Goal: Task Accomplishment & Management: Use online tool/utility

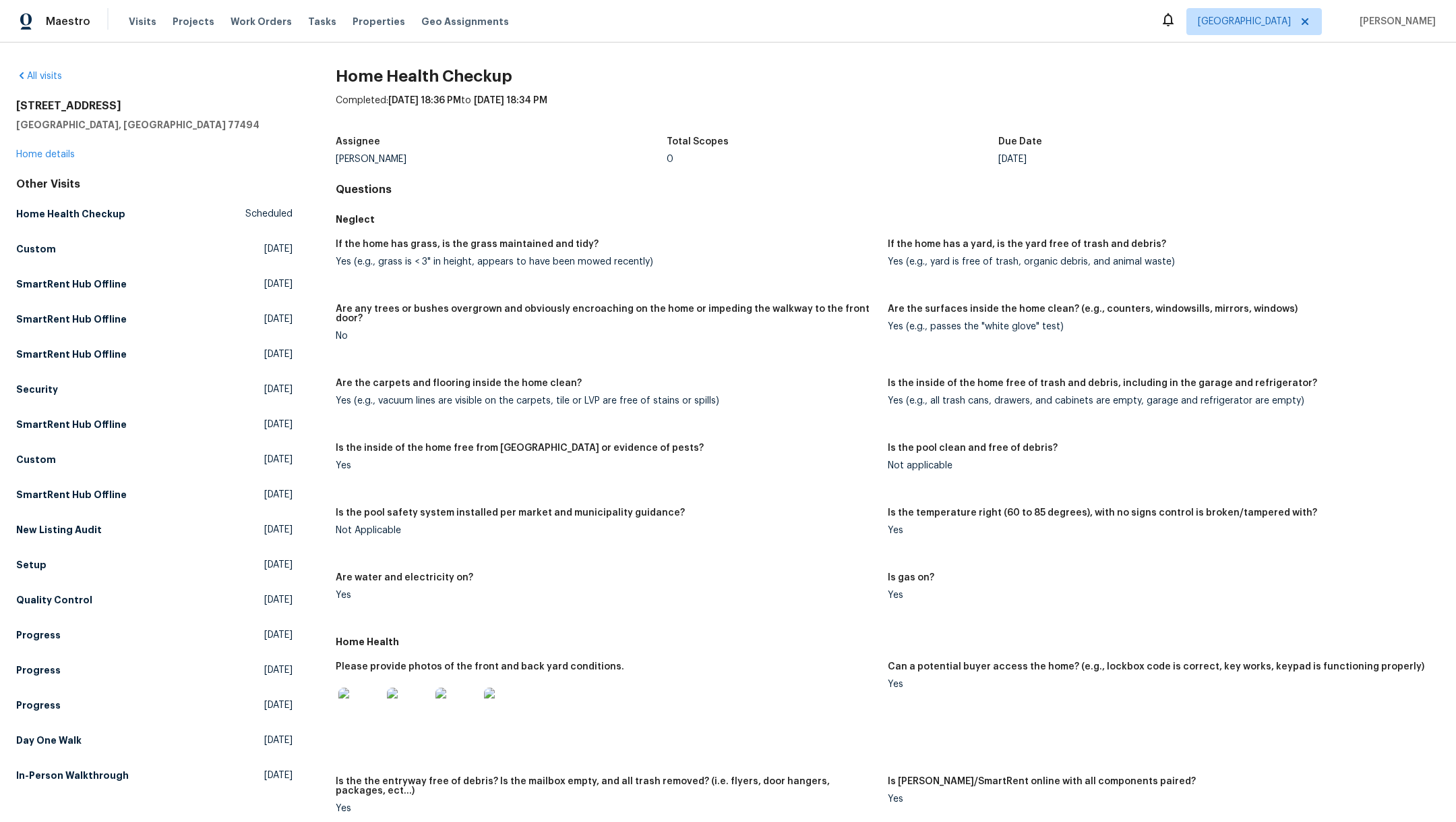
click at [197, 38] on div "Maestro Visits Projects Work Orders Tasks Properties Geo Assignments Houston Ma…" at bounding box center [728, 21] width 1456 height 43
click at [190, 19] on span "Projects" at bounding box center [193, 21] width 42 height 14
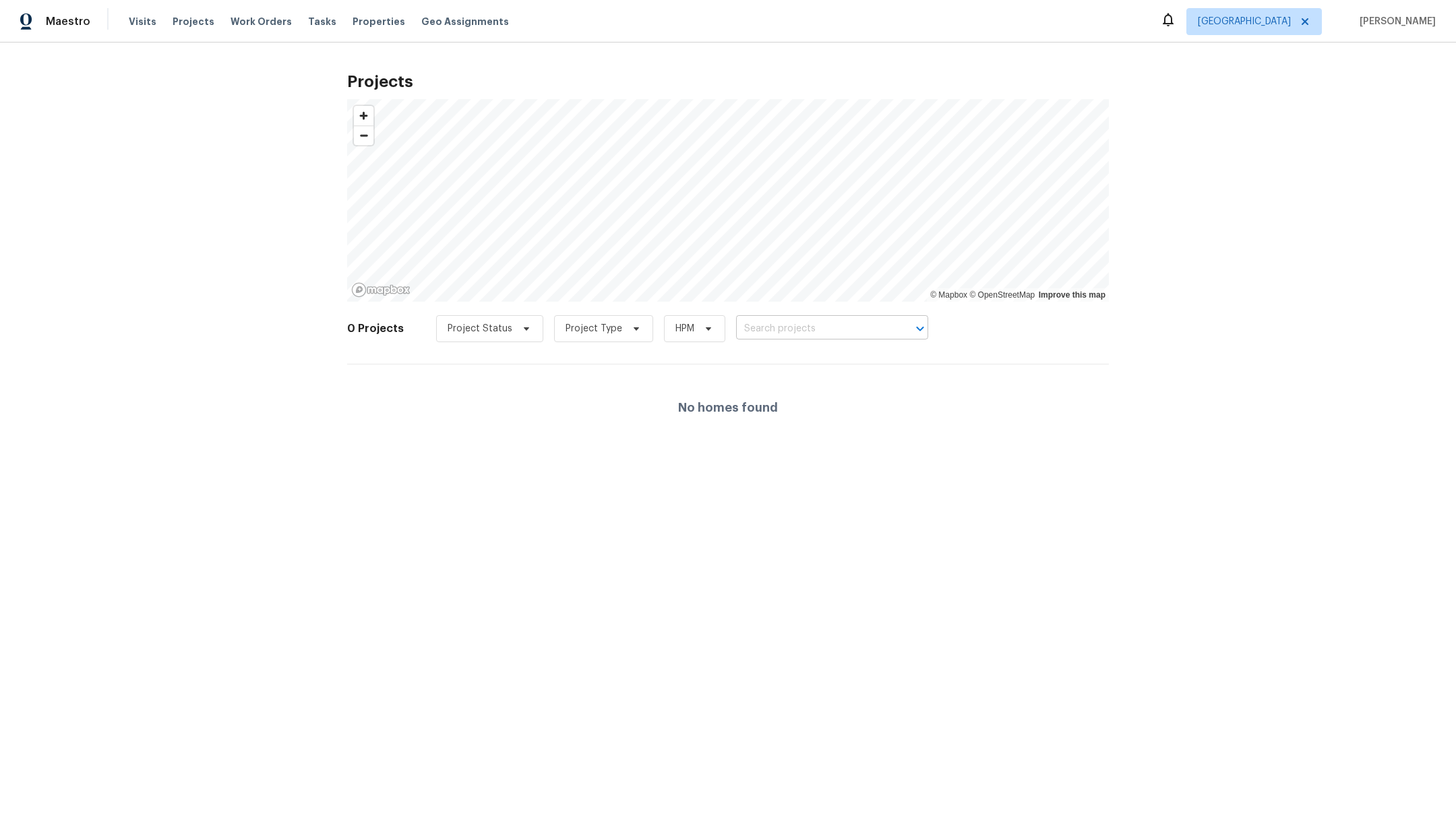
click at [782, 320] on input "text" at bounding box center [813, 329] width 155 height 21
click at [770, 326] on div at bounding box center [728, 411] width 1456 height 822
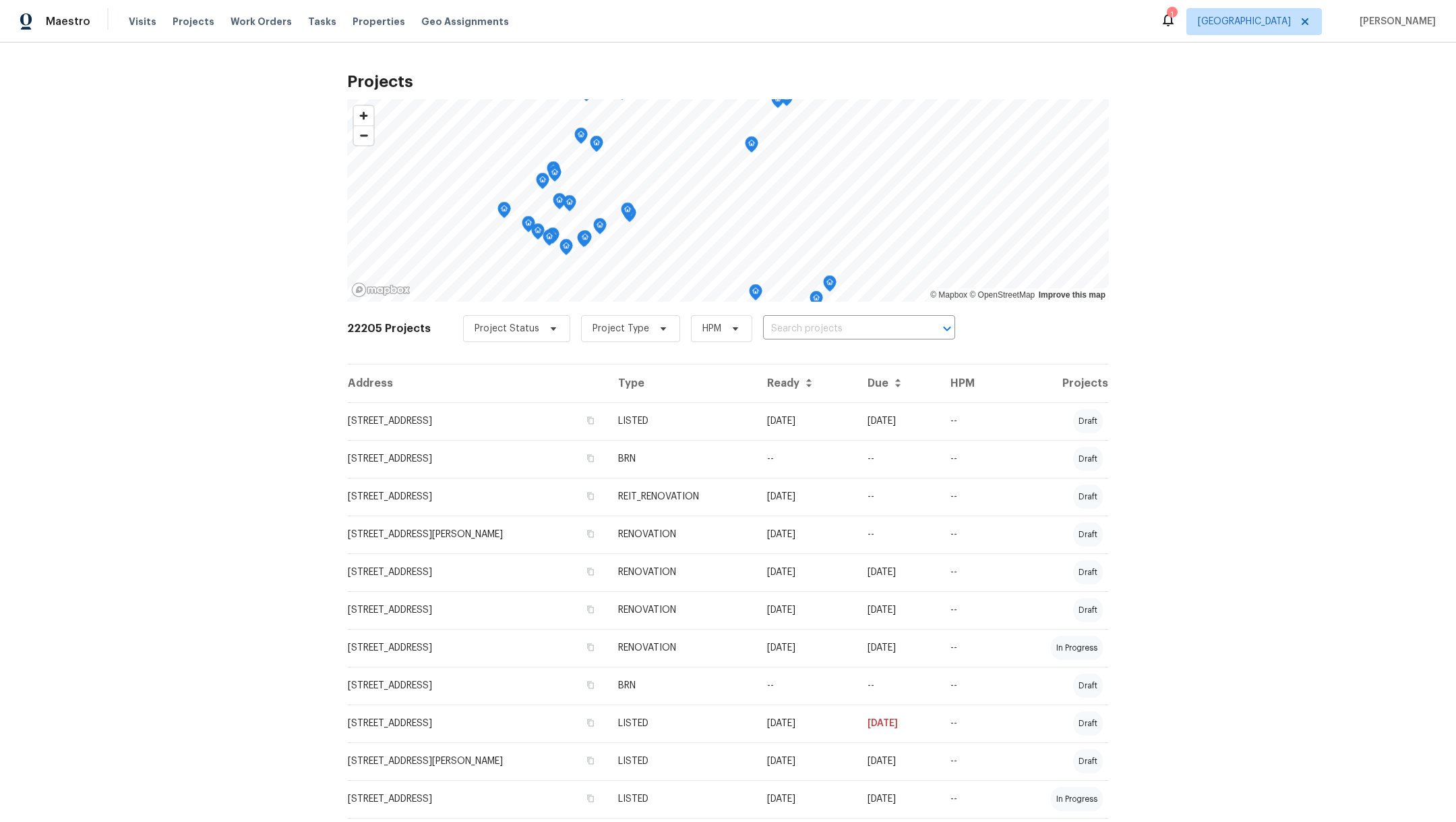
click at [766, 343] on div "22205 Projects Project Status Project Type HPM ​" at bounding box center [728, 336] width 762 height 54
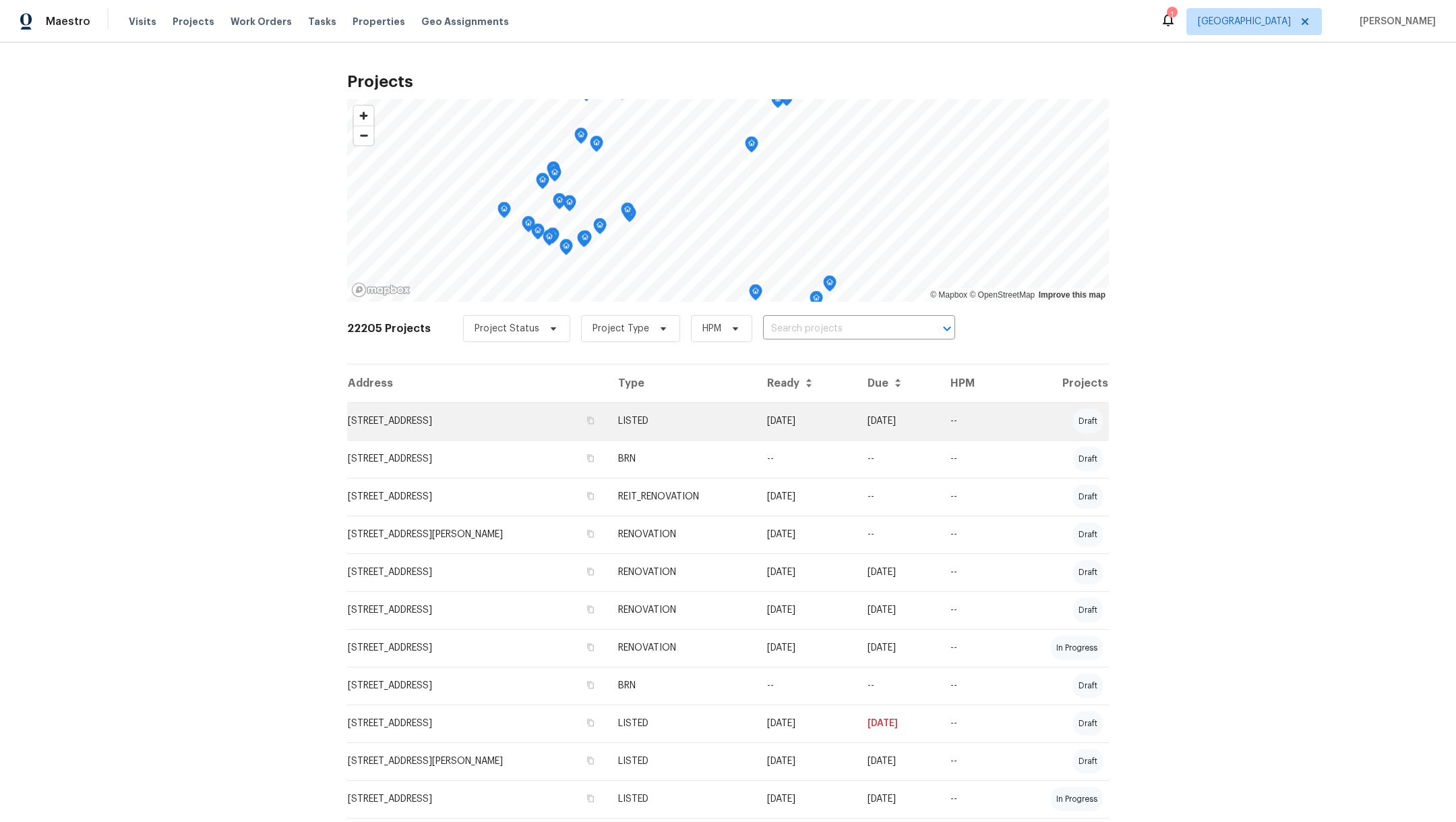
click at [389, 420] on td "[STREET_ADDRESS]" at bounding box center [477, 421] width 260 height 38
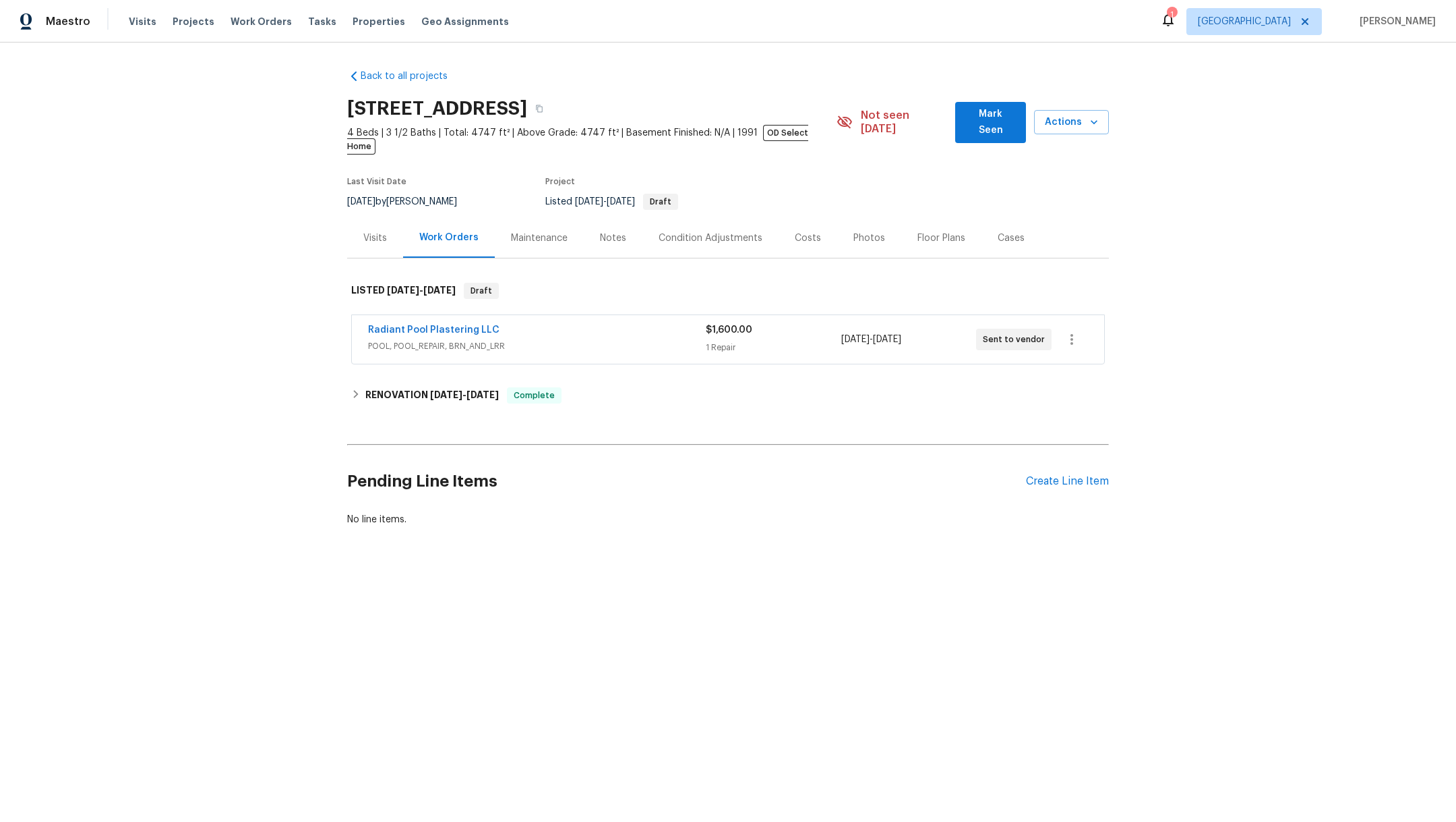
click at [600, 232] on div "Notes" at bounding box center [613, 238] width 26 height 14
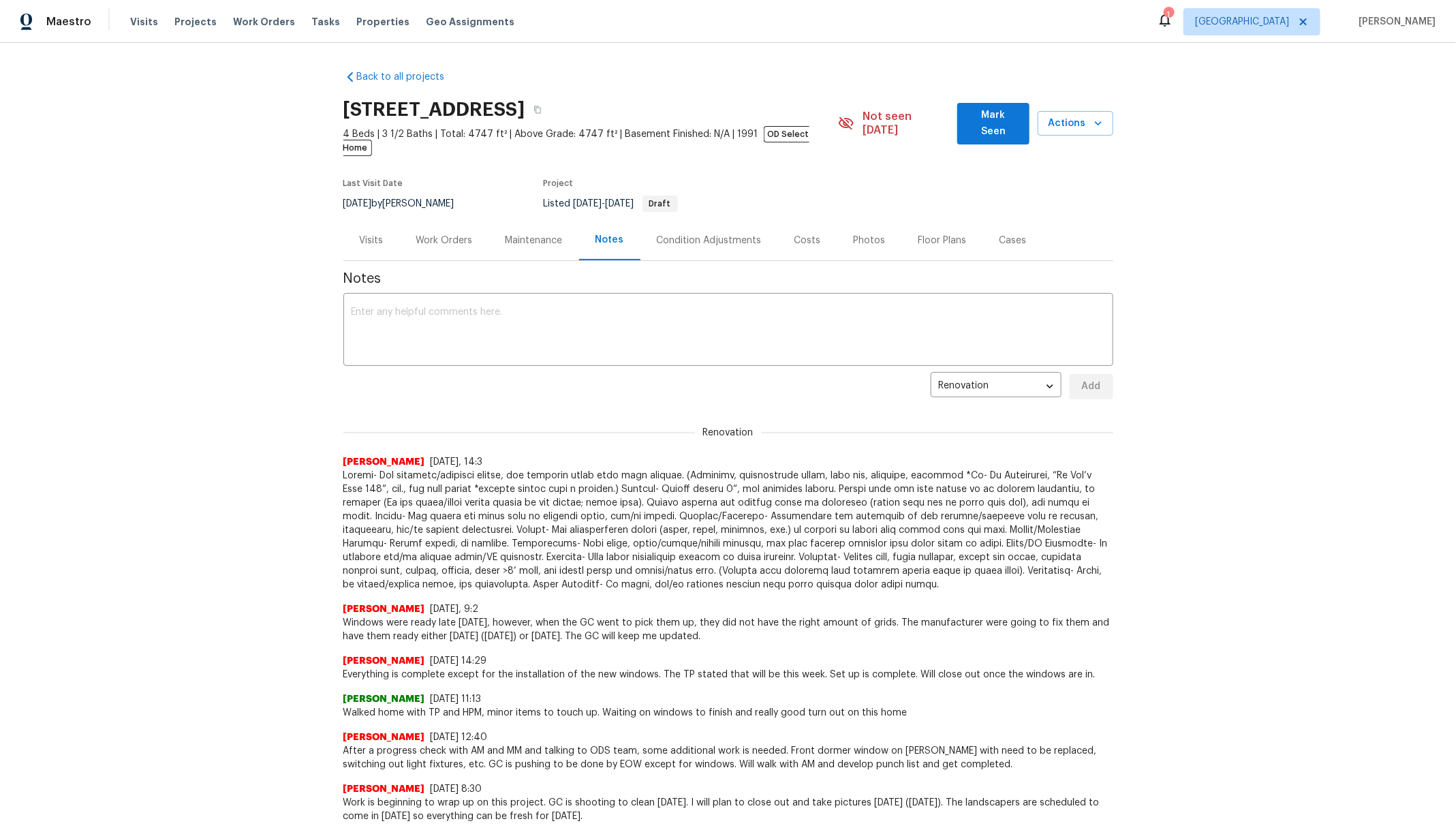
click at [416, 234] on div "Work Orders" at bounding box center [444, 241] width 57 height 14
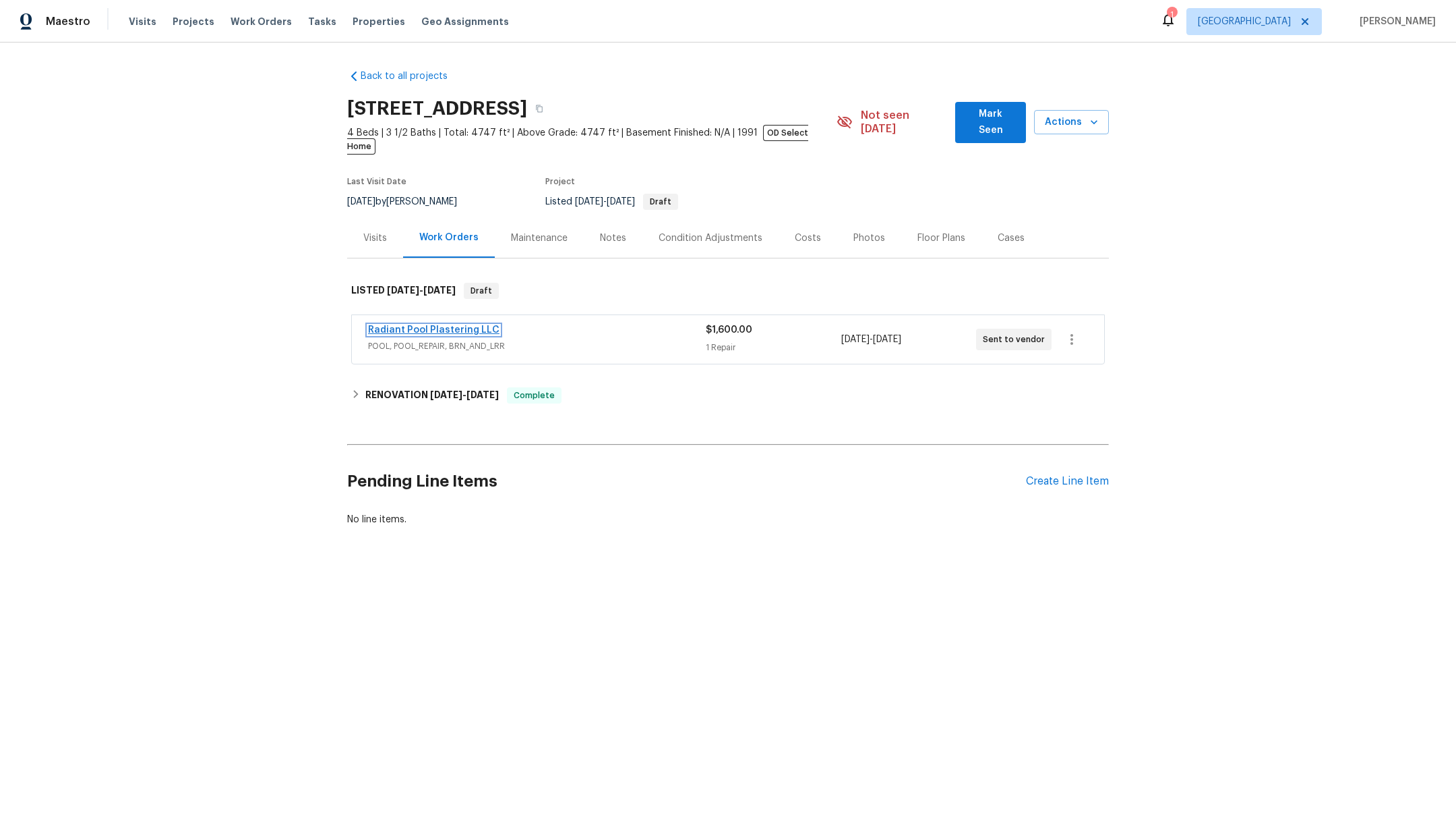
click at [411, 326] on link "Radiant Pool Plastering LLC" at bounding box center [434, 330] width 132 height 9
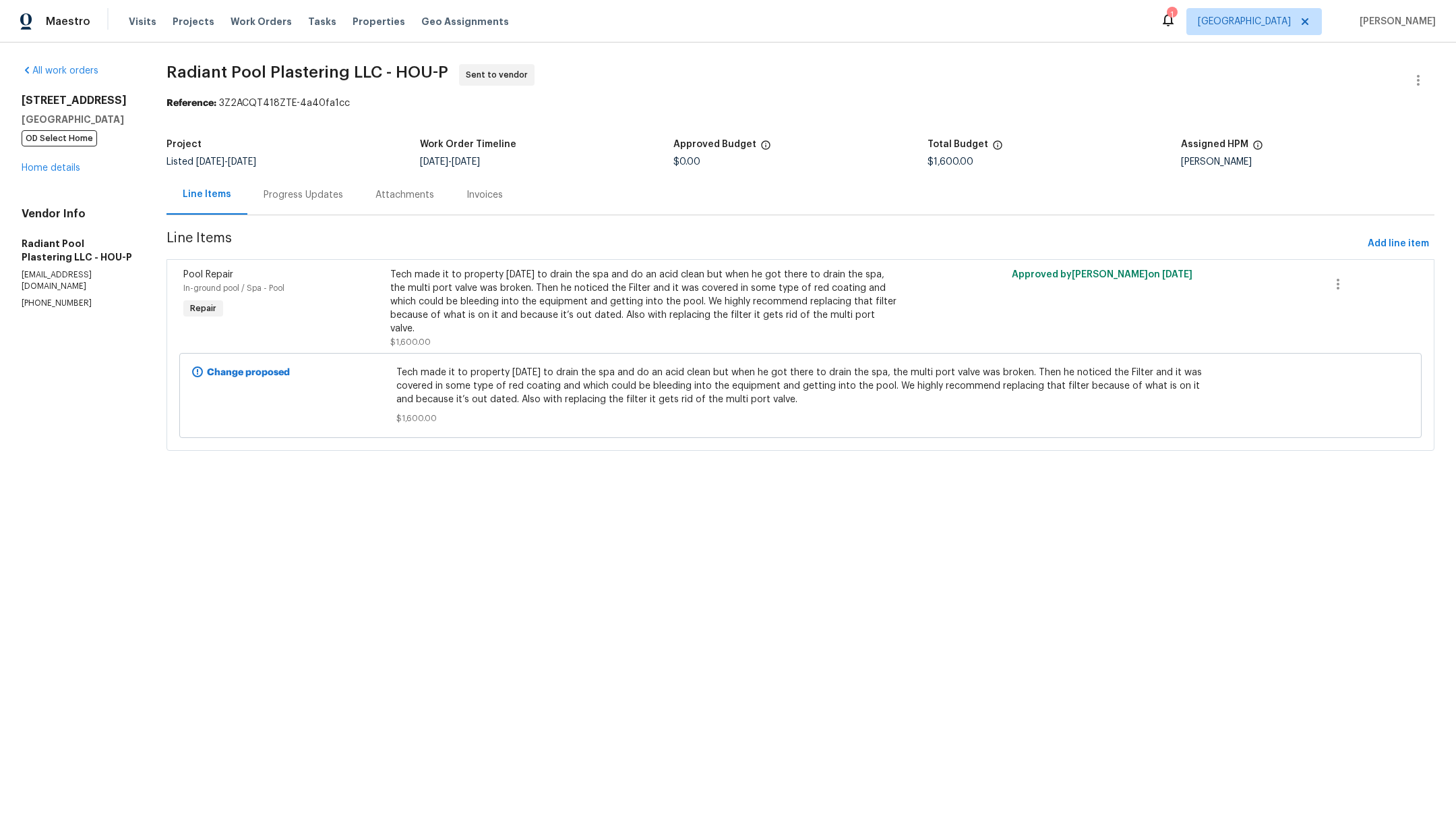
click at [44, 62] on div "All work orders 1571 Mission Springs Dr Katy, TX 77450 OD Select Home Home deta…" at bounding box center [728, 266] width 1456 height 446
click at [180, 20] on span "Projects" at bounding box center [193, 21] width 42 height 14
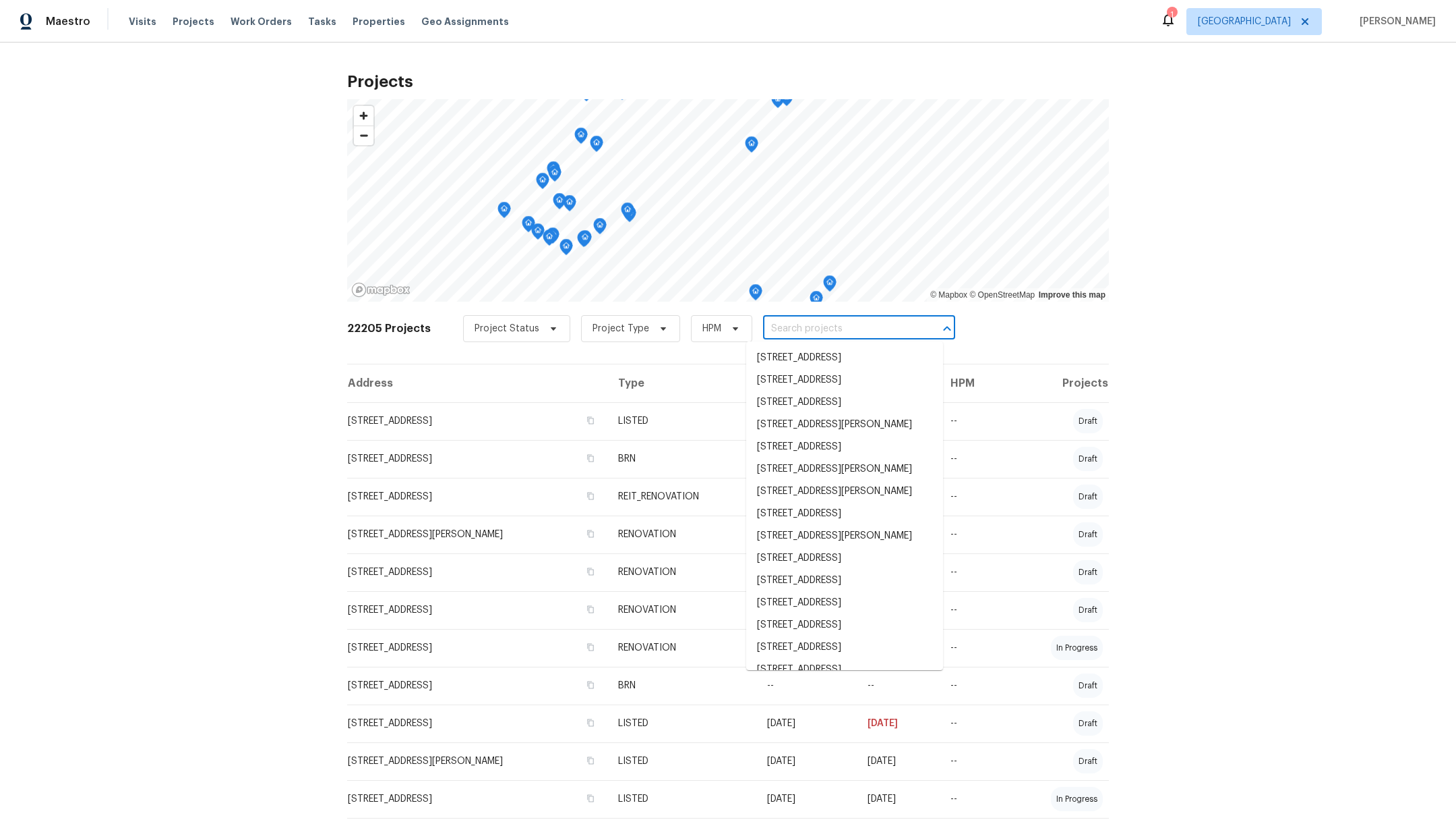
click at [815, 328] on input "text" at bounding box center [840, 329] width 155 height 21
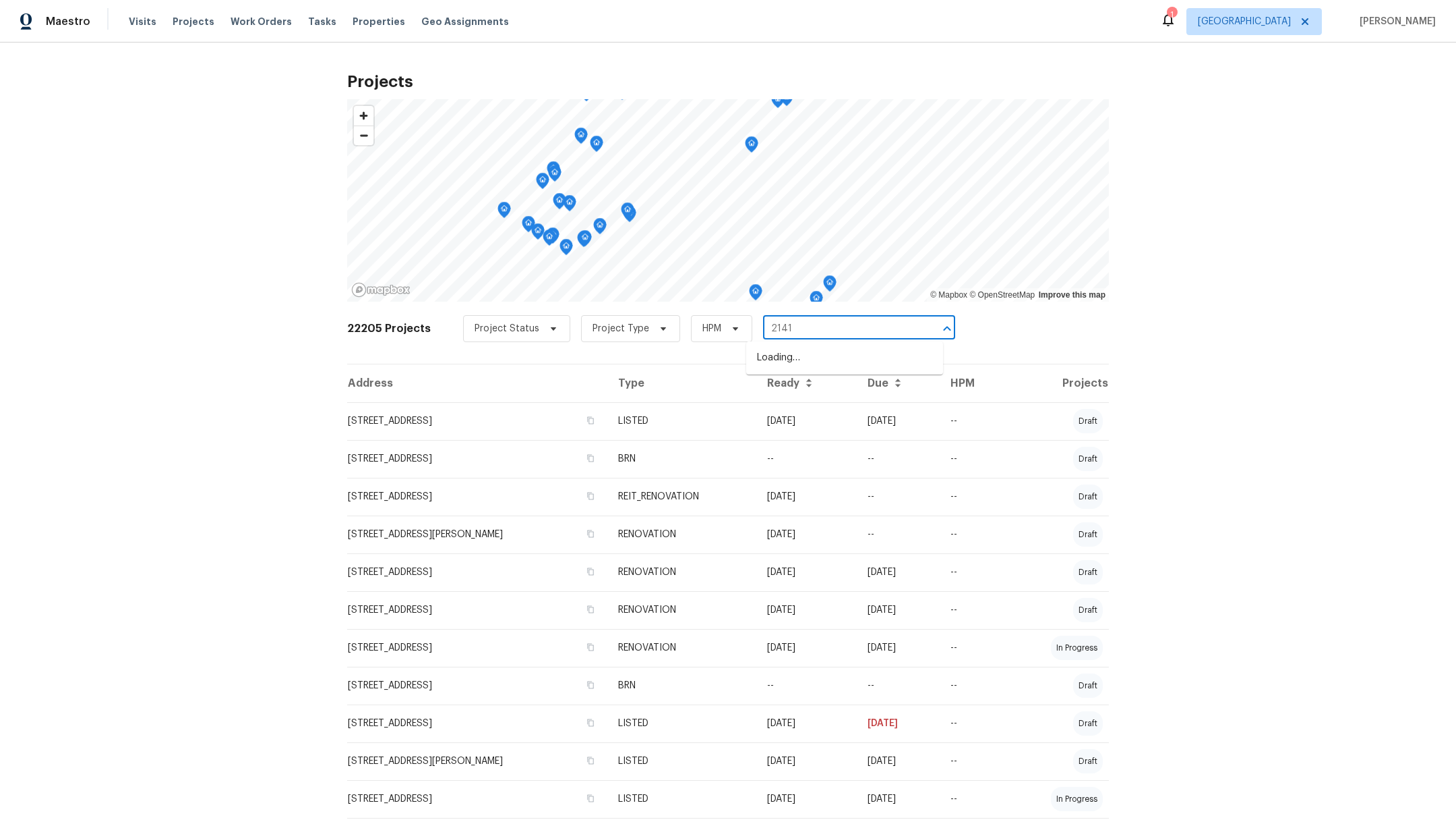
type input "21415"
click at [823, 359] on li "[STREET_ADDRESS]" at bounding box center [845, 358] width 197 height 22
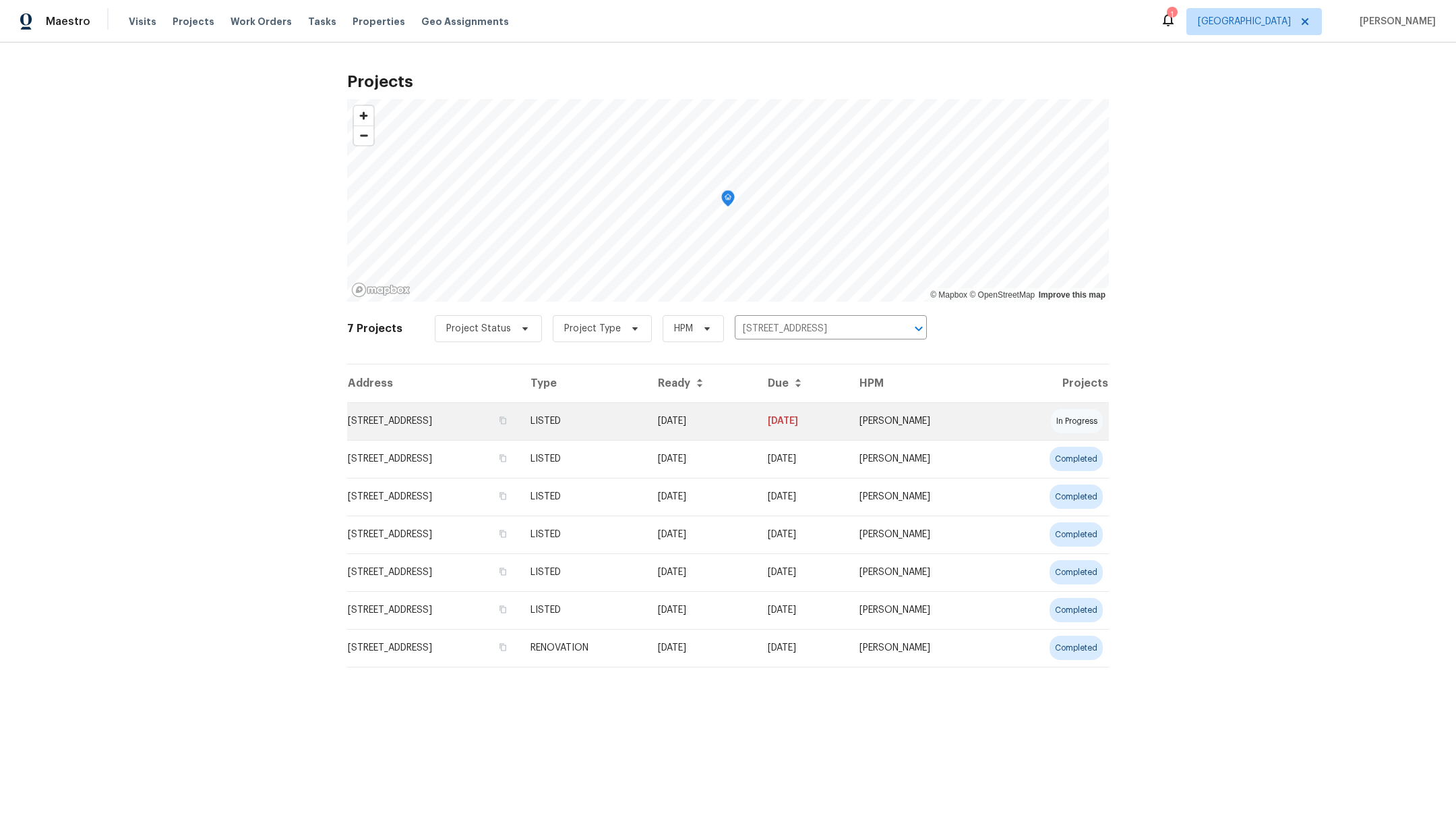
click at [408, 415] on td "[STREET_ADDRESS]" at bounding box center [434, 421] width 172 height 38
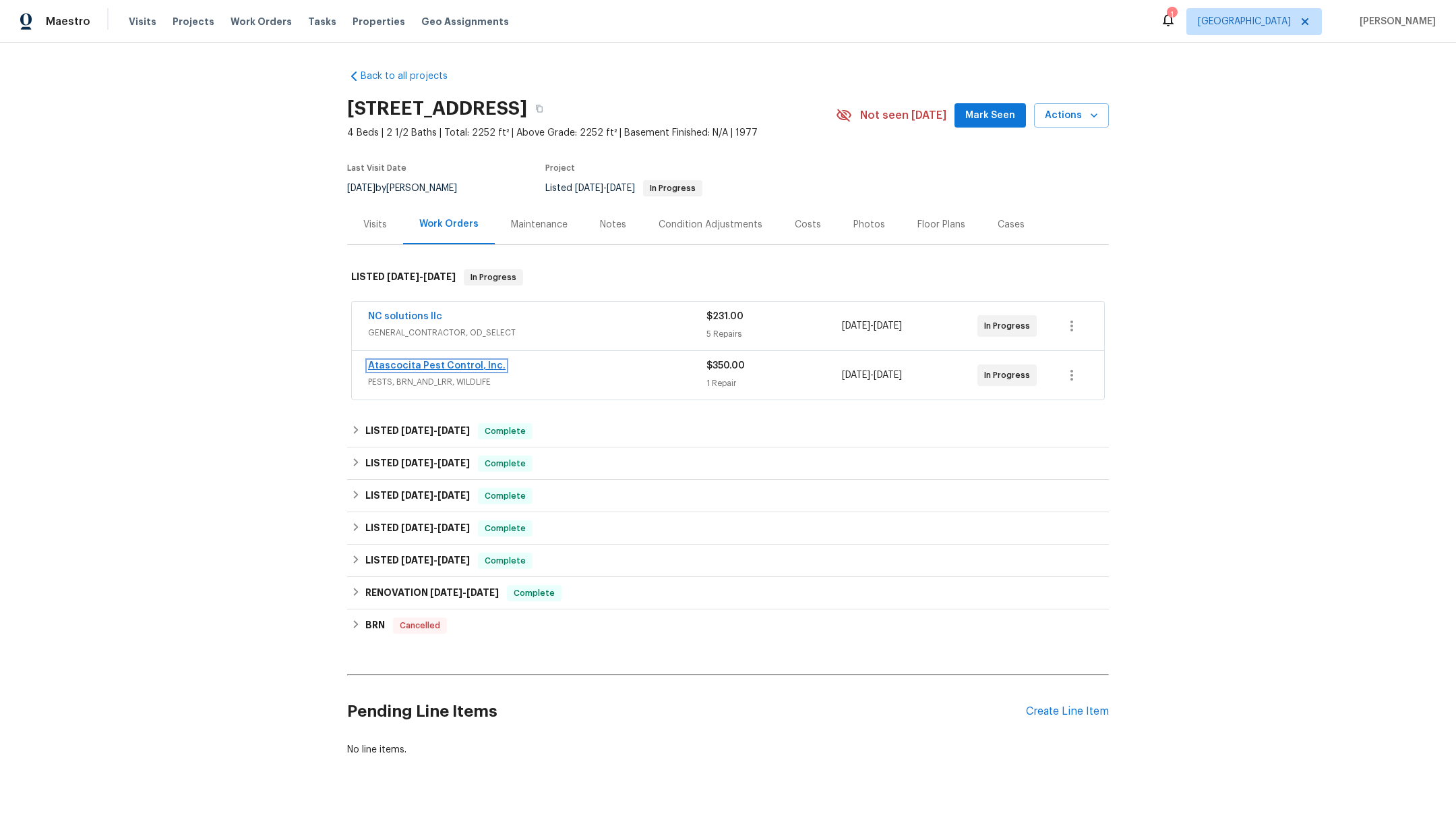
click at [437, 366] on link "Atascocita Pest Control, Inc." at bounding box center [436, 365] width 137 height 9
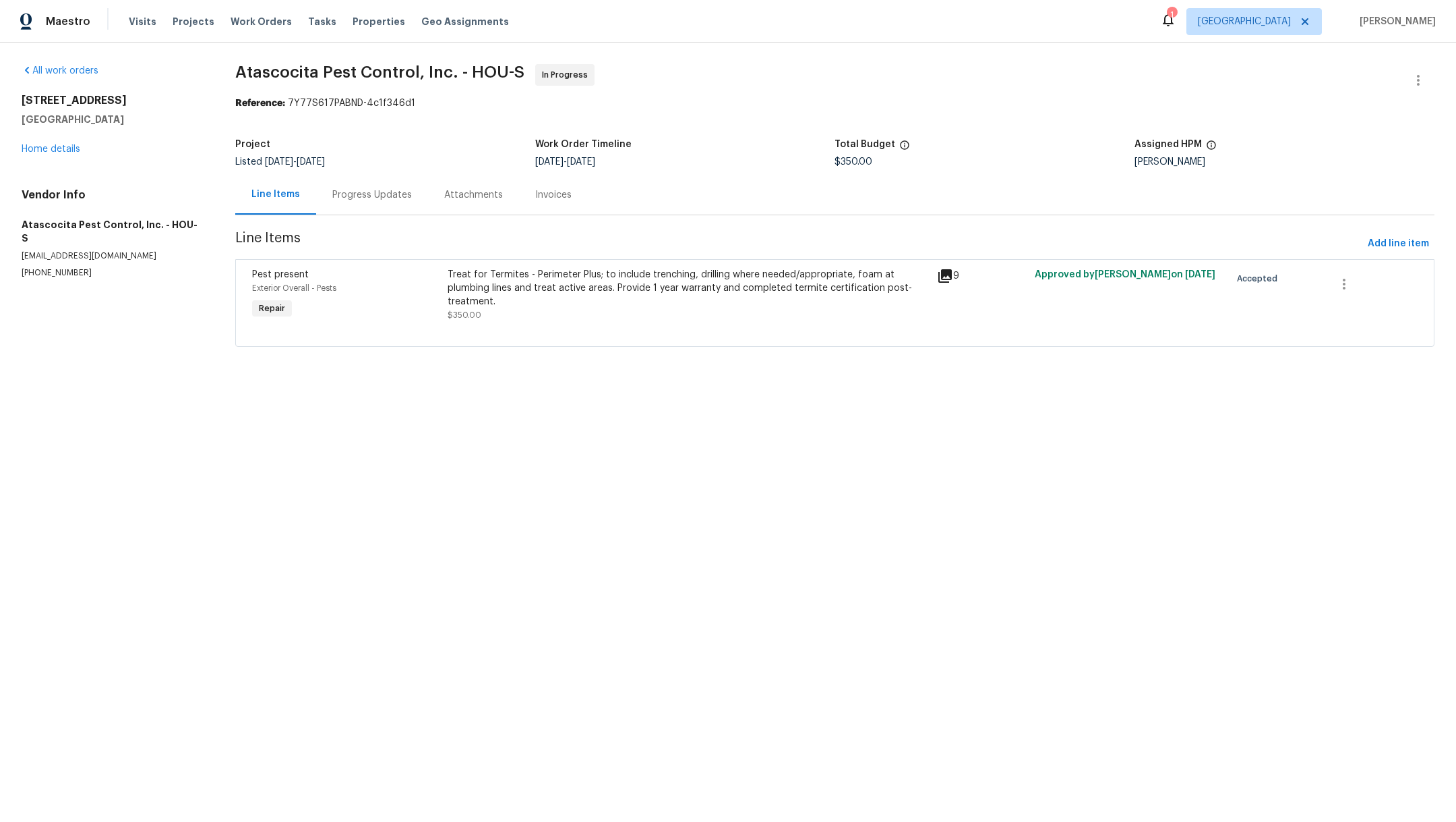
click at [374, 197] on div "Progress Updates" at bounding box center [371, 195] width 79 height 14
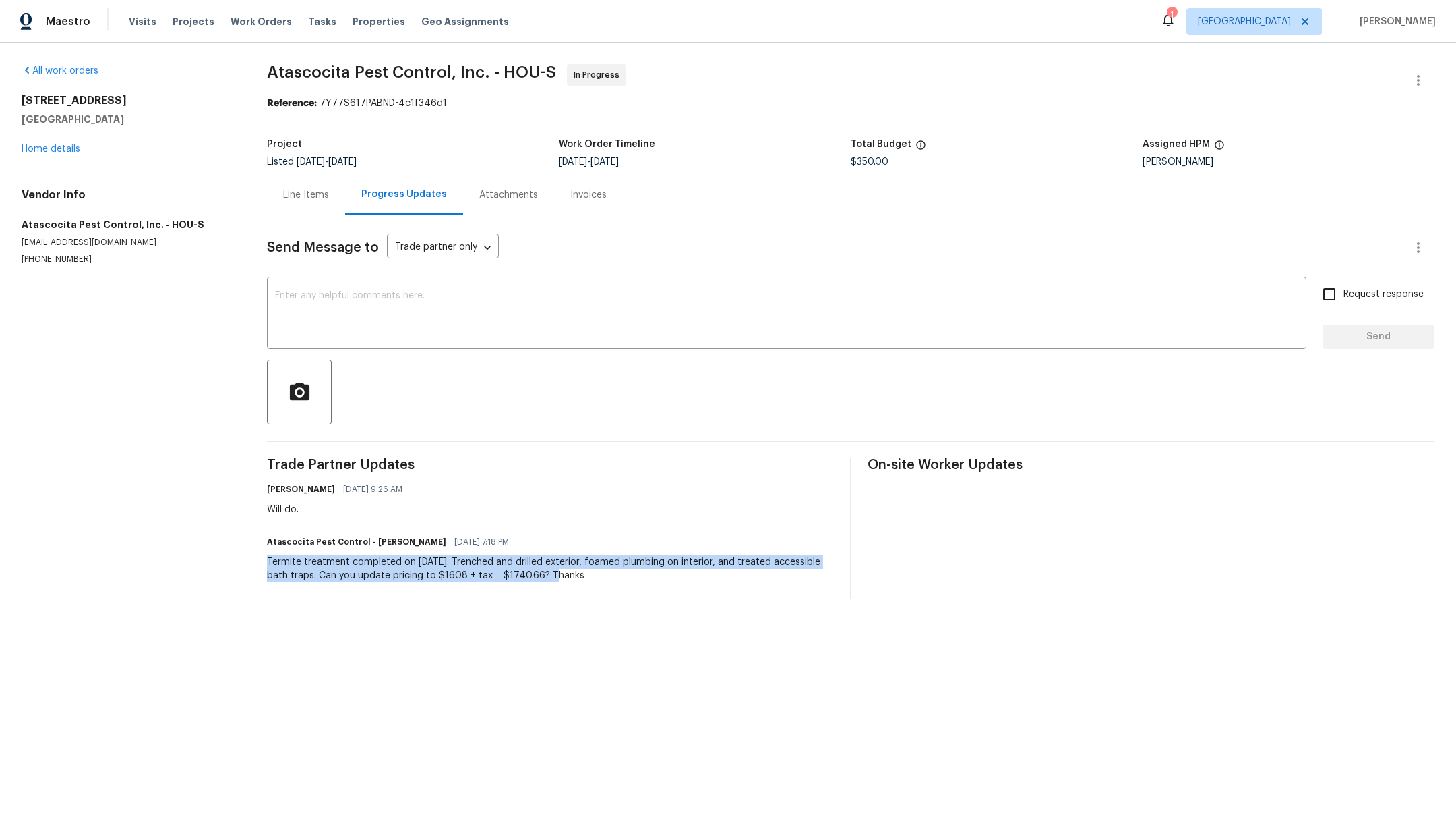
drag, startPoint x: 266, startPoint y: 559, endPoint x: 582, endPoint y: 577, distance: 316.5
click at [582, 577] on div "All work orders 21415 Park Mount Dr Katy, TX 77450 Home details Vendor Info Ata…" at bounding box center [728, 332] width 1456 height 578
copy div "Termite treatment completed on 8/26/2025. Trenched and drilled exterior, foamed…"
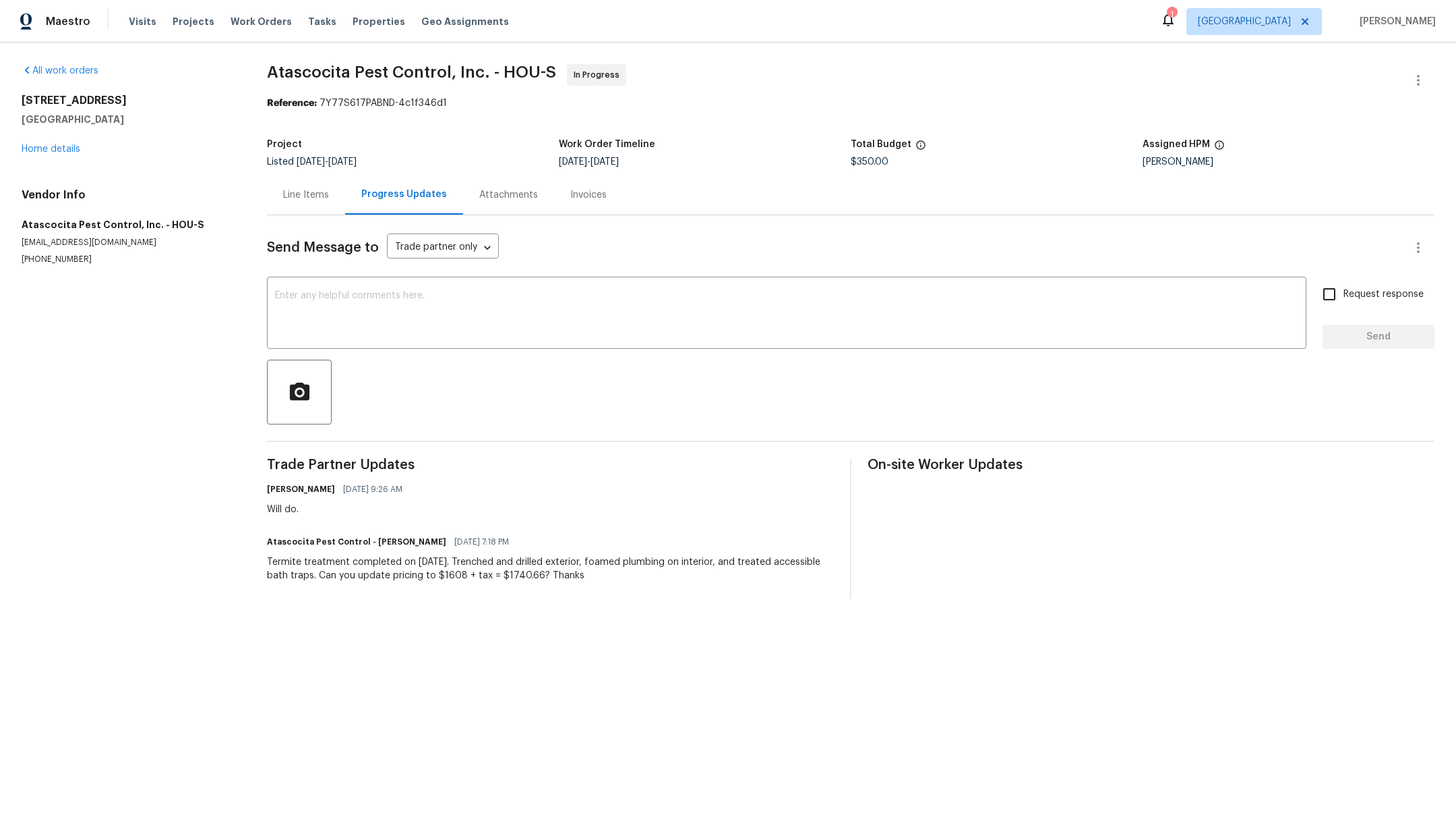
click at [296, 185] on div "Line Items" at bounding box center [307, 194] width 79 height 40
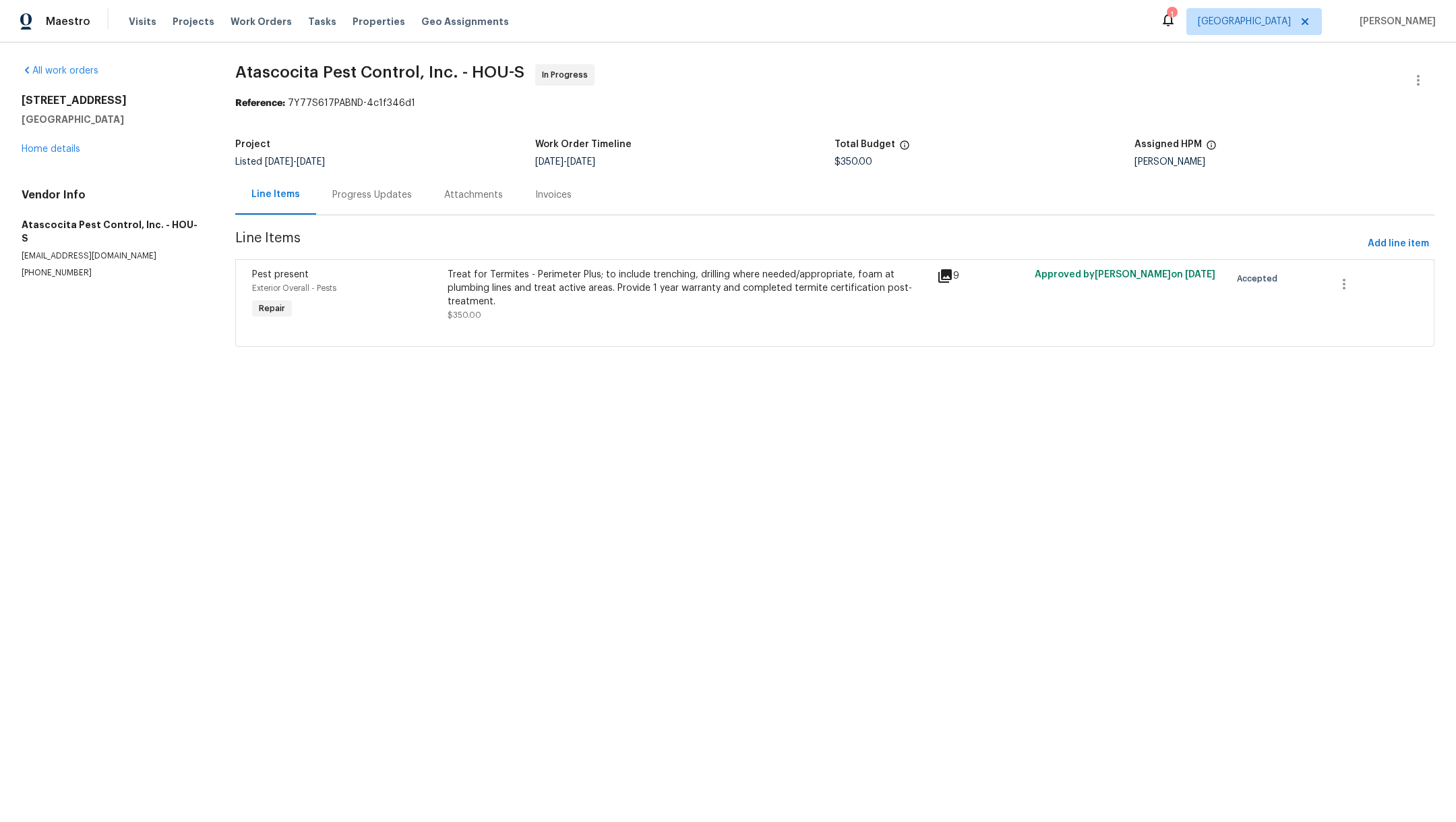
click at [543, 285] on div "Treat for Termites - Perimeter Plus; to include trenching, drilling where neede…" at bounding box center [687, 287] width 481 height 40
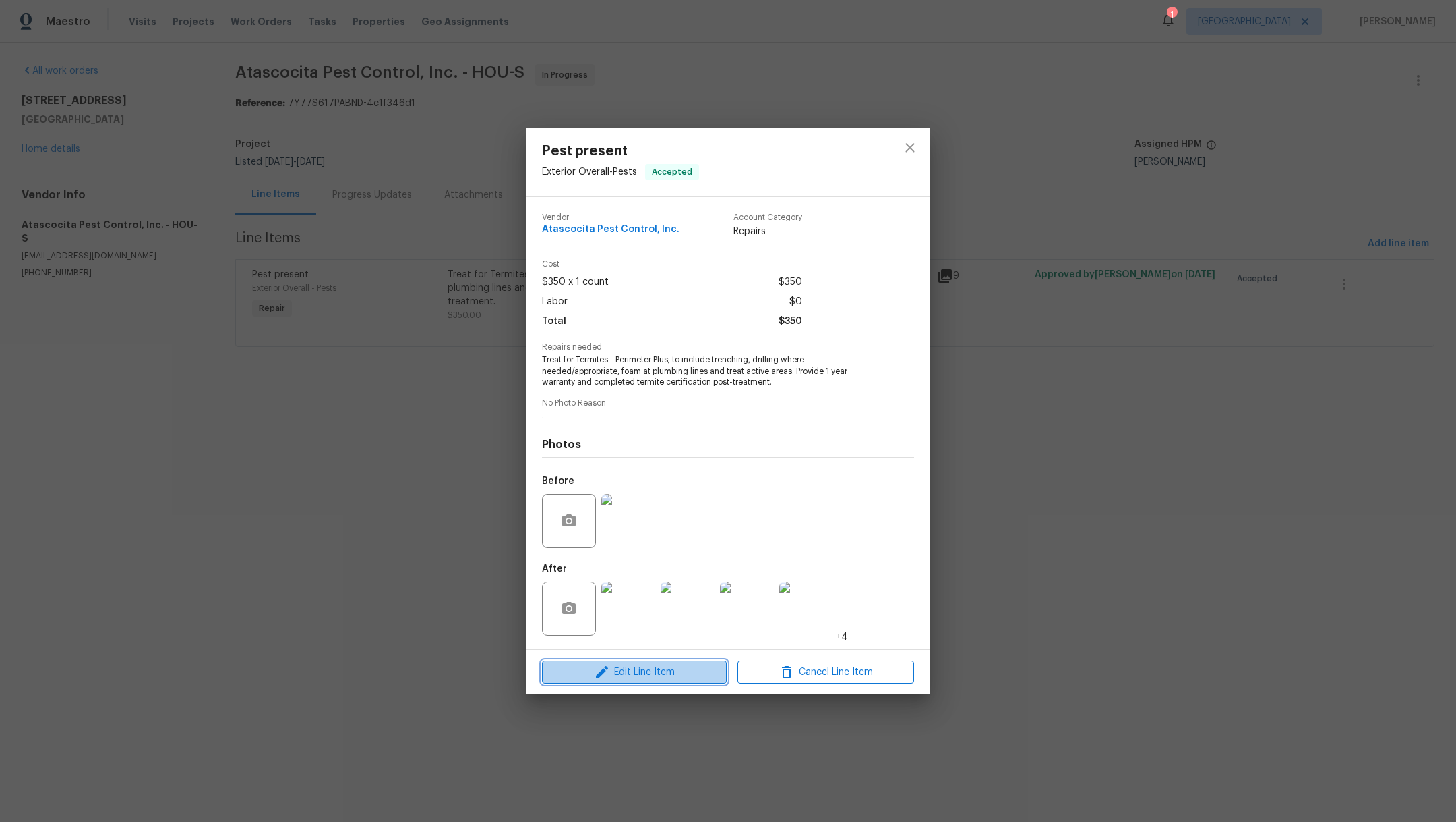
click at [600, 672] on icon "button" at bounding box center [602, 672] width 12 height 12
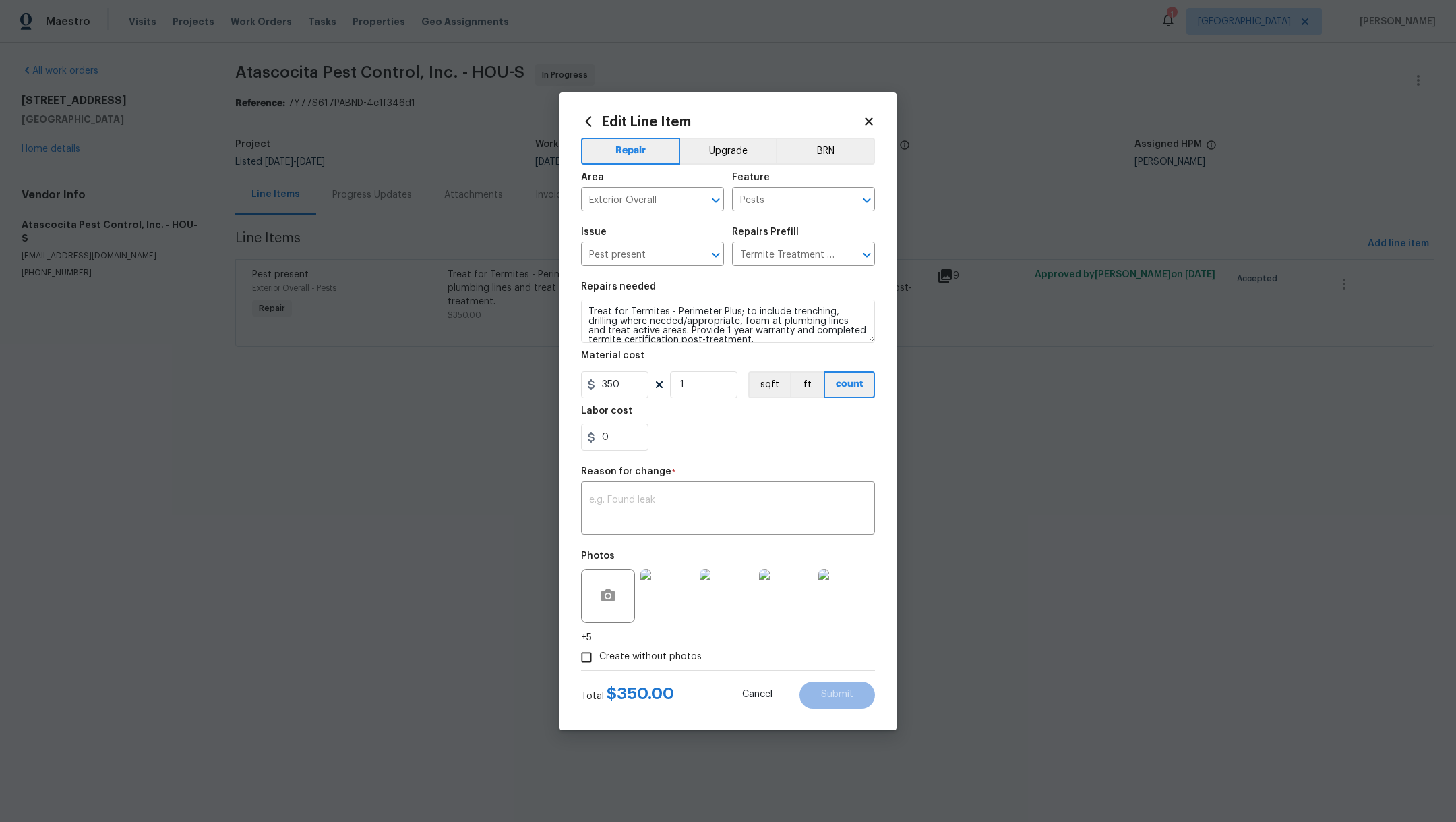
click at [664, 598] on img at bounding box center [667, 596] width 54 height 54
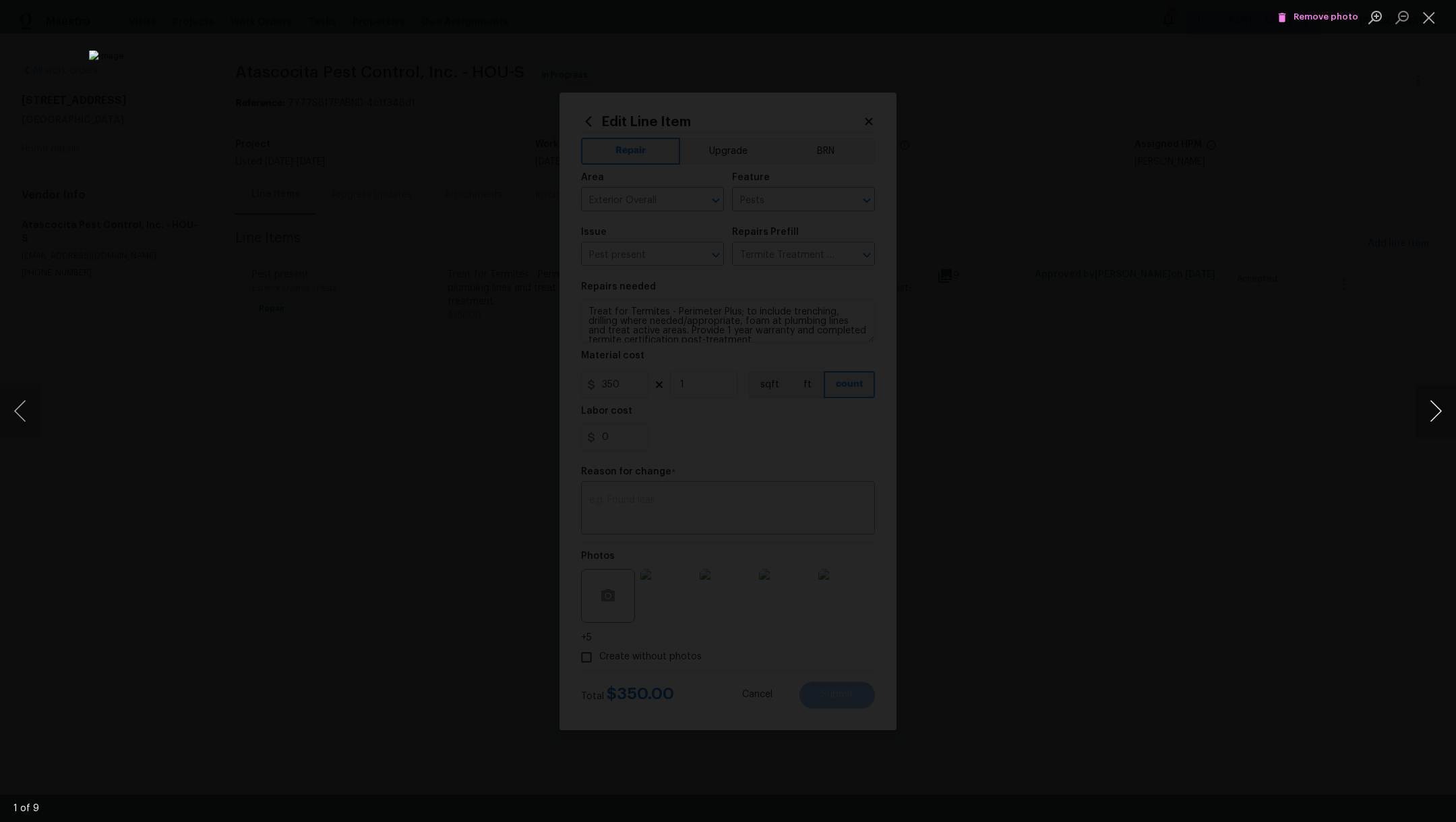
click at [1438, 416] on button "Next image" at bounding box center [1436, 410] width 40 height 54
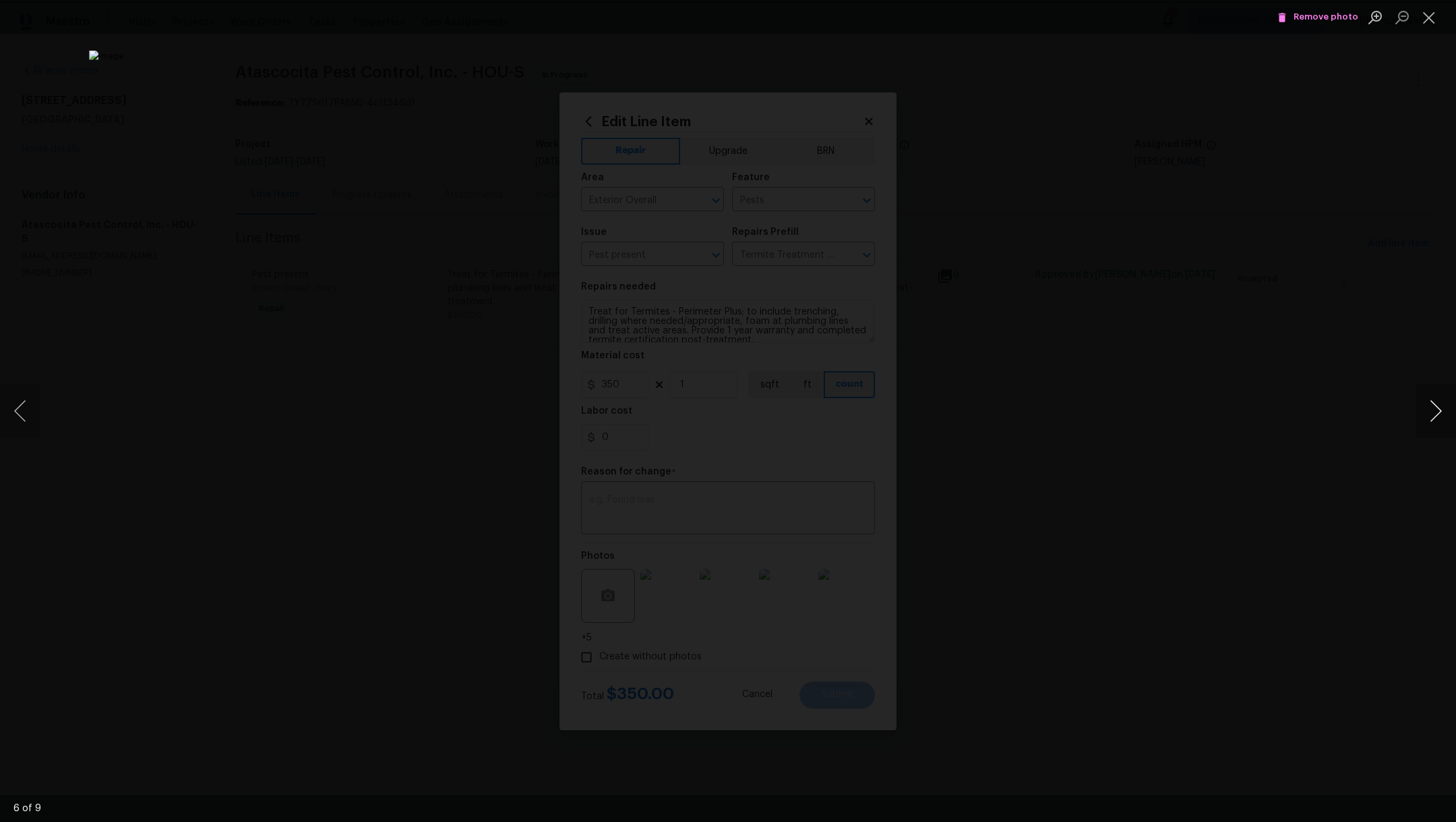
click at [1438, 416] on button "Next image" at bounding box center [1436, 410] width 40 height 54
click at [1433, 19] on button "Close lightbox" at bounding box center [1430, 17] width 27 height 24
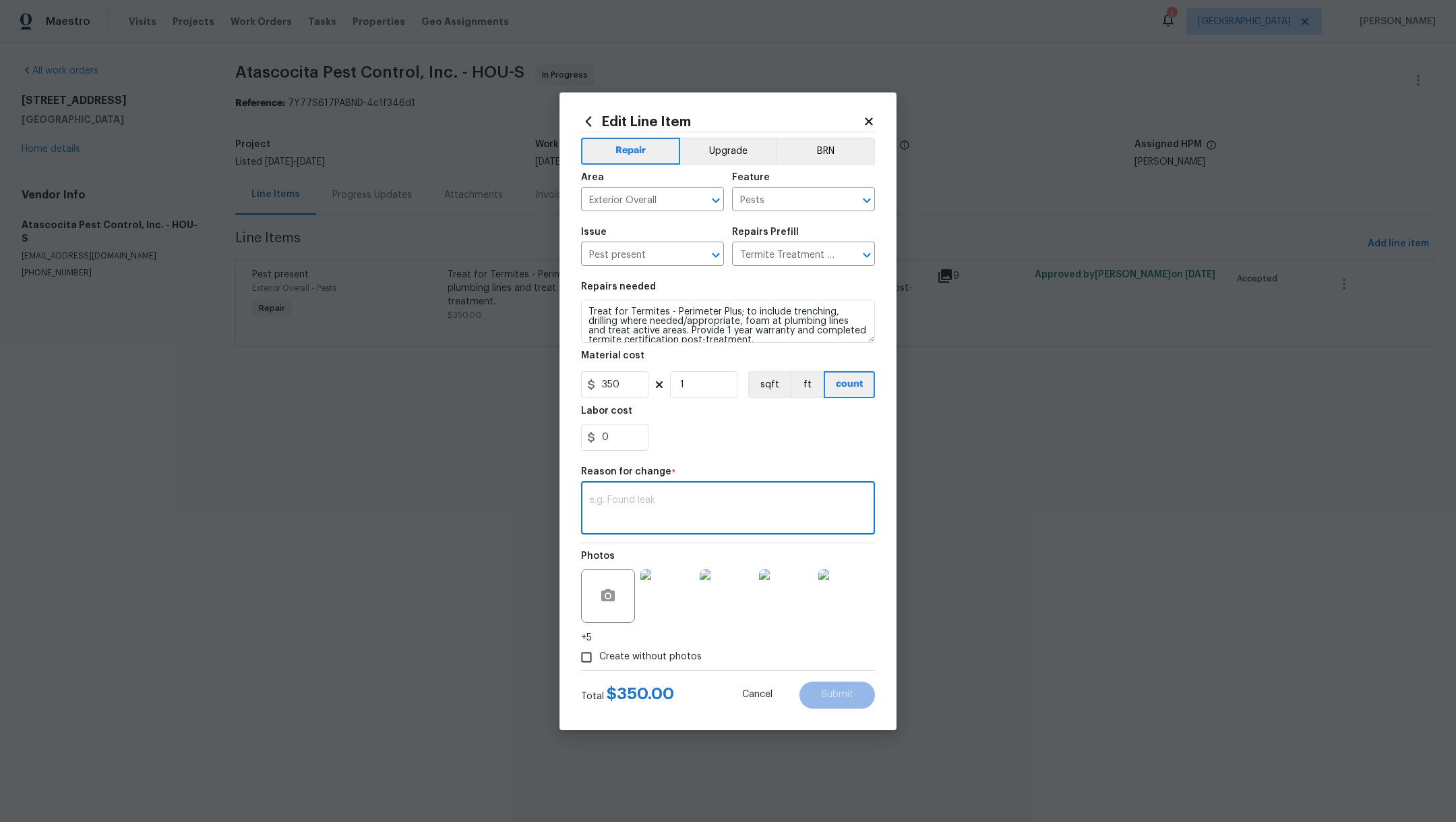
click at [639, 496] on textarea at bounding box center [728, 508] width 278 height 28
paste textarea "Termite treatment completed on 8/26/2025. Trenched and drilled exterior, foamed…"
click at [671, 517] on textarea "Termite treatment completed on 8/26/2025. Trenched and drilled exterior, foamed…" at bounding box center [728, 508] width 278 height 28
type textarea "Termite treatment completed on 8/26/2025. Trenched and drilled exterior, foamed…"
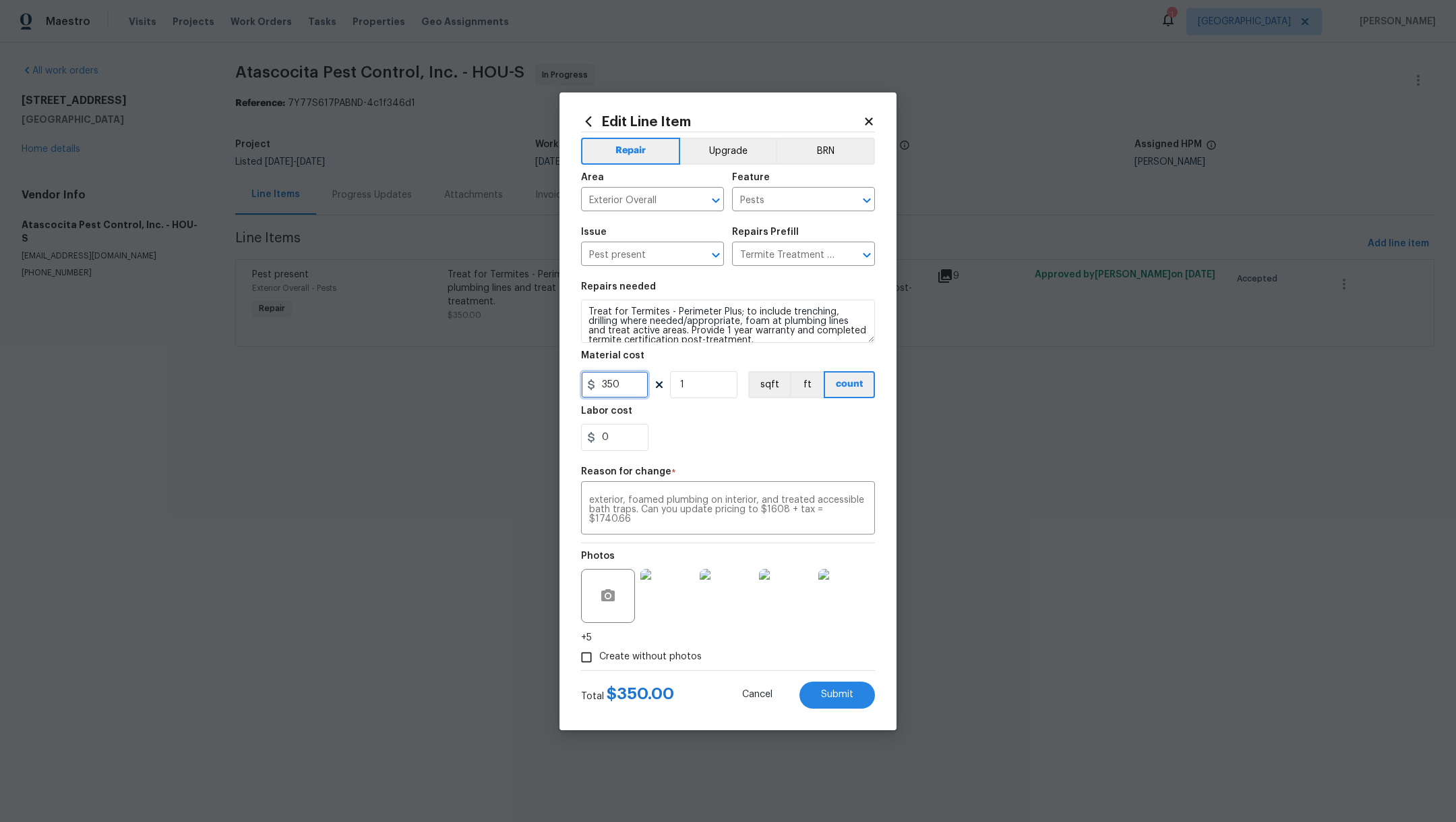
drag, startPoint x: 627, startPoint y: 386, endPoint x: 505, endPoint y: 374, distance: 122.6
click at [505, 374] on div "Edit Line Item Repair Upgrade BRN Area Exterior Overall ​ Feature Pests ​ Issue…" at bounding box center [728, 411] width 1456 height 822
type input "1740.66"
click at [851, 695] on span "Submit" at bounding box center [838, 695] width 32 height 10
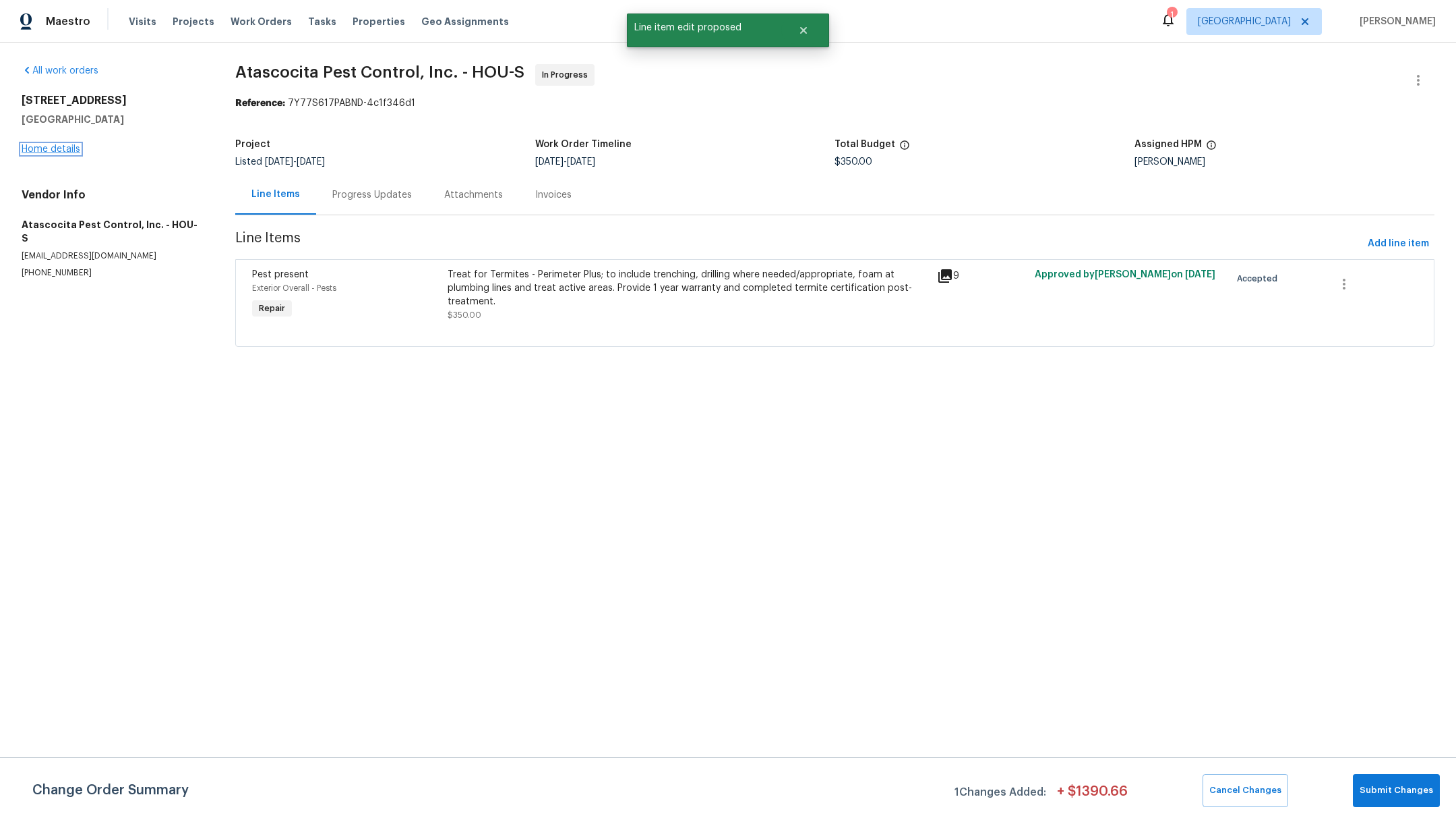
click at [63, 149] on link "Home details" at bounding box center [50, 149] width 59 height 9
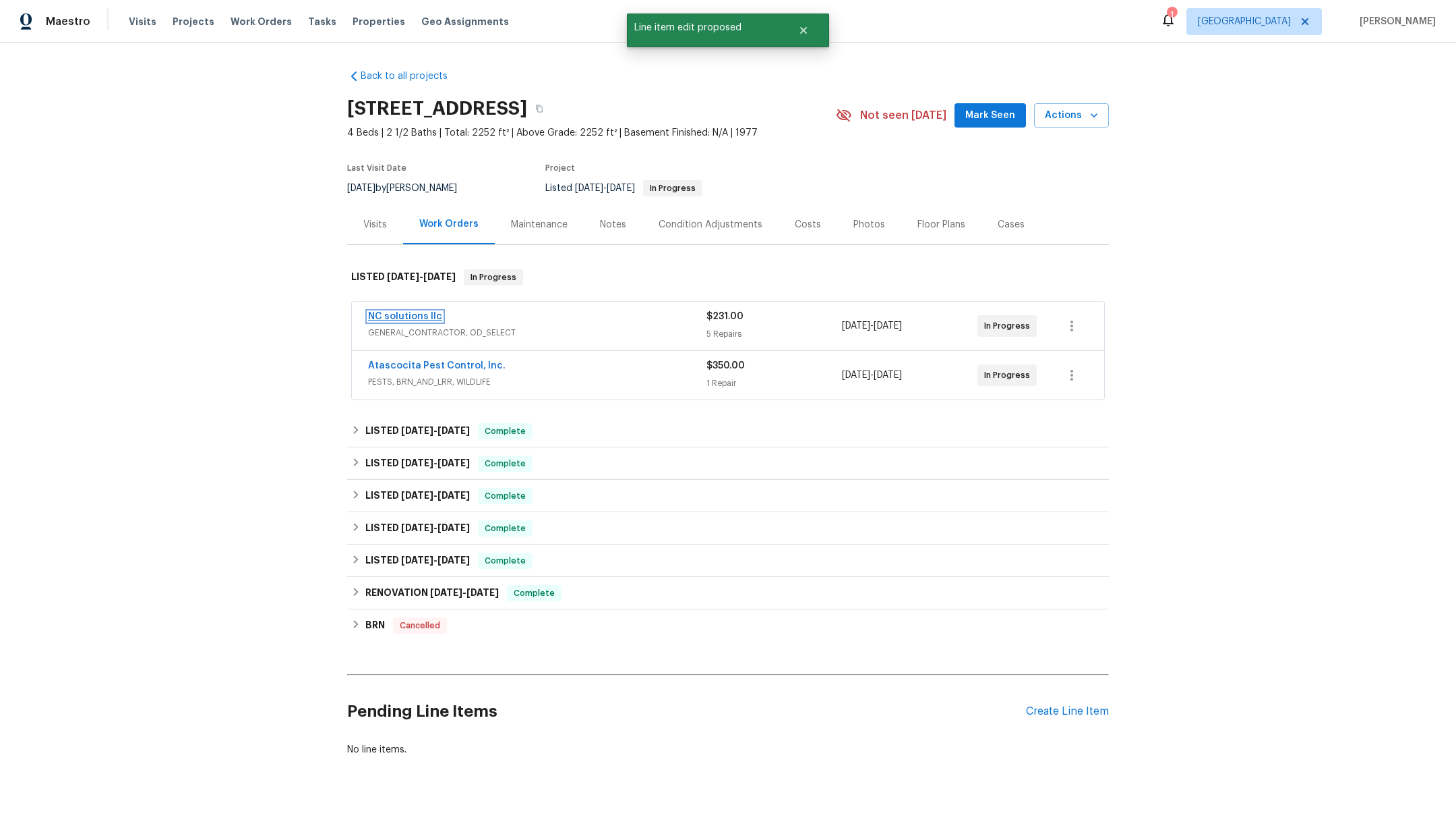
click at [401, 313] on link "NC solutions llc" at bounding box center [405, 316] width 74 height 9
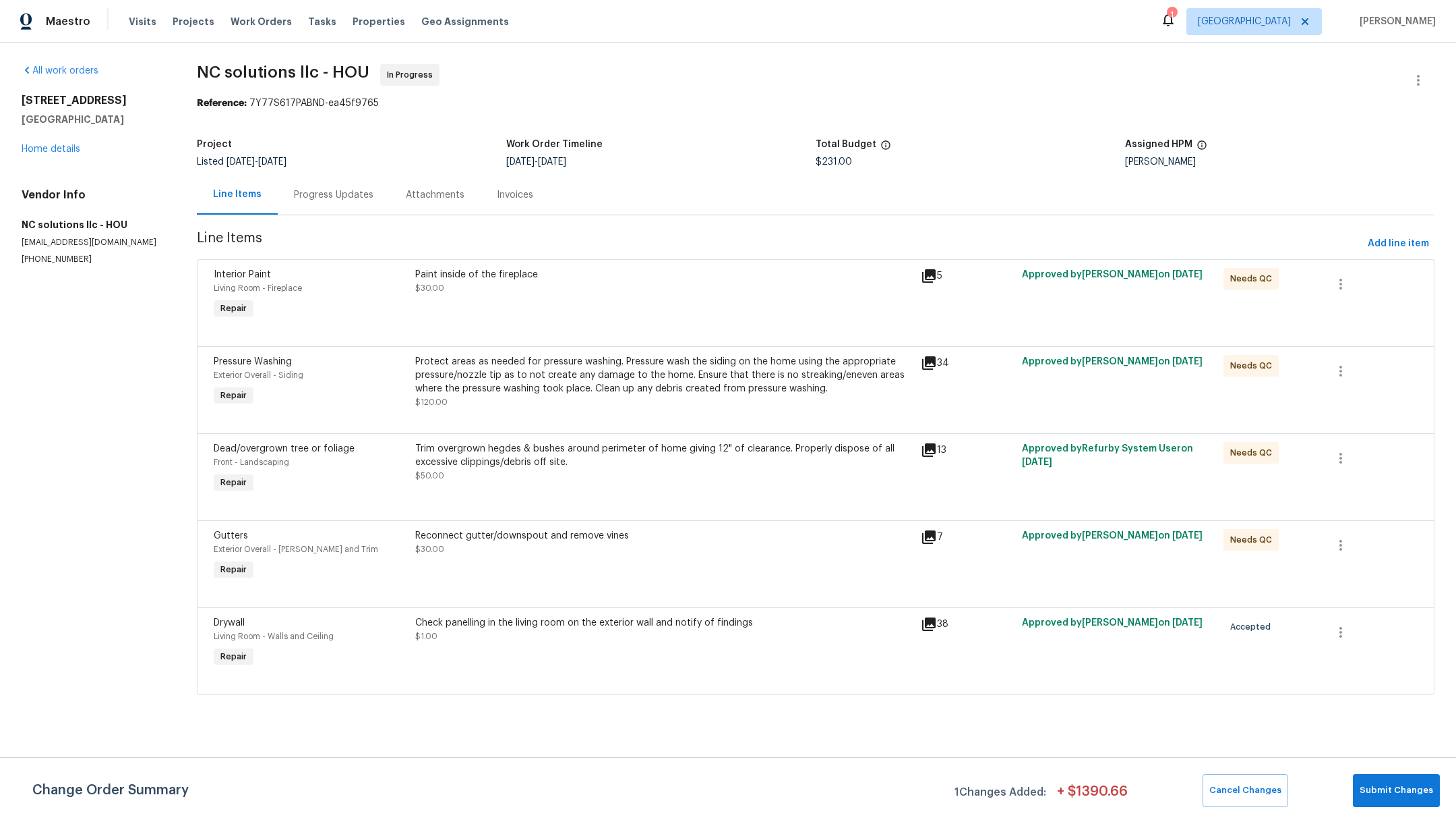
click at [510, 649] on div "Check panelling in the living room on the exterior wall and notify of findings …" at bounding box center [664, 643] width 505 height 62
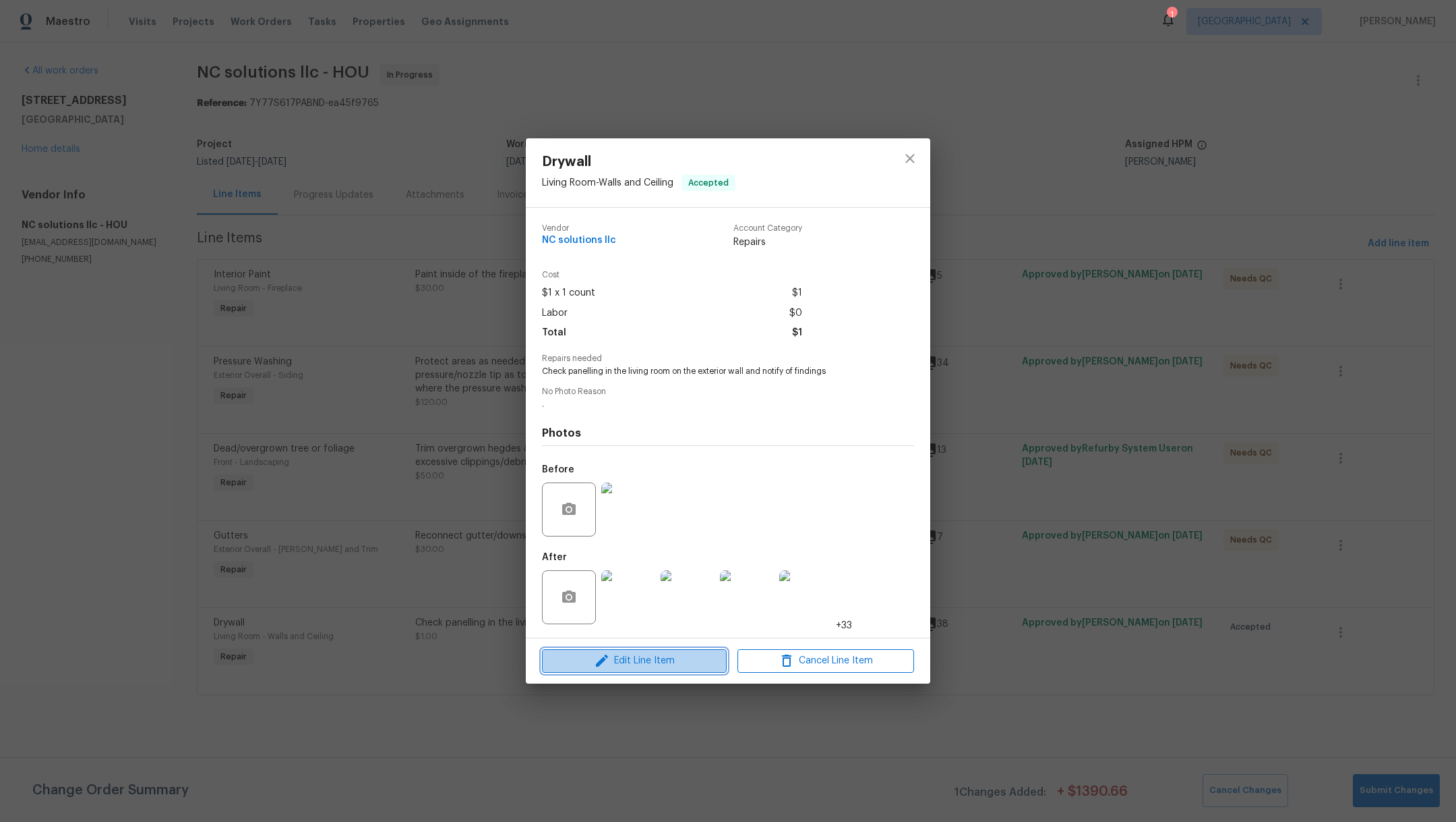
click at [617, 658] on span "Edit Line Item" at bounding box center [634, 661] width 177 height 17
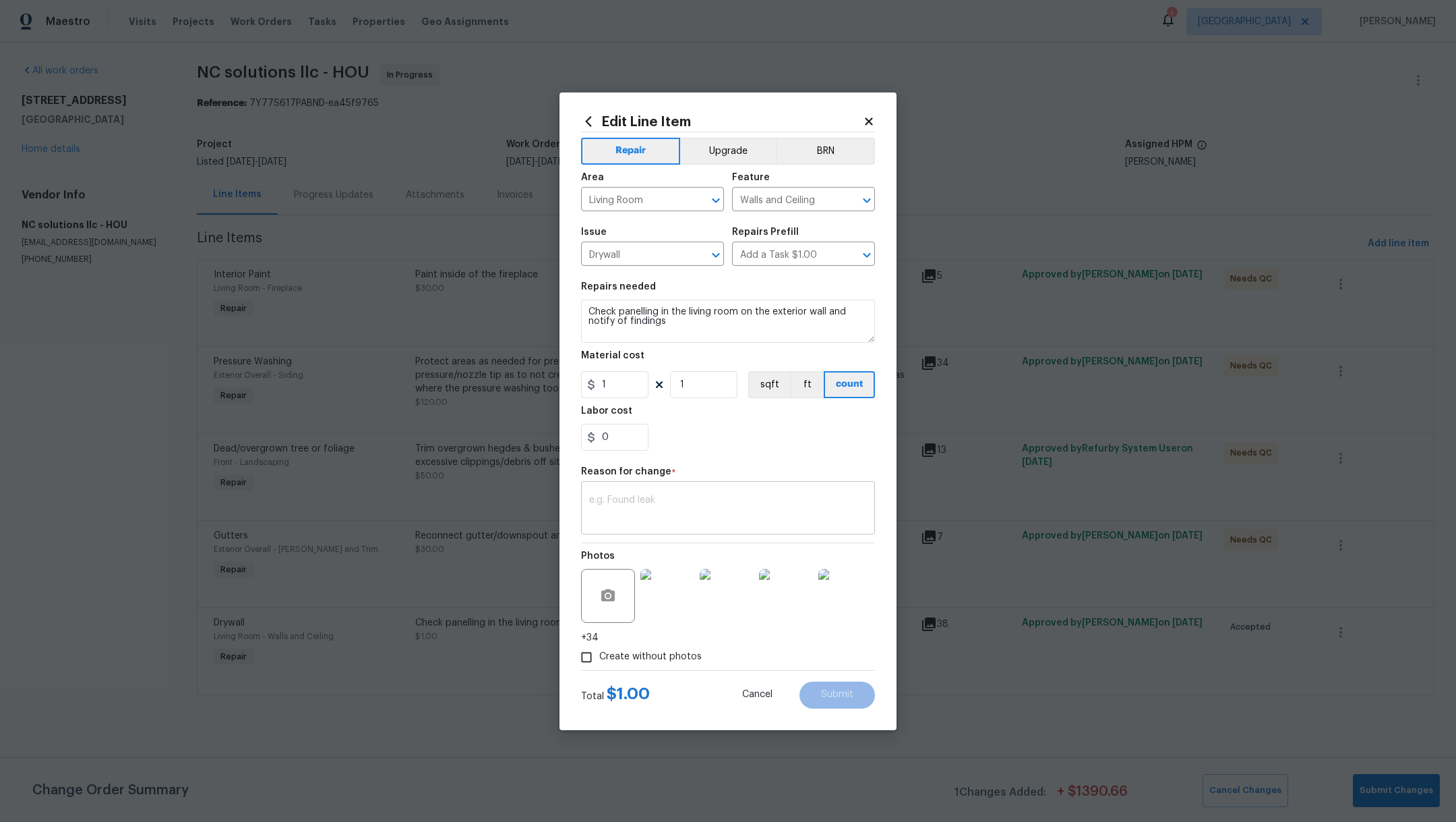
click at [623, 504] on textarea at bounding box center [728, 508] width 278 height 28
type textarea "f"
type textarea "w"
type textarea "a"
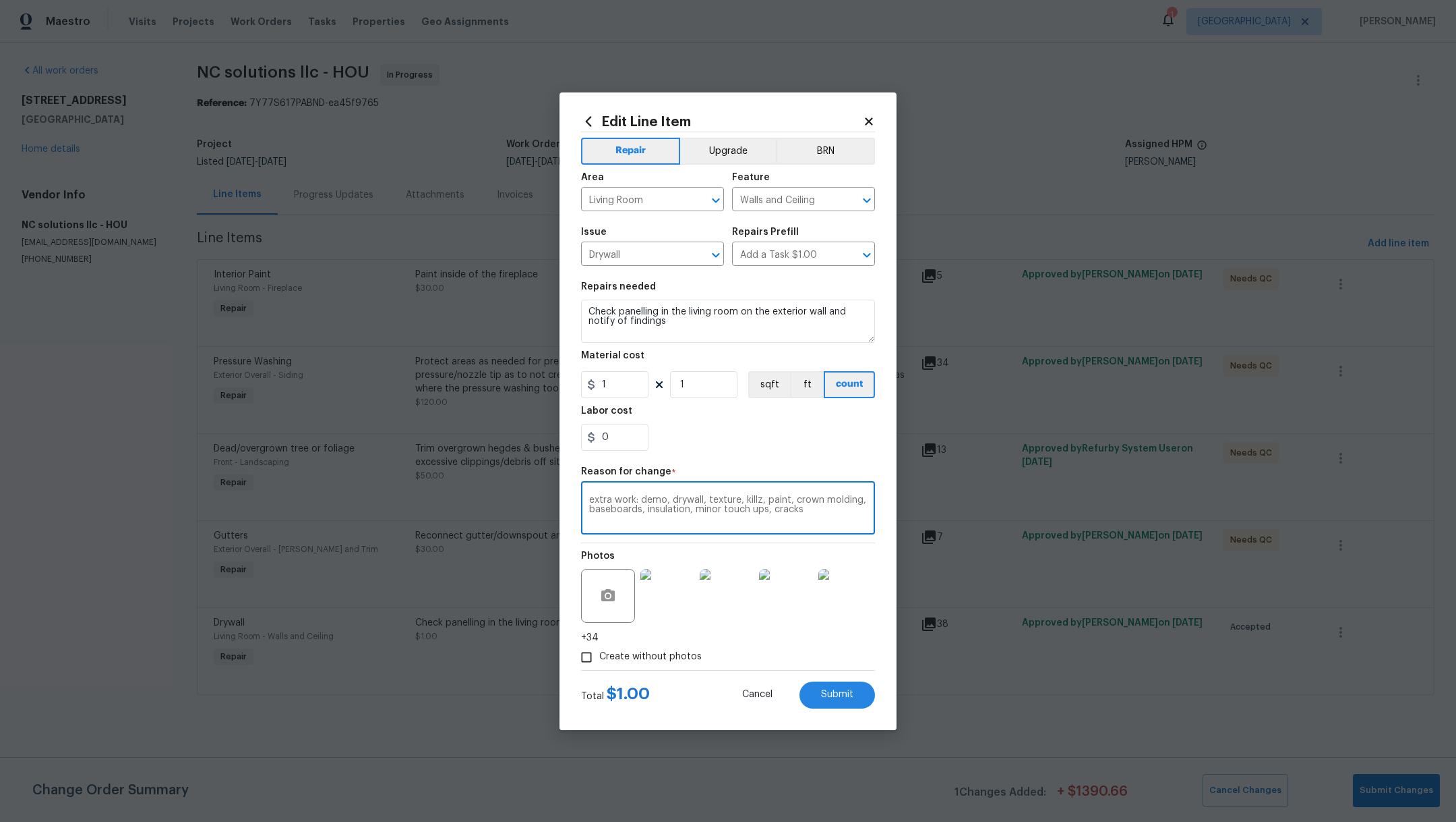
type textarea "extra work: demo, drywall, texture, killz, paint, crown molding, baseboards, in…"
click at [617, 379] on input "1" at bounding box center [615, 385] width 67 height 27
drag, startPoint x: 622, startPoint y: 385, endPoint x: 595, endPoint y: 383, distance: 27.1
click at [595, 383] on div "1" at bounding box center [615, 385] width 67 height 27
click at [733, 443] on div "0" at bounding box center [728, 437] width 294 height 27
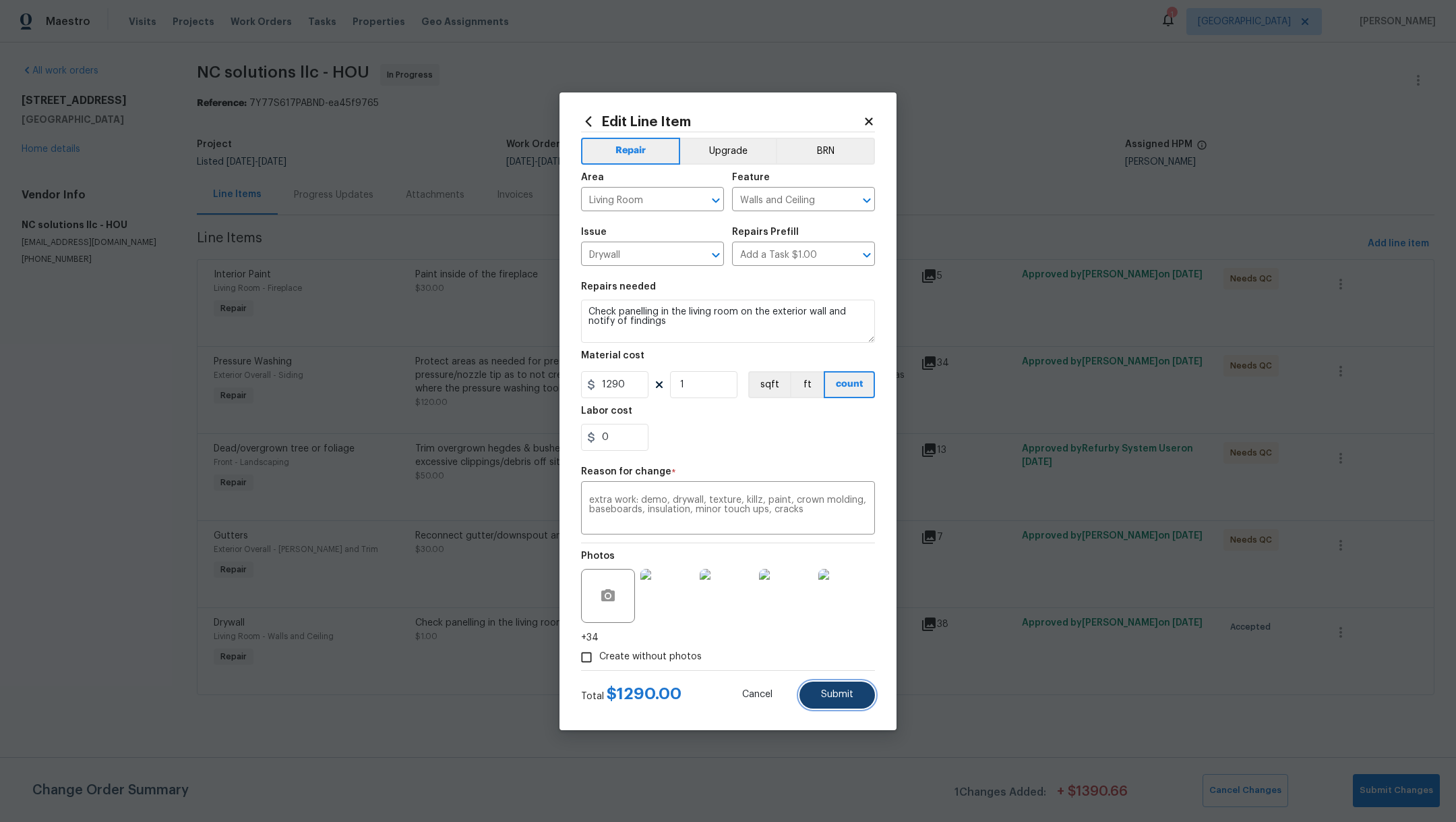
click at [839, 697] on span "Submit" at bounding box center [838, 695] width 32 height 10
type input "1"
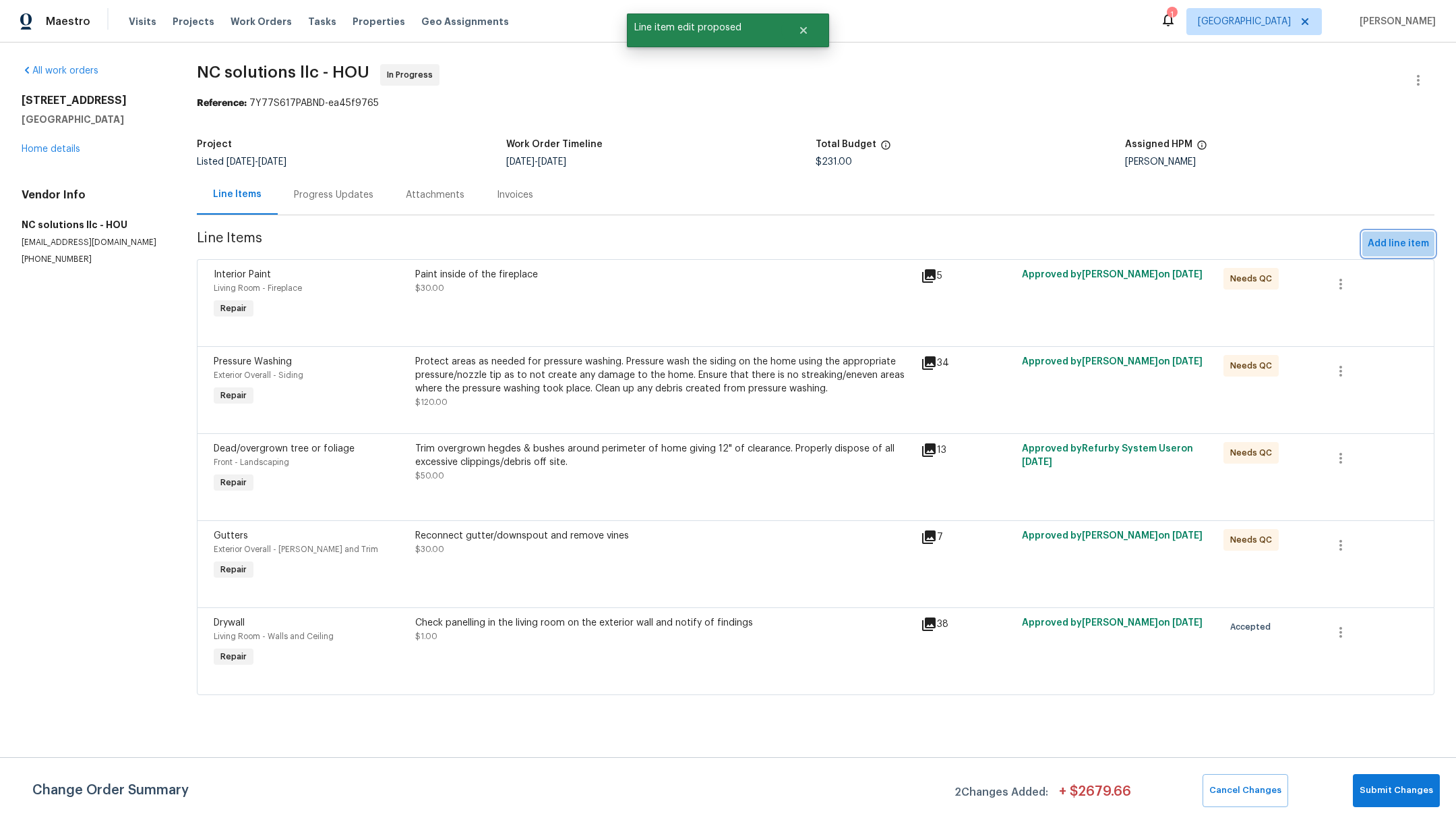
click at [1395, 242] on span "Add line item" at bounding box center [1399, 244] width 61 height 17
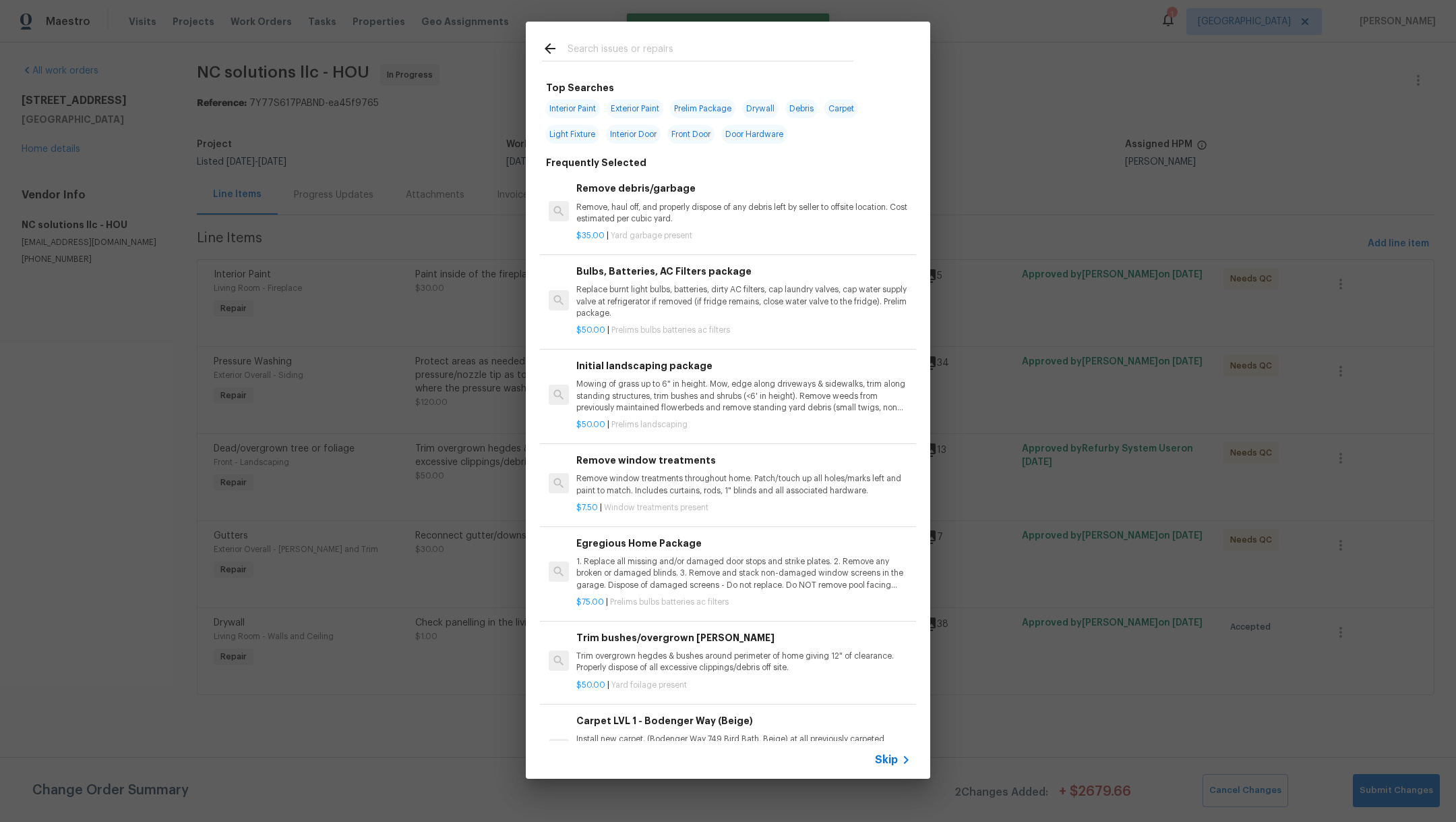
click at [585, 50] on input "text" at bounding box center [710, 50] width 286 height 21
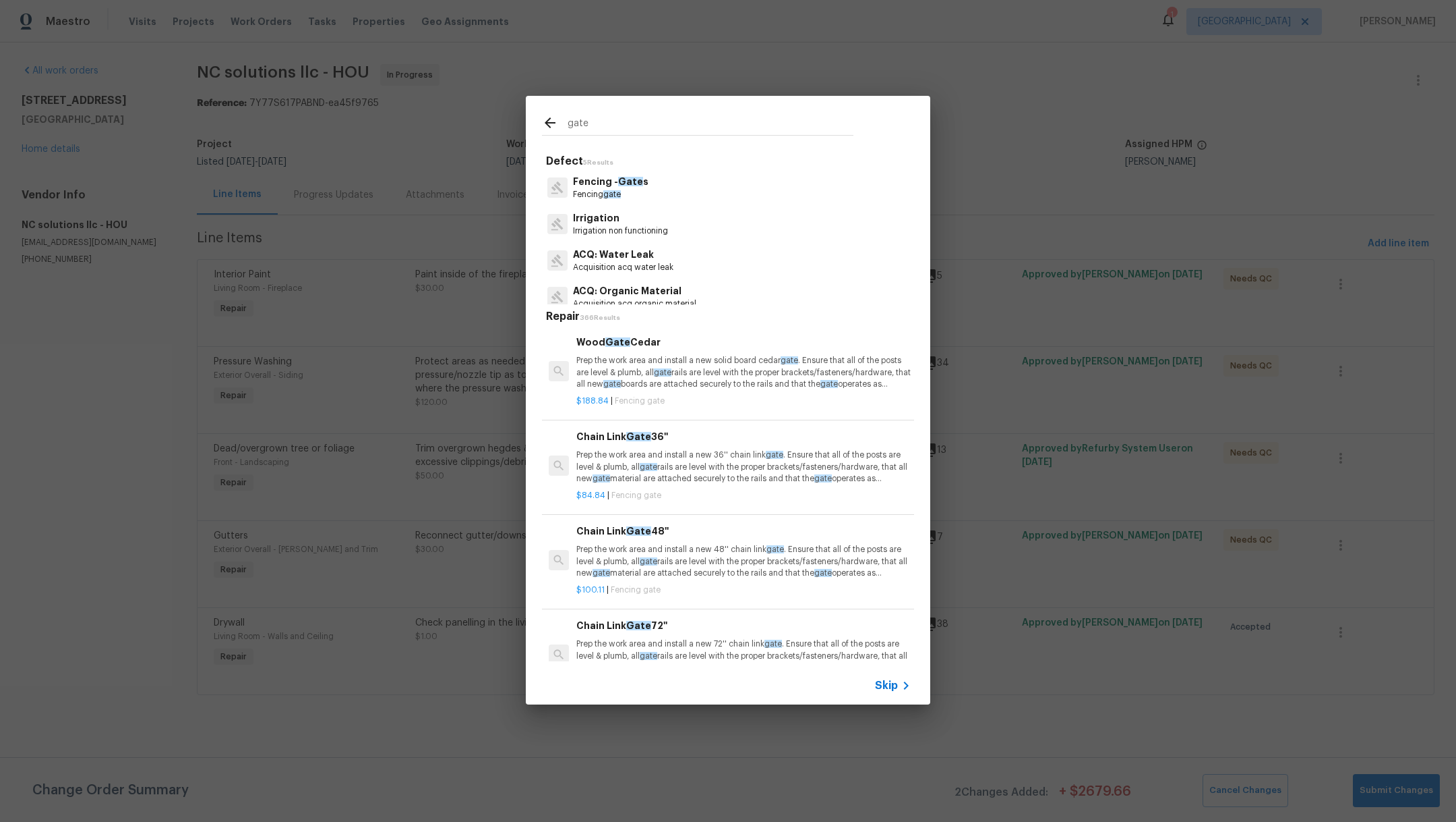
type input "gate"
click at [639, 197] on p "Fencing gate" at bounding box center [611, 194] width 75 height 11
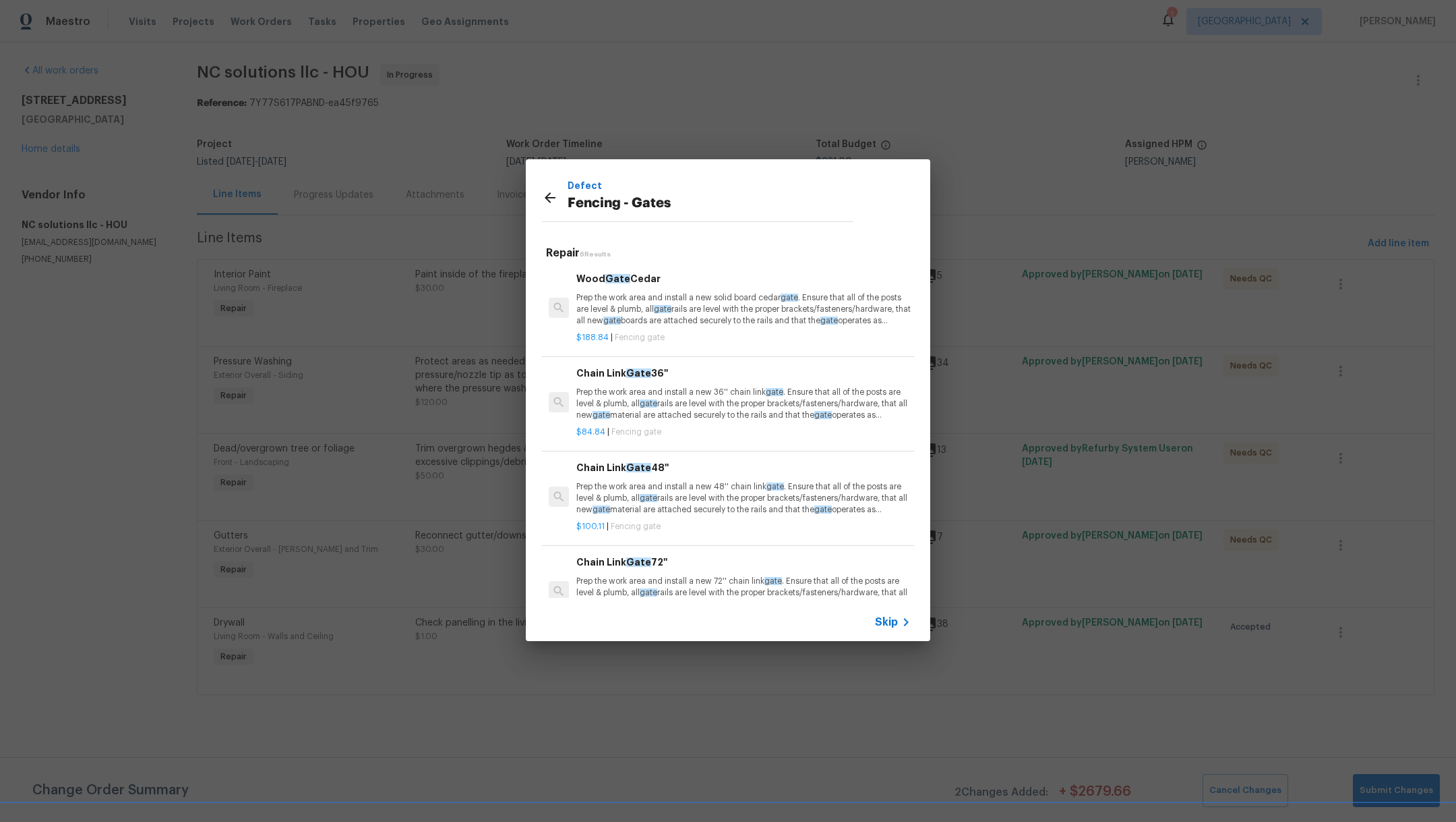
scroll to position [222, 0]
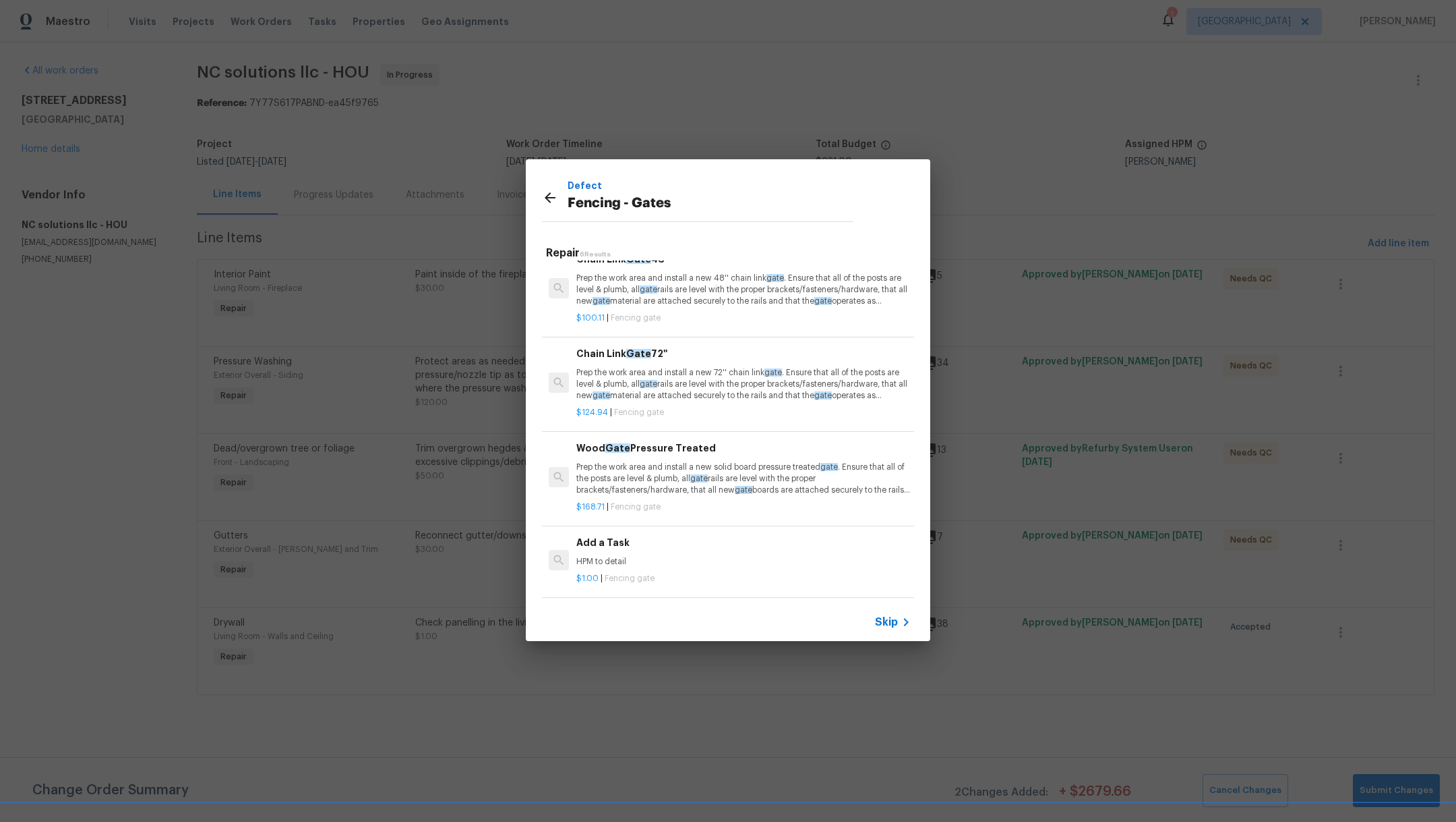
click at [754, 556] on p "HPM to detail" at bounding box center [744, 561] width 335 height 11
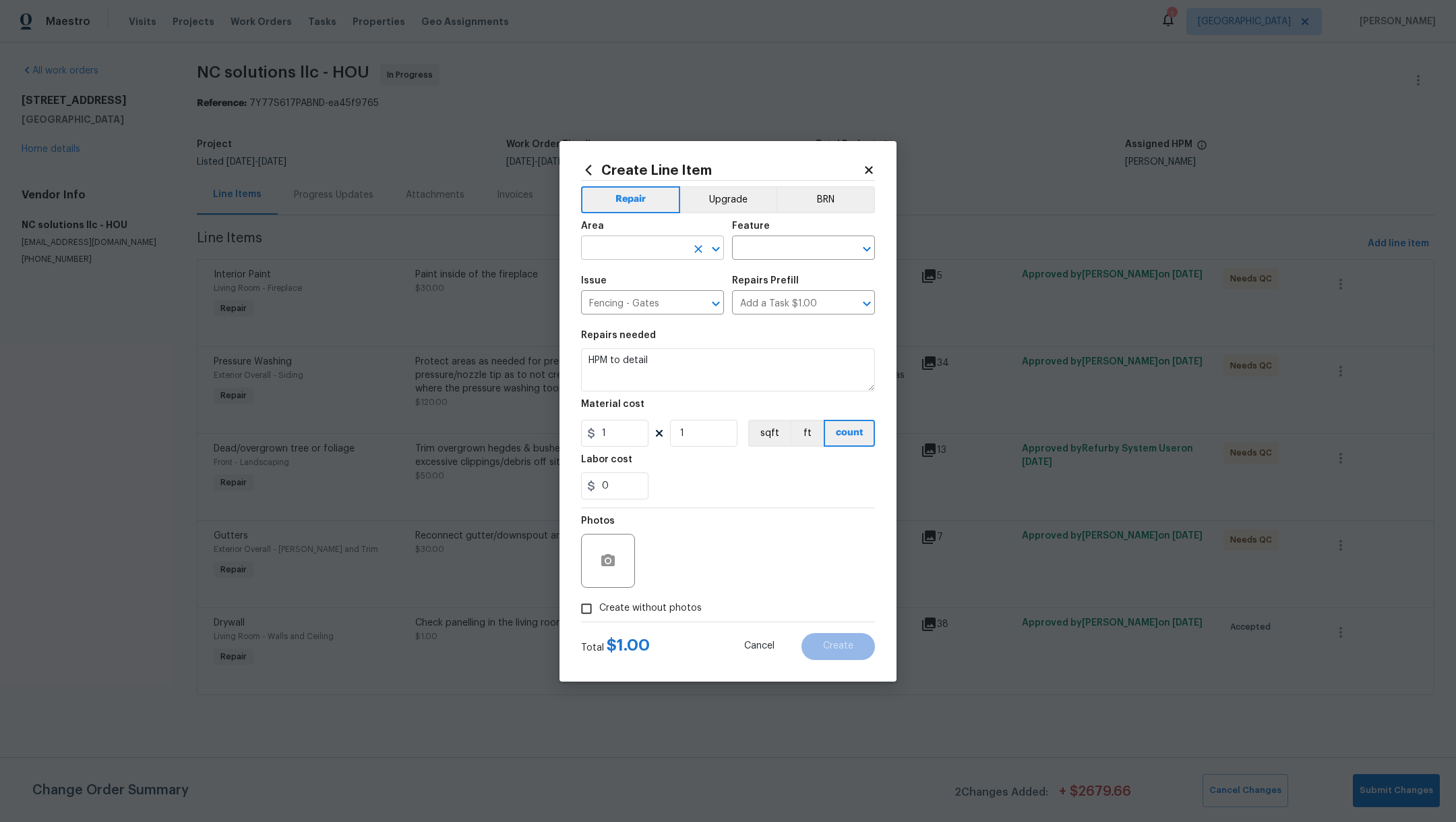
click at [622, 249] on input "text" at bounding box center [634, 249] width 105 height 21
click at [633, 273] on li "Exterior Overall" at bounding box center [652, 279] width 143 height 22
type input "Exterior Overall"
click at [781, 234] on div "Feature" at bounding box center [803, 230] width 143 height 18
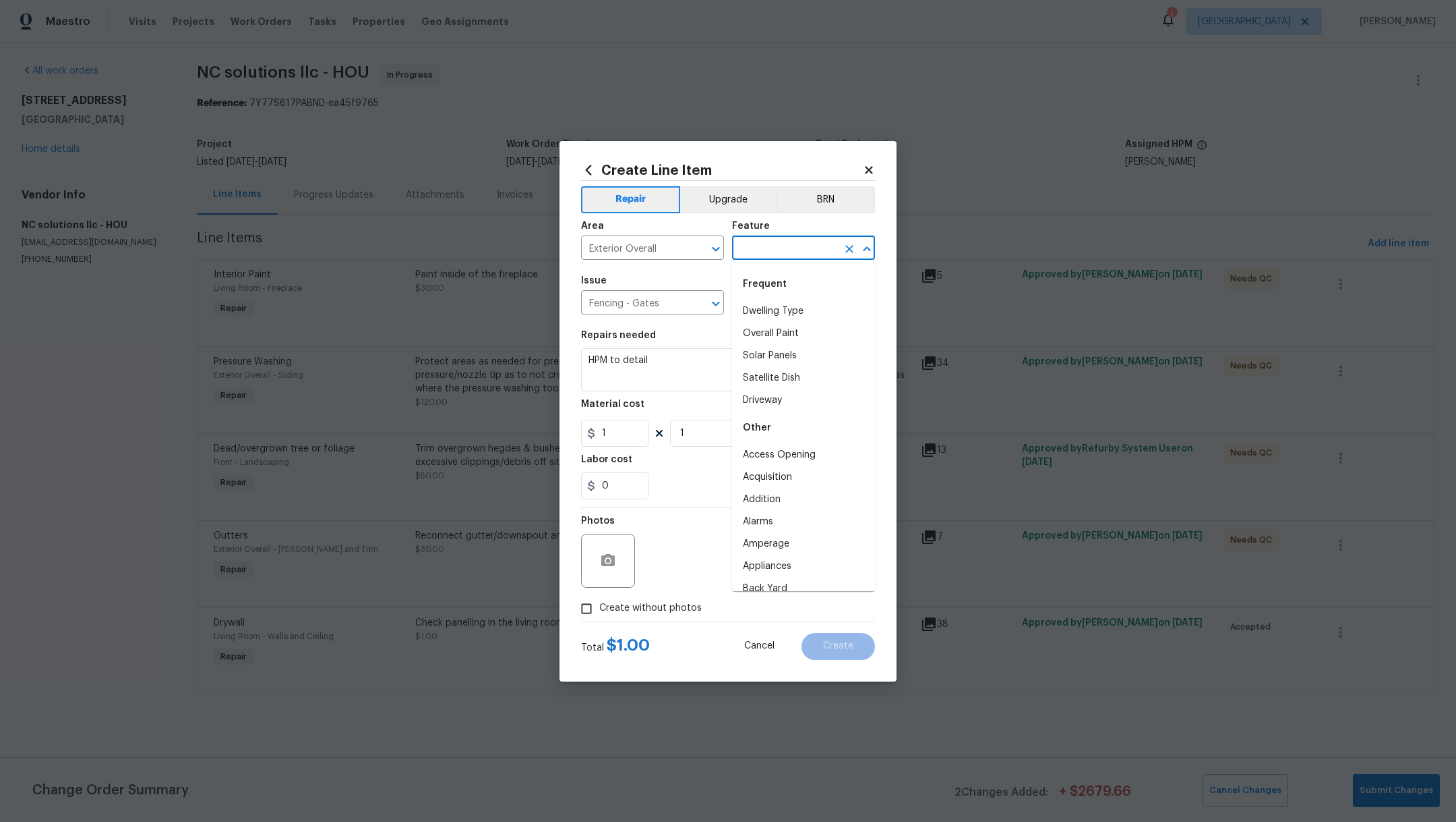
click at [781, 241] on input "text" at bounding box center [784, 249] width 105 height 21
click at [839, 313] on li "Fence" at bounding box center [803, 311] width 143 height 22
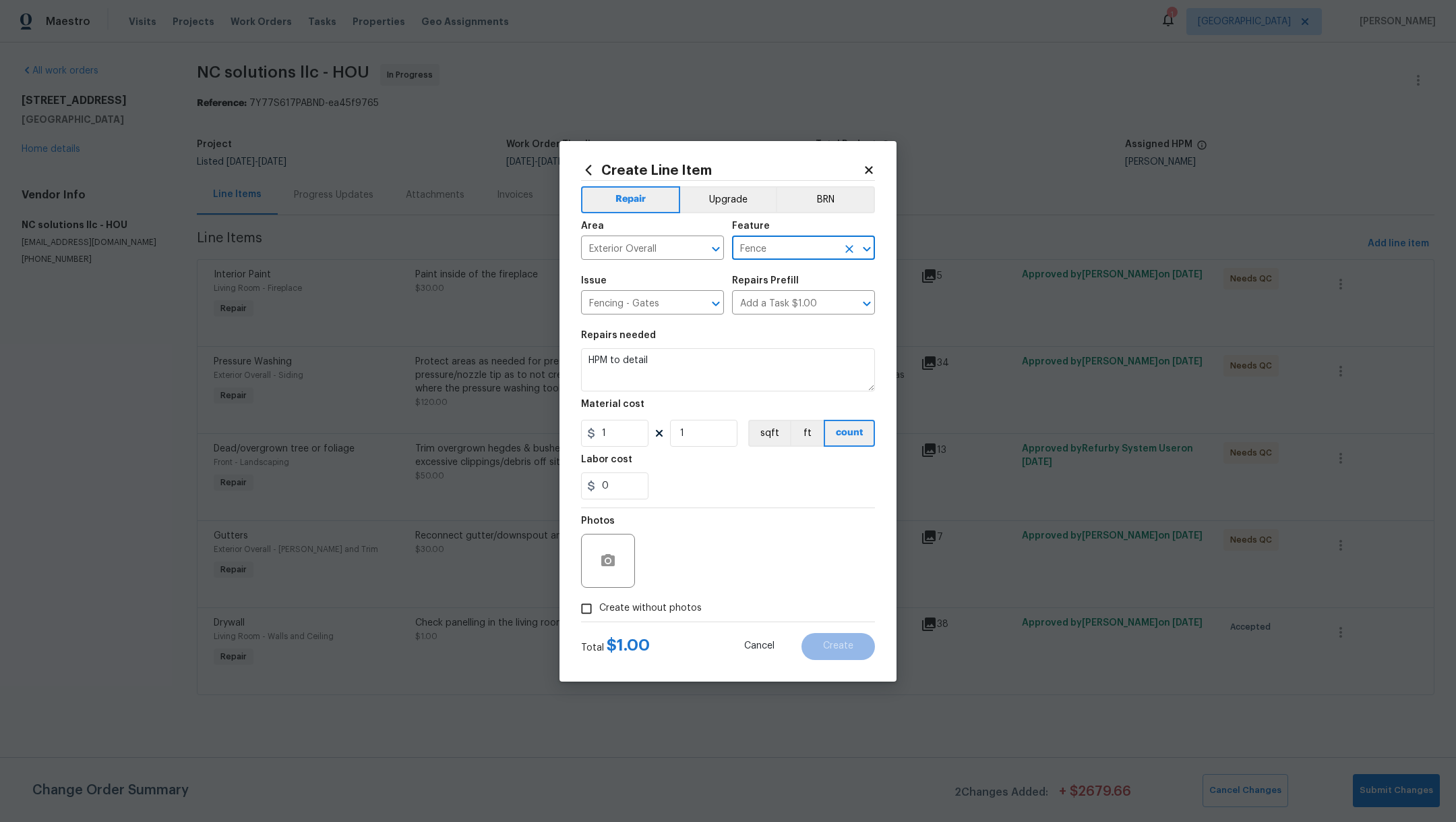
type input "Fence"
drag, startPoint x: 664, startPoint y: 364, endPoint x: 525, endPoint y: 355, distance: 139.3
click at [525, 355] on div "Create Line Item Repair Upgrade BRN Area Exterior Overall ​ Feature Fence ​ Iss…" at bounding box center [728, 411] width 1456 height 822
drag, startPoint x: 622, startPoint y: 434, endPoint x: 505, endPoint y: 419, distance: 118.0
click at [505, 419] on div "Create Line Item Repair Upgrade BRN Area Exterior Overall ​ Feature Fence ​ Iss…" at bounding box center [728, 411] width 1456 height 822
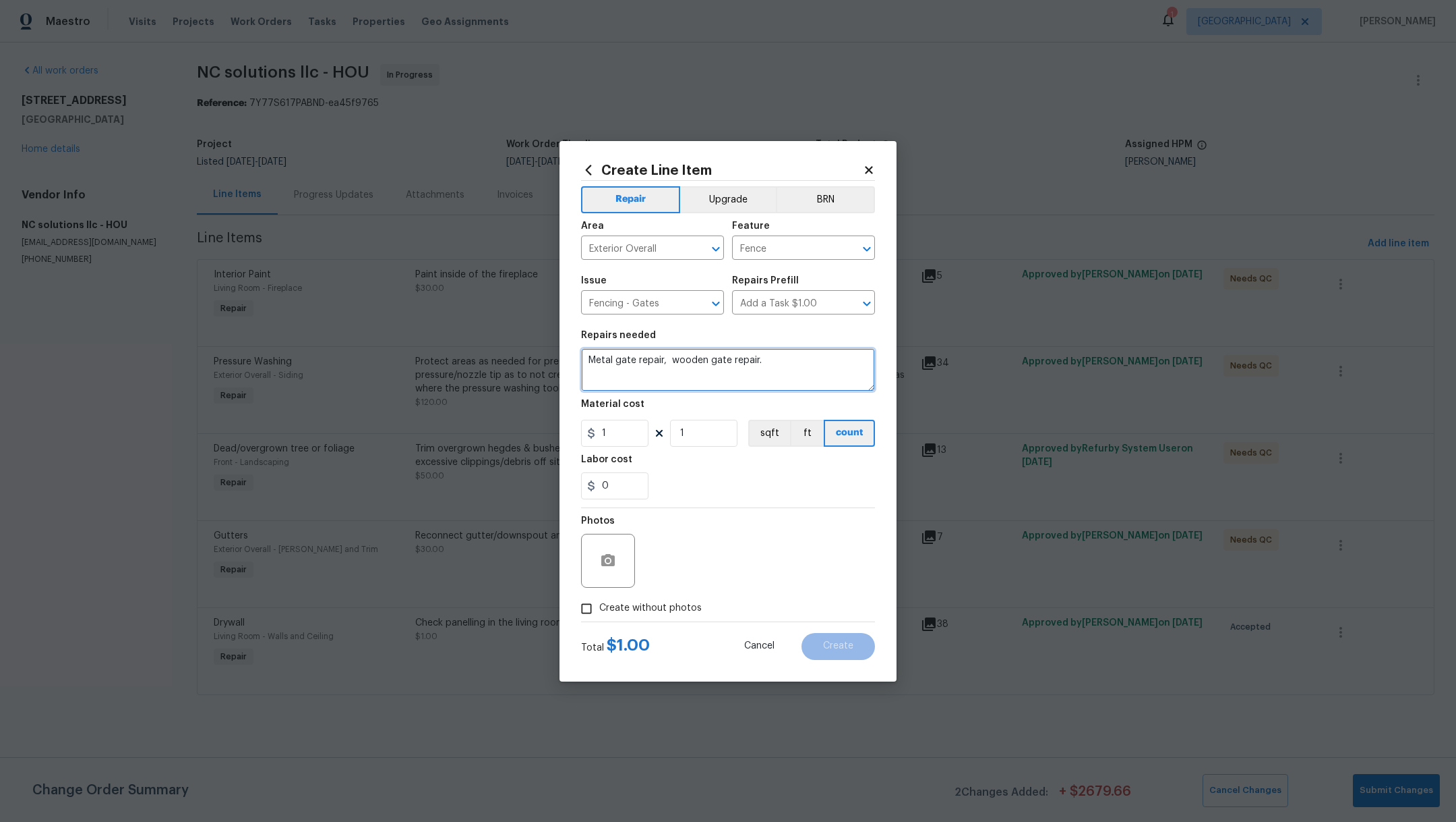
click at [673, 363] on textarea "Metal gate repair, wooden gate repair." at bounding box center [728, 369] width 294 height 44
click at [792, 361] on textarea "Metal gate repair and wooden gate repair." at bounding box center [728, 369] width 294 height 44
type textarea "Metal gate repair and wooden gate repair. Pickets."
drag, startPoint x: 619, startPoint y: 442, endPoint x: 535, endPoint y: 410, distance: 89.9
click at [535, 410] on div "Create Line Item Repair Upgrade BRN Area Exterior Overall ​ Feature Fence ​ Iss…" at bounding box center [728, 411] width 1456 height 822
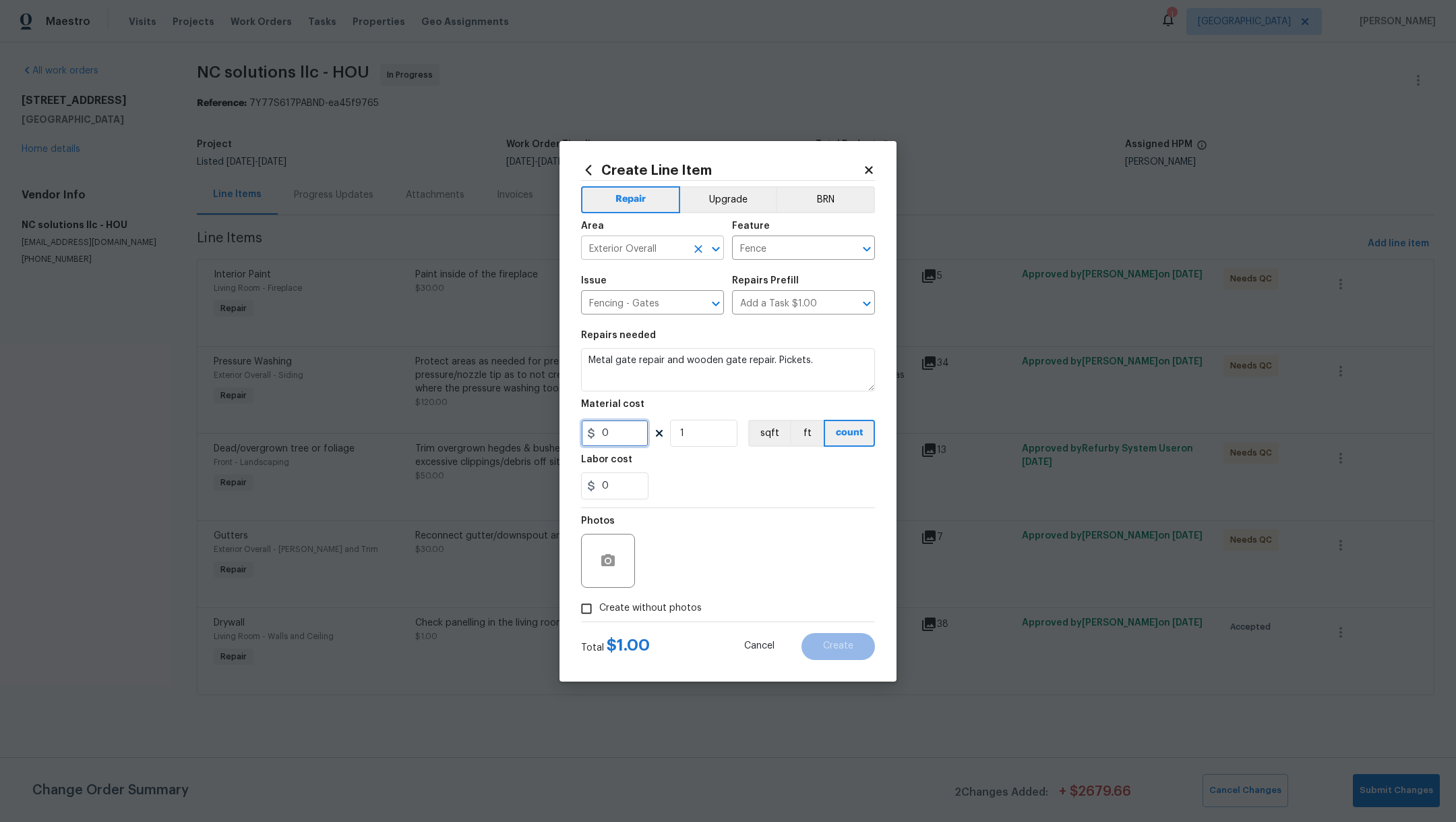
type input "0"
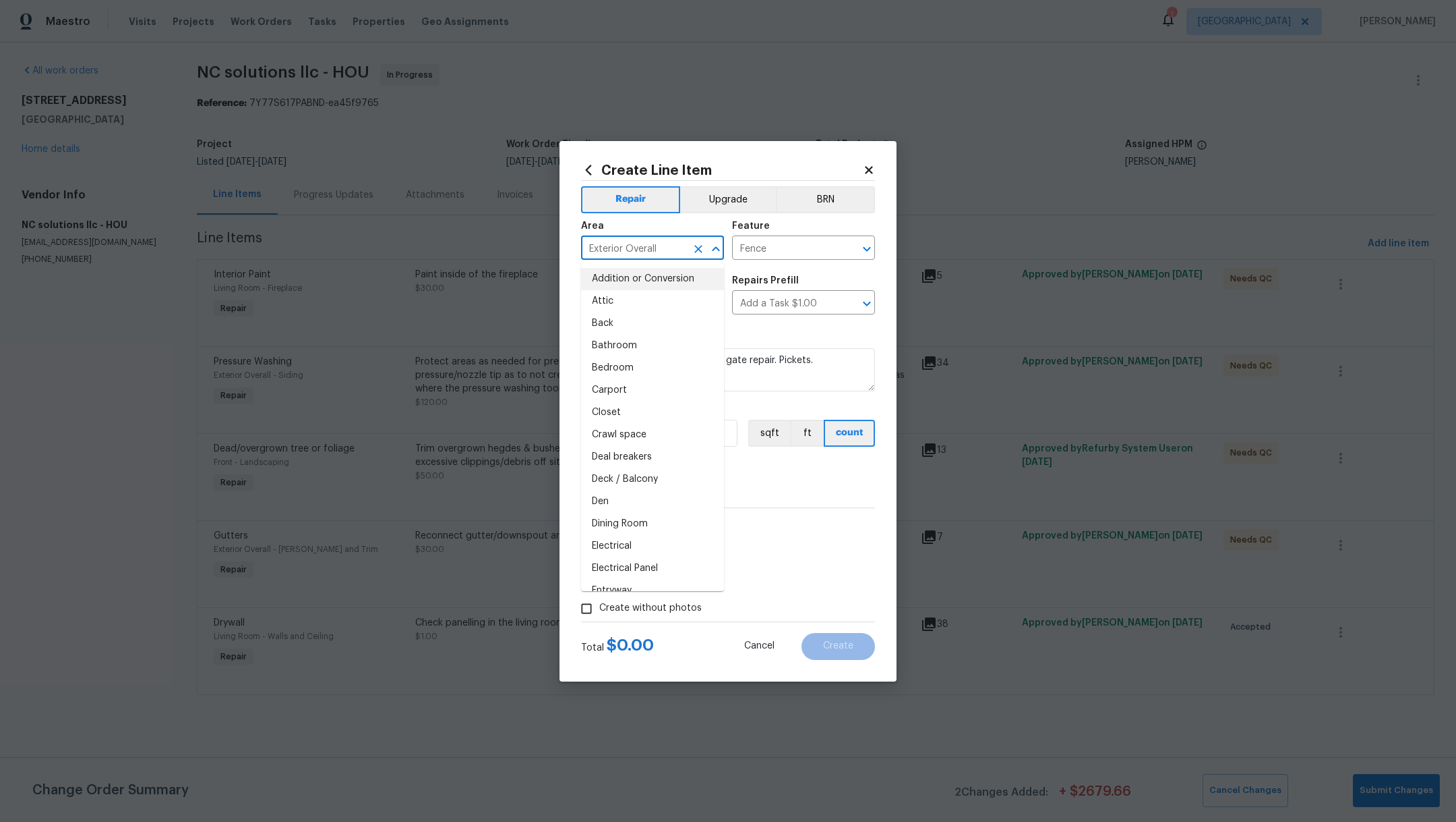
click at [665, 249] on input "Exterior Overall" at bounding box center [634, 249] width 105 height 21
click at [675, 279] on li "Front" at bounding box center [652, 279] width 143 height 22
type input "Front"
click at [767, 255] on input "Fence" at bounding box center [784, 249] width 105 height 21
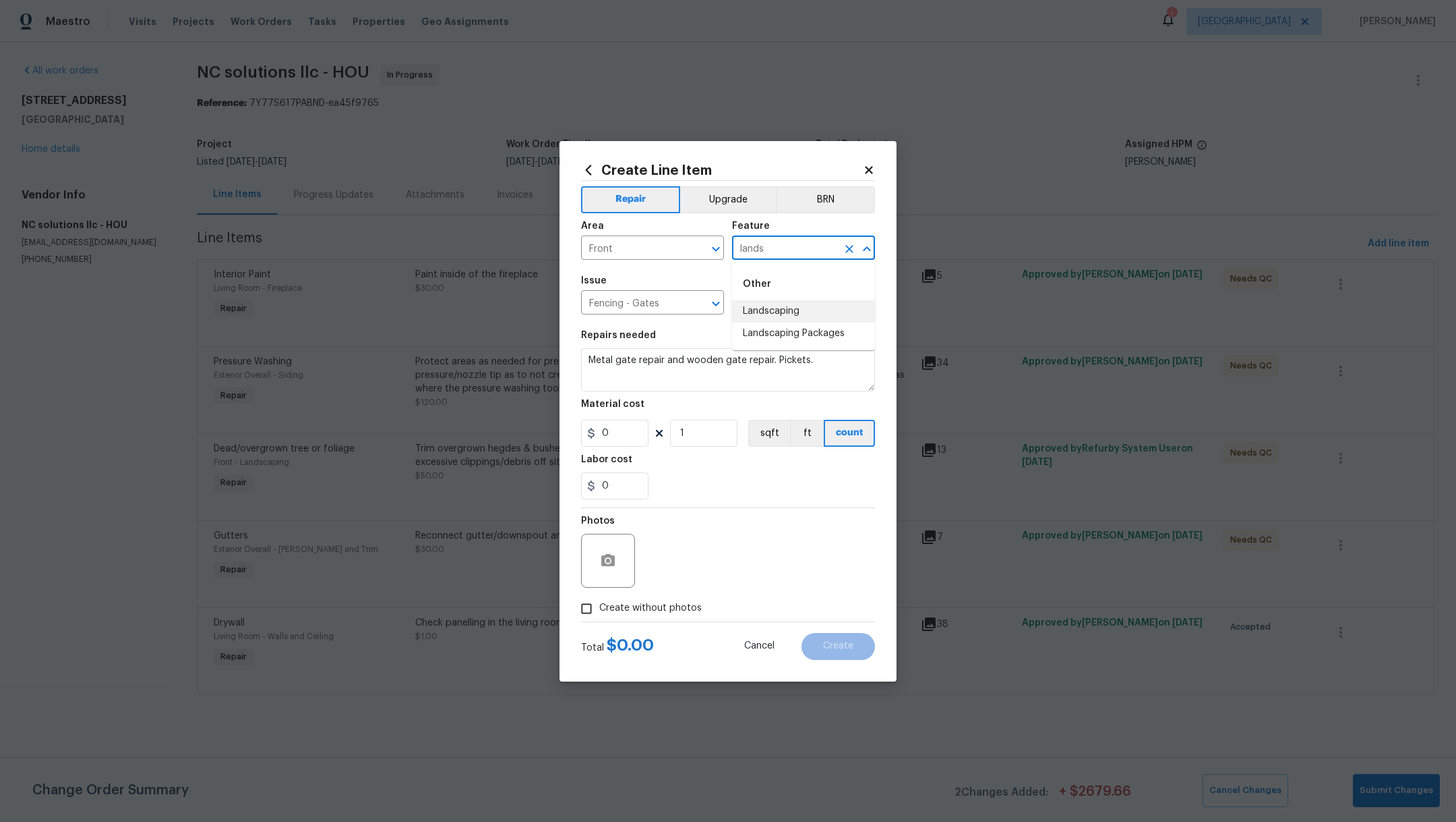
click at [777, 308] on li "Landscaping" at bounding box center [803, 311] width 143 height 22
type input "Landscaping"
click at [652, 302] on input "Fencing - Gates" at bounding box center [634, 303] width 105 height 21
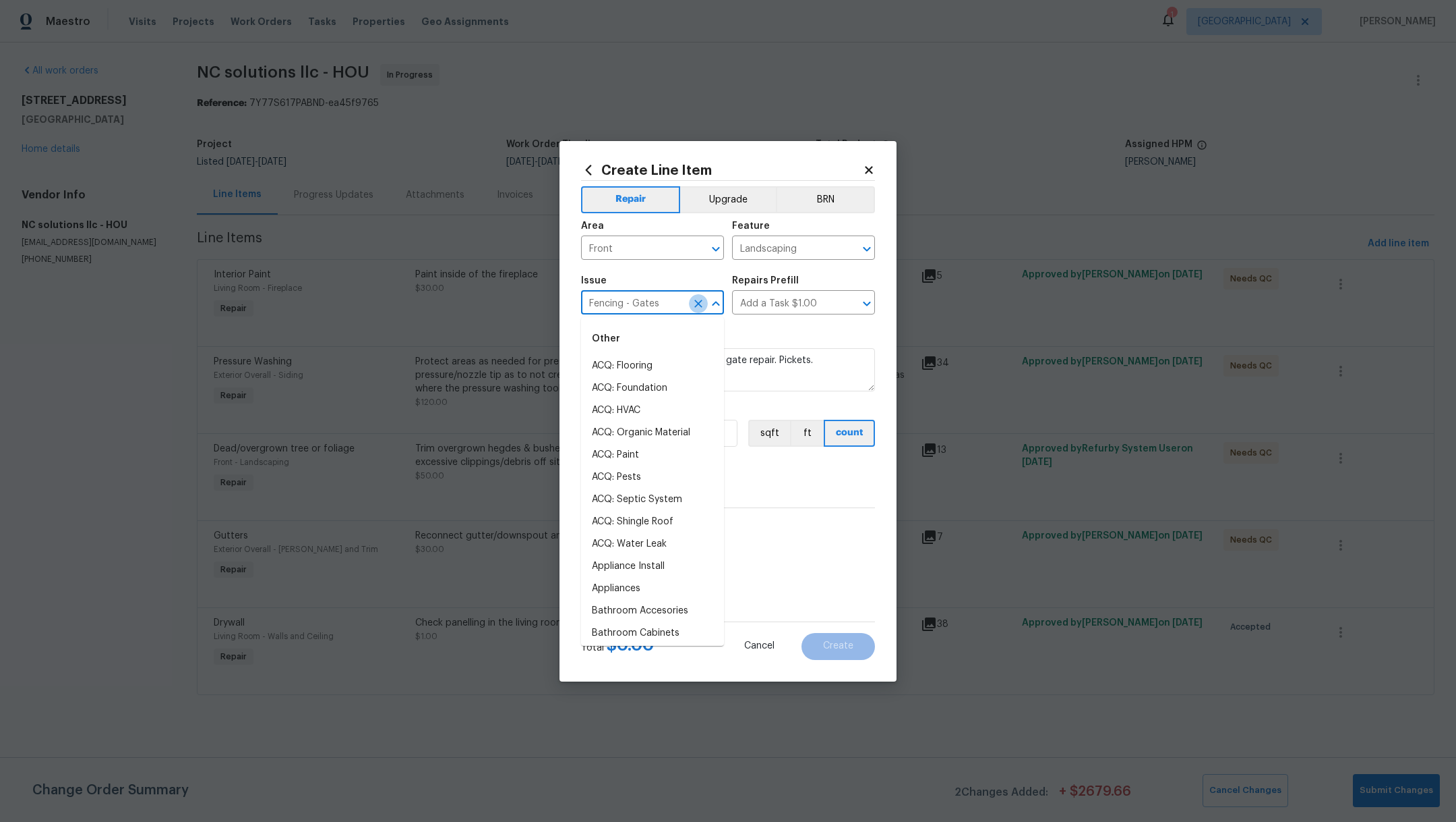
click at [703, 305] on icon "Clear" at bounding box center [699, 303] width 14 height 14
click at [654, 305] on input "text" at bounding box center [634, 303] width 105 height 21
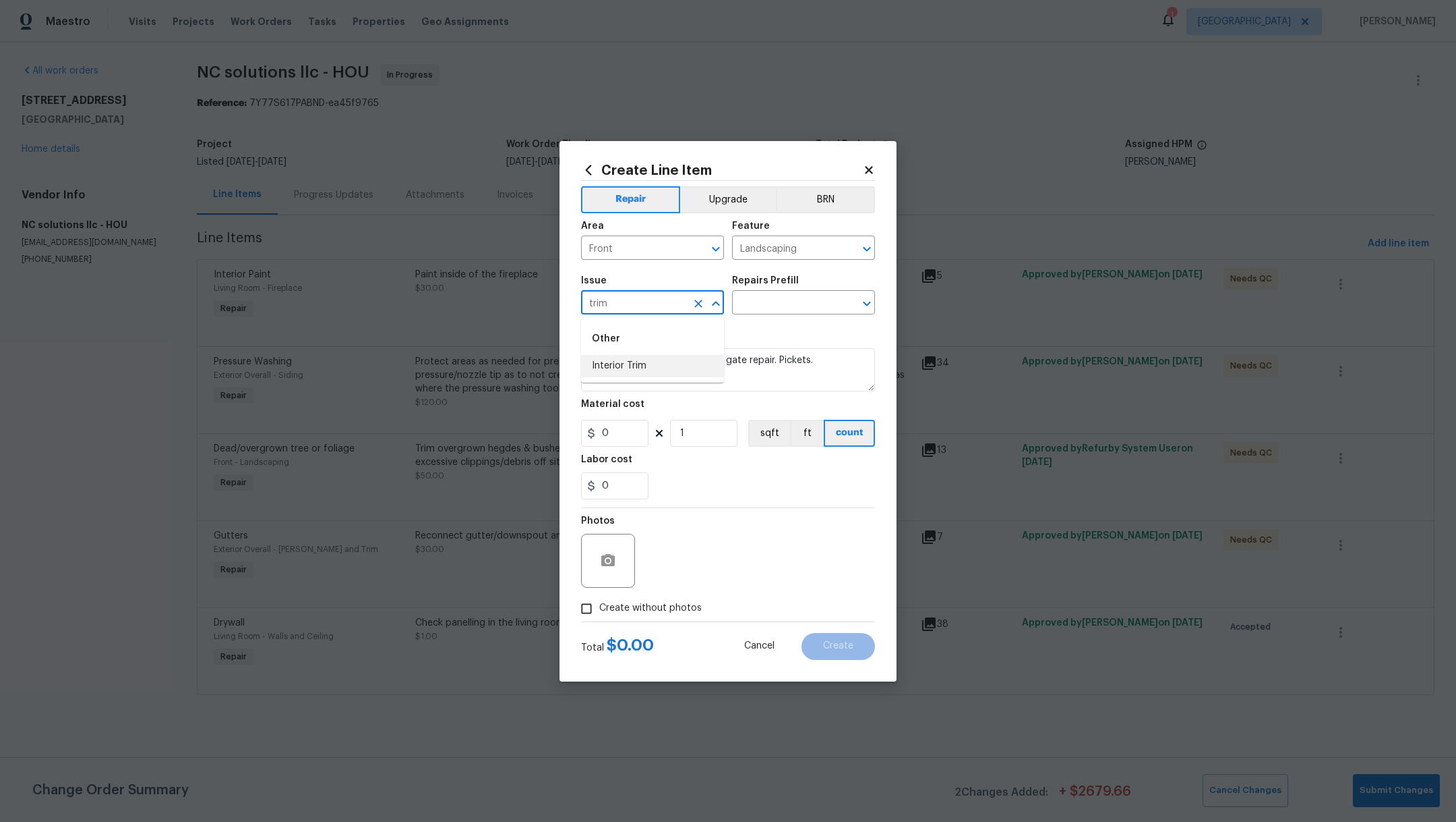
click at [658, 361] on li "Interior Trim" at bounding box center [652, 366] width 143 height 22
type input "Interior Trim"
click at [700, 305] on icon "Clear" at bounding box center [698, 303] width 8 height 8
click at [772, 255] on input "Landscaping" at bounding box center [784, 249] width 105 height 21
click at [786, 309] on li "Siding" at bounding box center [803, 311] width 143 height 22
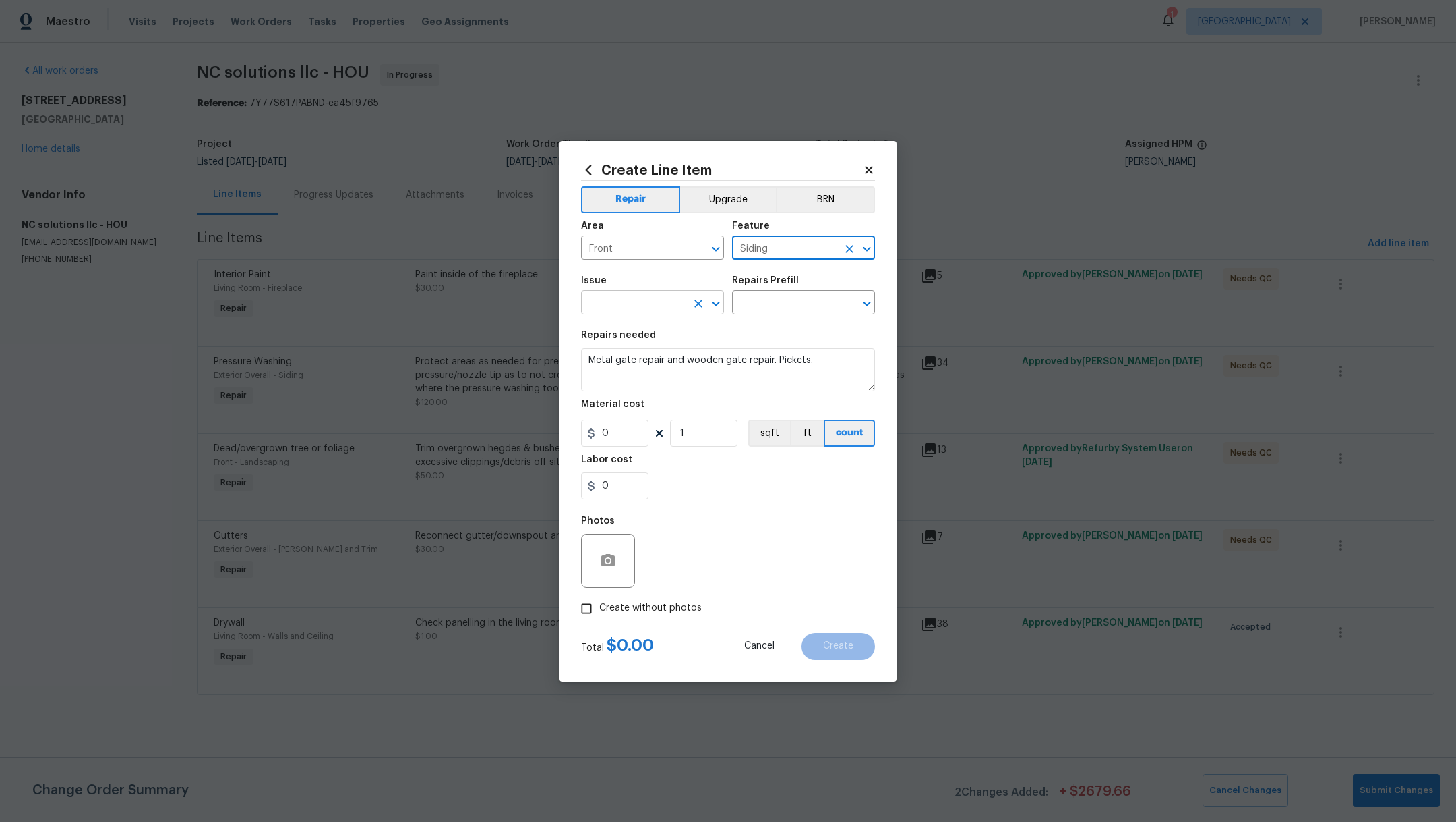
type input "Siding"
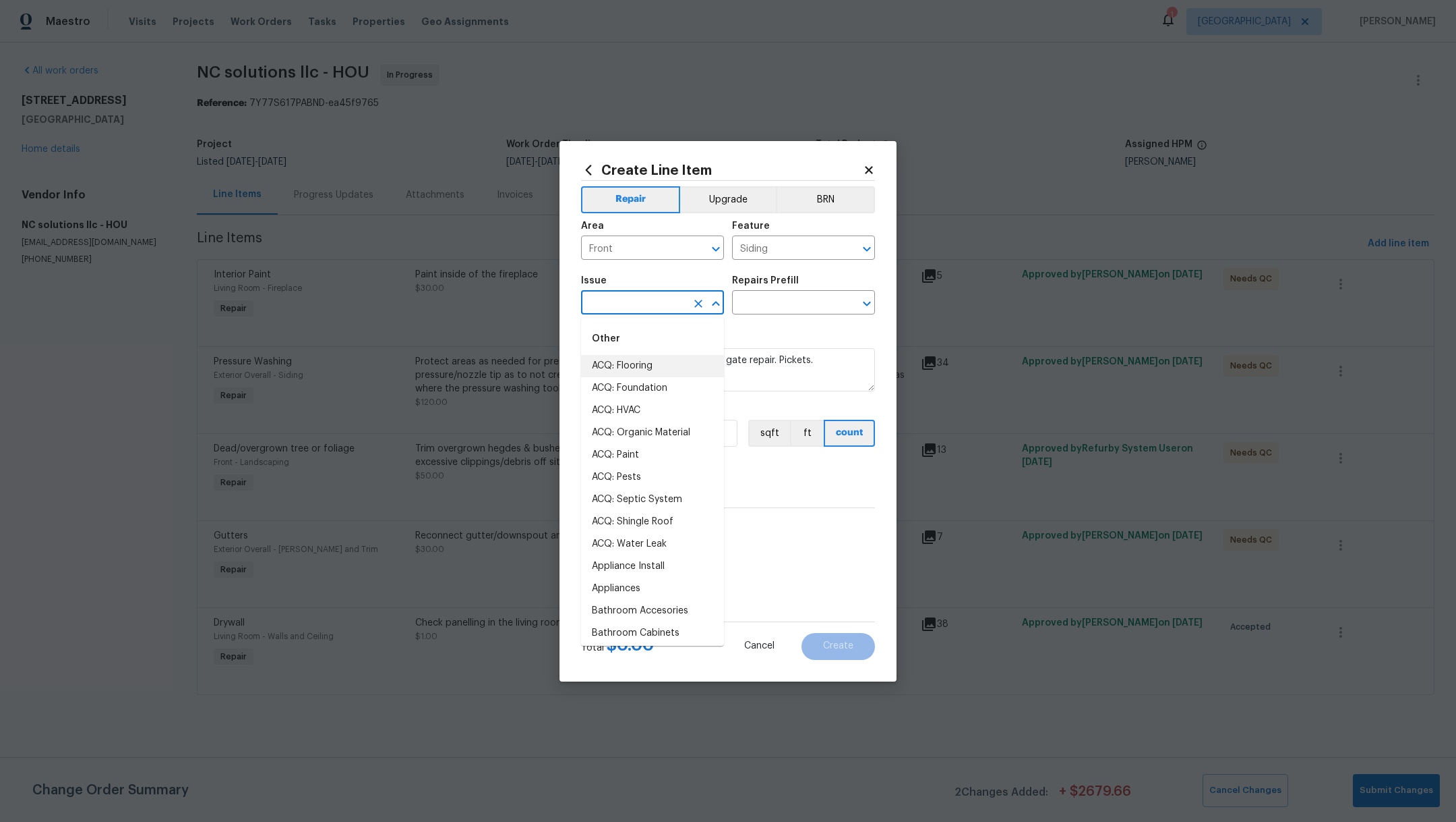
click at [641, 303] on input "text" at bounding box center [634, 303] width 105 height 21
type input "t"
click at [646, 368] on li "Siding" at bounding box center [652, 366] width 143 height 22
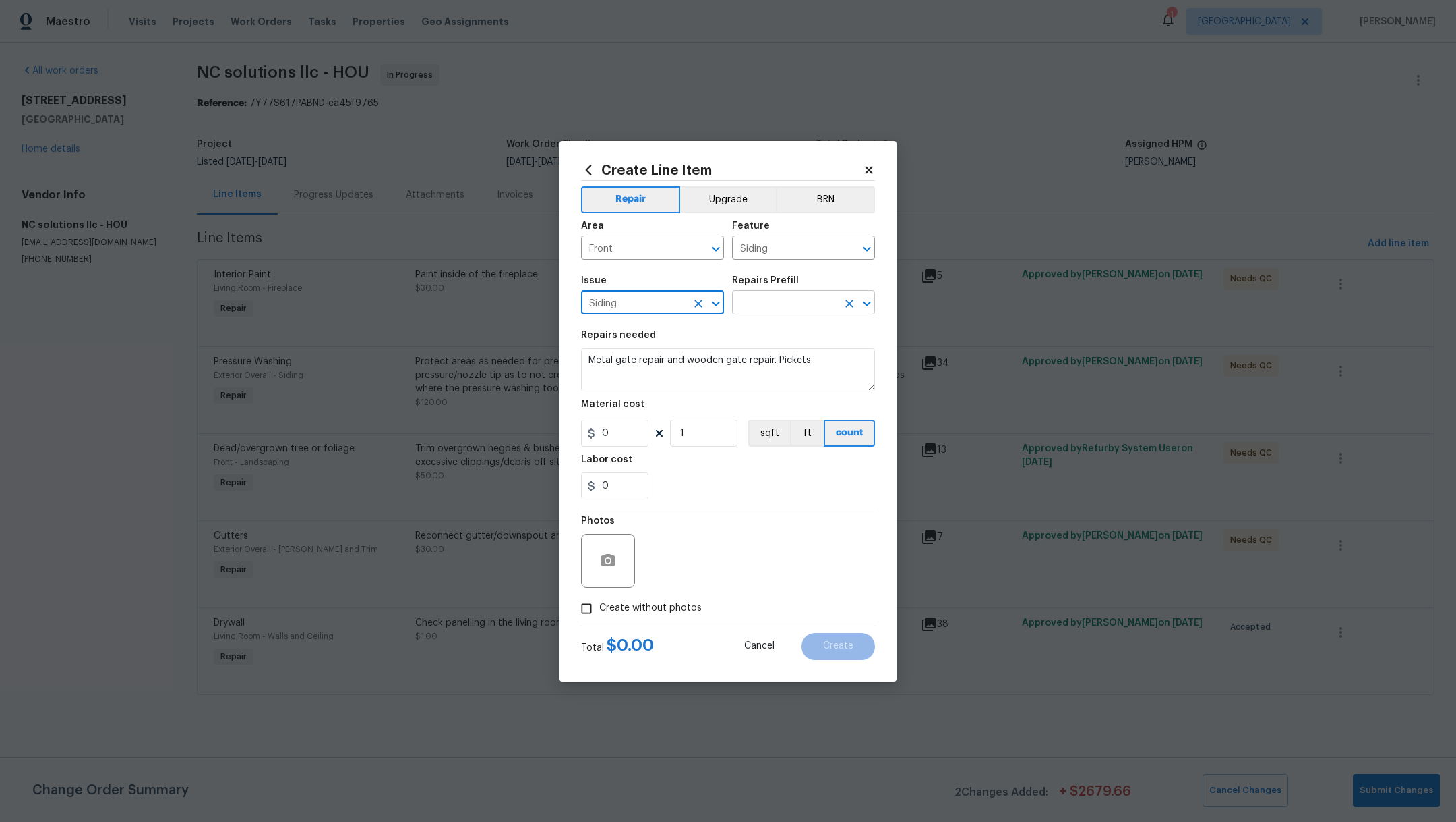
type input "Siding"
click at [752, 301] on input "text" at bounding box center [784, 303] width 105 height 21
type input "trim"
click at [786, 373] on li "Replace Exterior Trim $5.75" at bounding box center [803, 370] width 143 height 22
type input "Replace Exterior Trim $5.75"
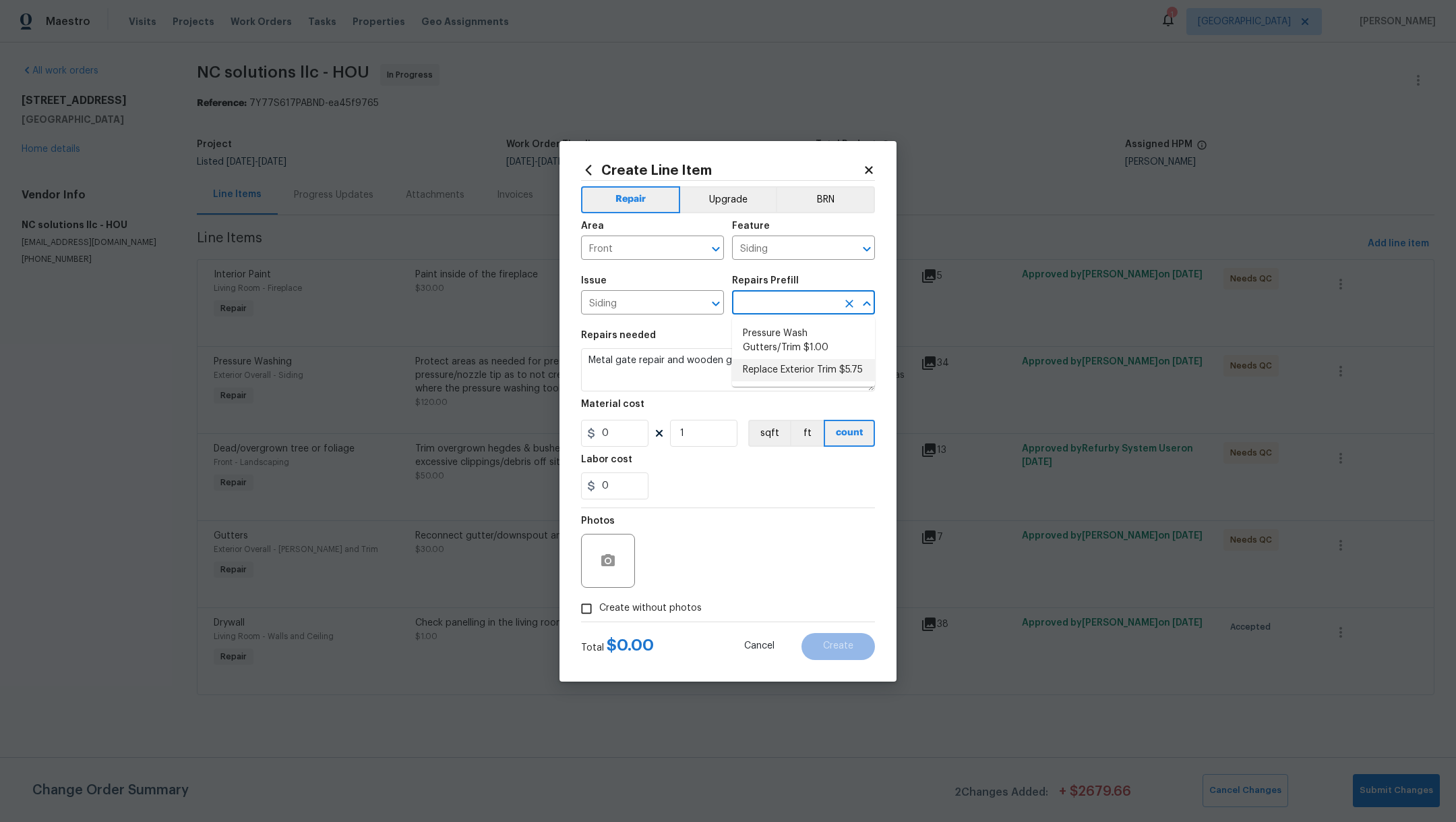
type textarea "Remove the existing trim and replace with new. Ensure that the new trim matches…"
type input "5.75"
type input "Replace Exterior Trim $5.75"
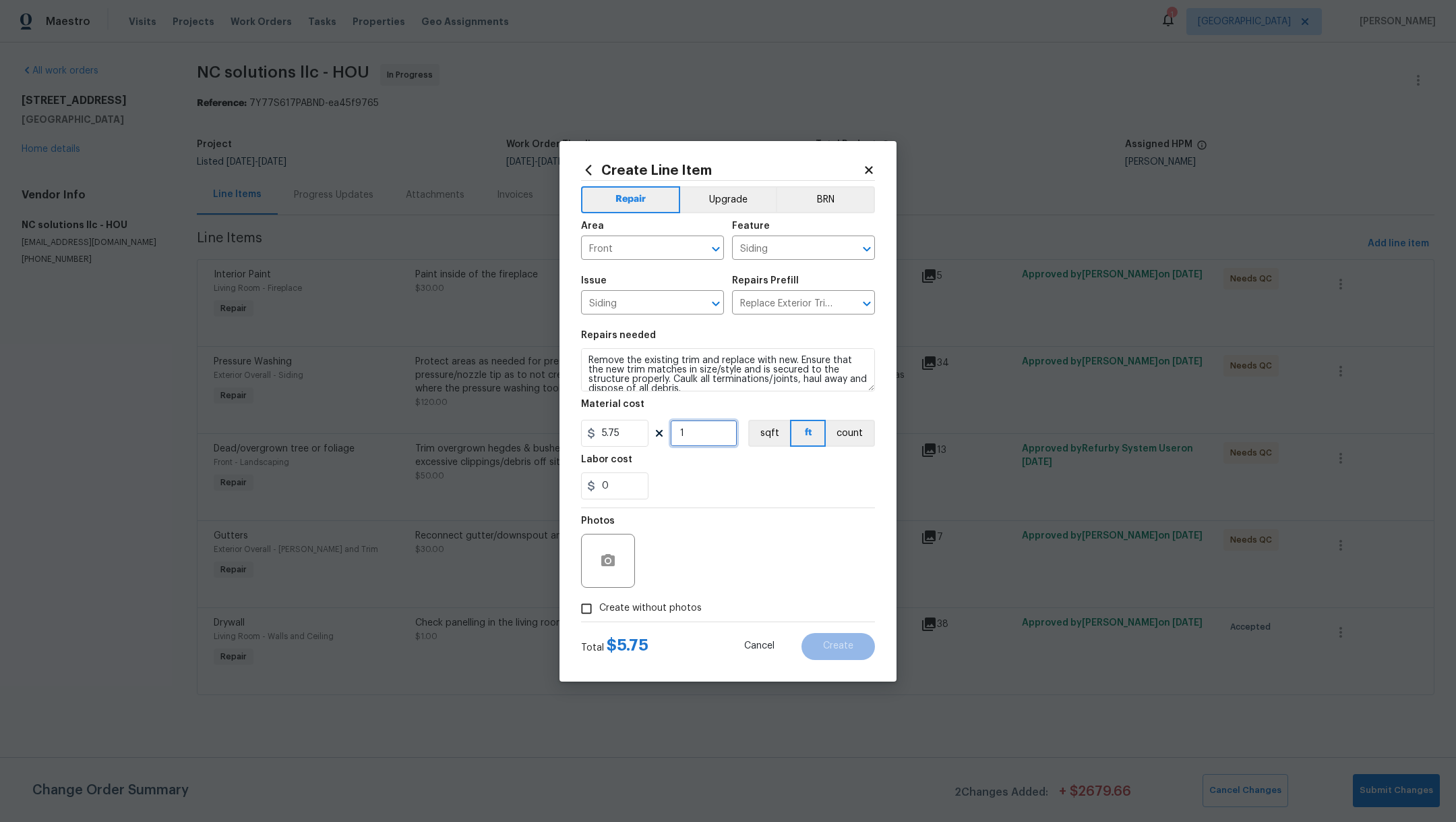
drag, startPoint x: 699, startPoint y: 434, endPoint x: 684, endPoint y: 434, distance: 15.0
click at [684, 434] on input "1" at bounding box center [704, 433] width 67 height 27
type input "35"
drag, startPoint x: 626, startPoint y: 432, endPoint x: 547, endPoint y: 428, distance: 79.1
click at [547, 428] on div "Create Line Item Repair Upgrade BRN Area Front ​ Feature Siding ​ Issue Siding …" at bounding box center [728, 411] width 1456 height 822
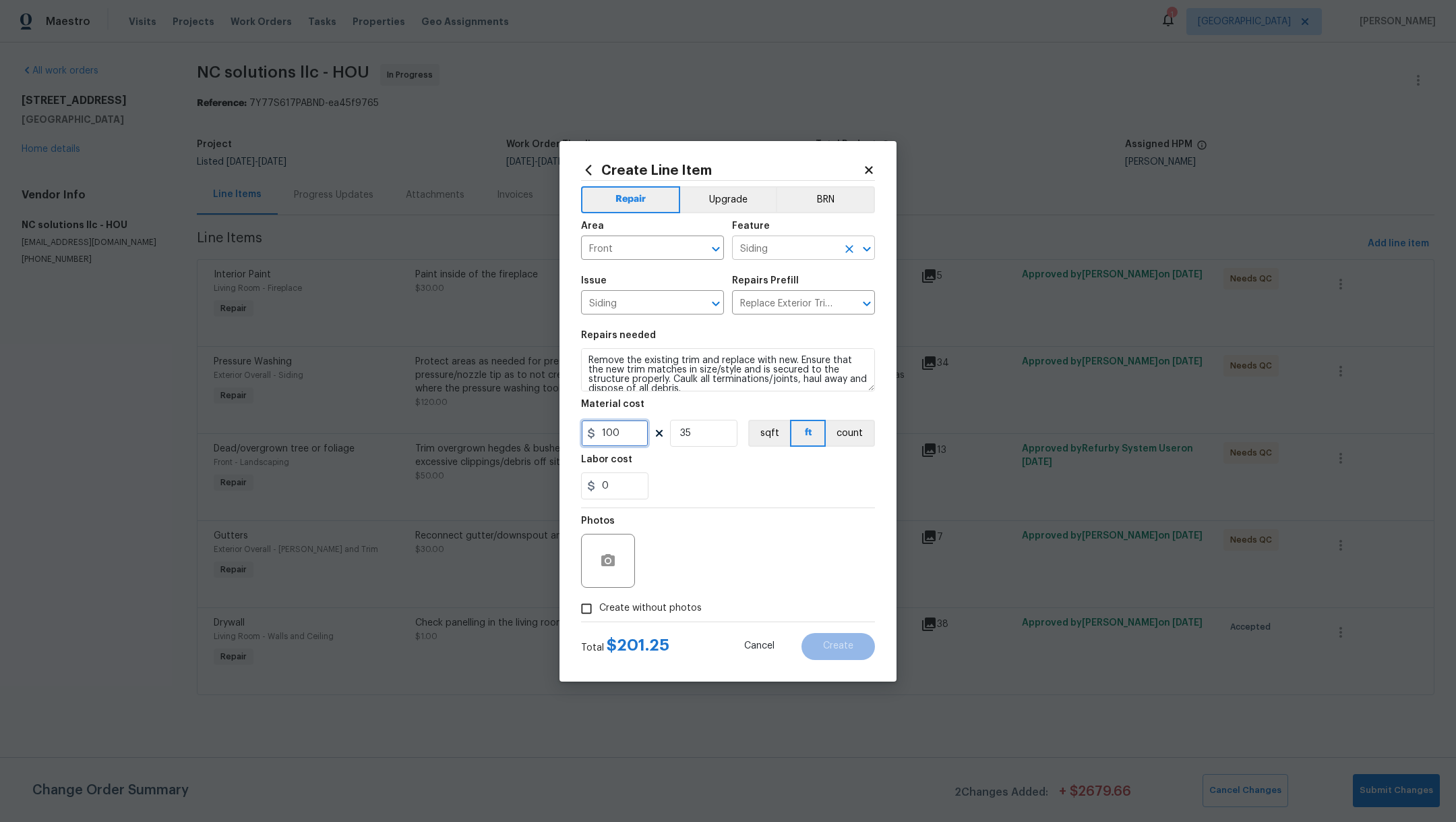
type input "100"
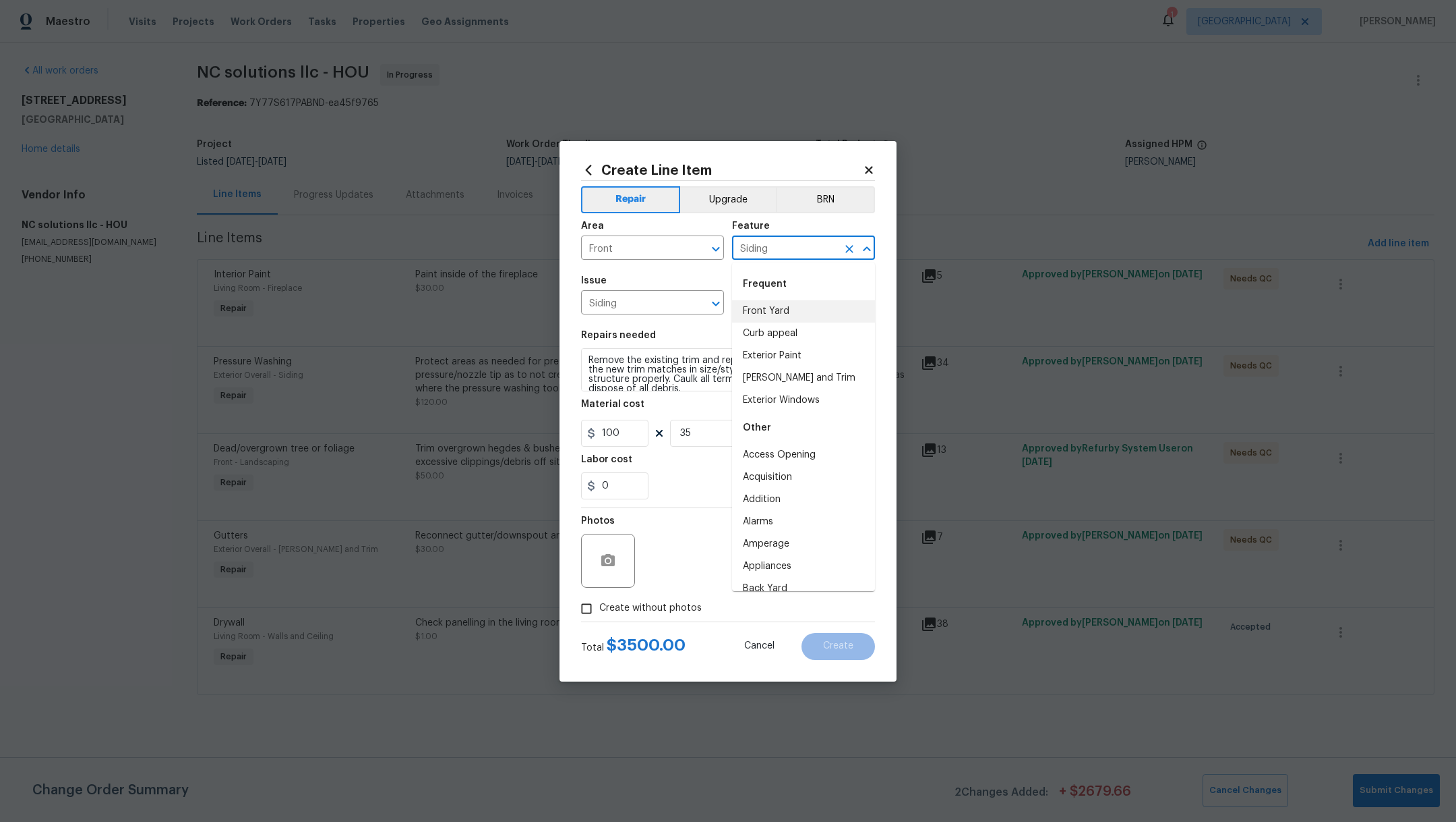
click at [757, 252] on input "Siding" at bounding box center [784, 249] width 105 height 21
click at [766, 308] on li "Landscaping" at bounding box center [803, 311] width 143 height 22
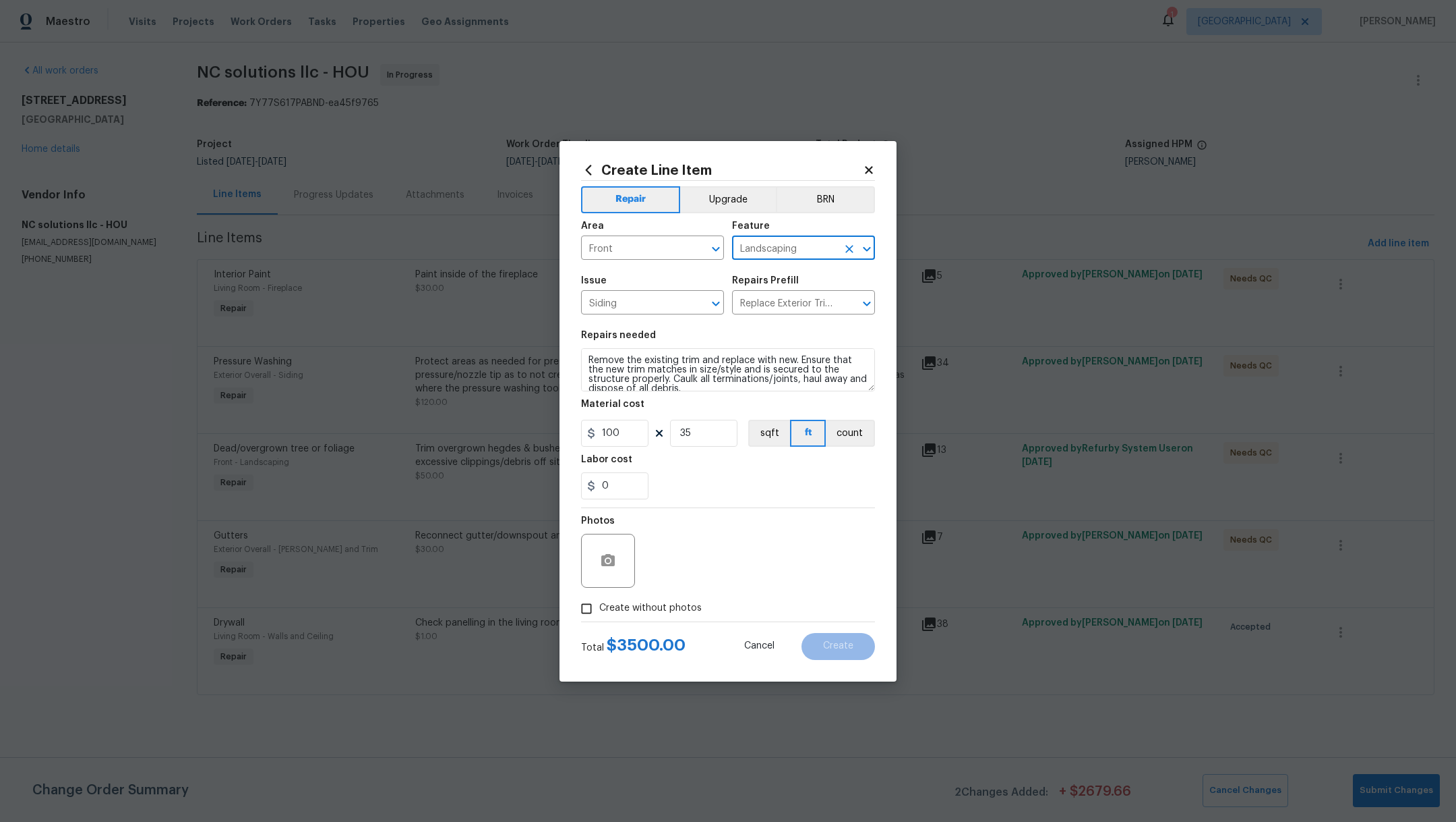
type input "Landscaping"
drag, startPoint x: 721, startPoint y: 434, endPoint x: 646, endPoint y: 432, distance: 75.0
click at [646, 432] on div "100 35 sqft ft count" at bounding box center [728, 433] width 294 height 27
type input "1"
click at [586, 356] on textarea "Remove the existing trim and replace with new. Ensure that the new trim matches…" at bounding box center [728, 369] width 294 height 44
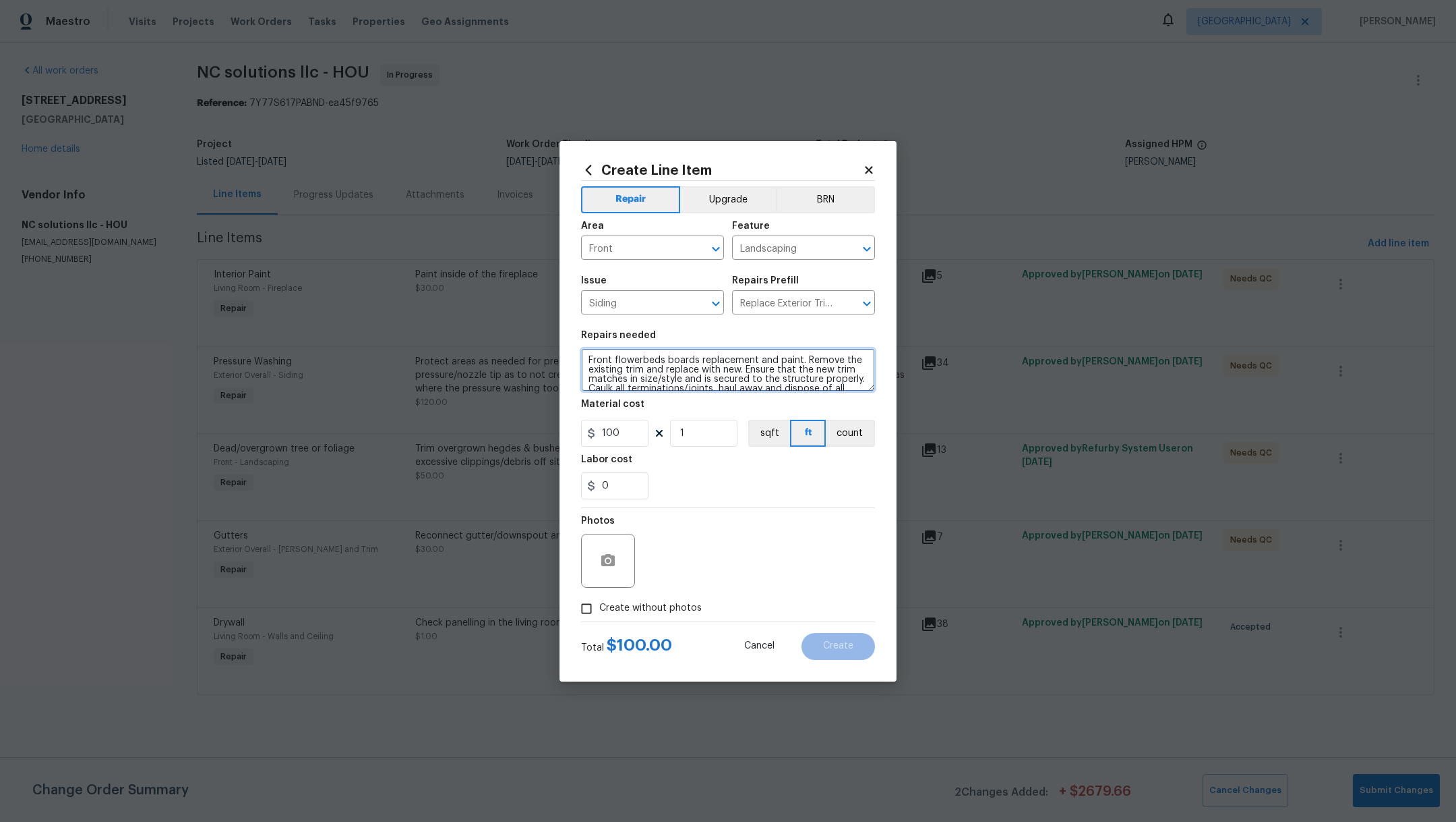
scroll to position [18, 0]
drag, startPoint x: 805, startPoint y: 361, endPoint x: 827, endPoint y: 387, distance: 34.1
click at [827, 387] on textarea "Front flowerbeds boards replacement and paint. Remove the existing trim and rep…" at bounding box center [728, 369] width 294 height 44
type textarea "Front flowerbeds boards replacement and paint."
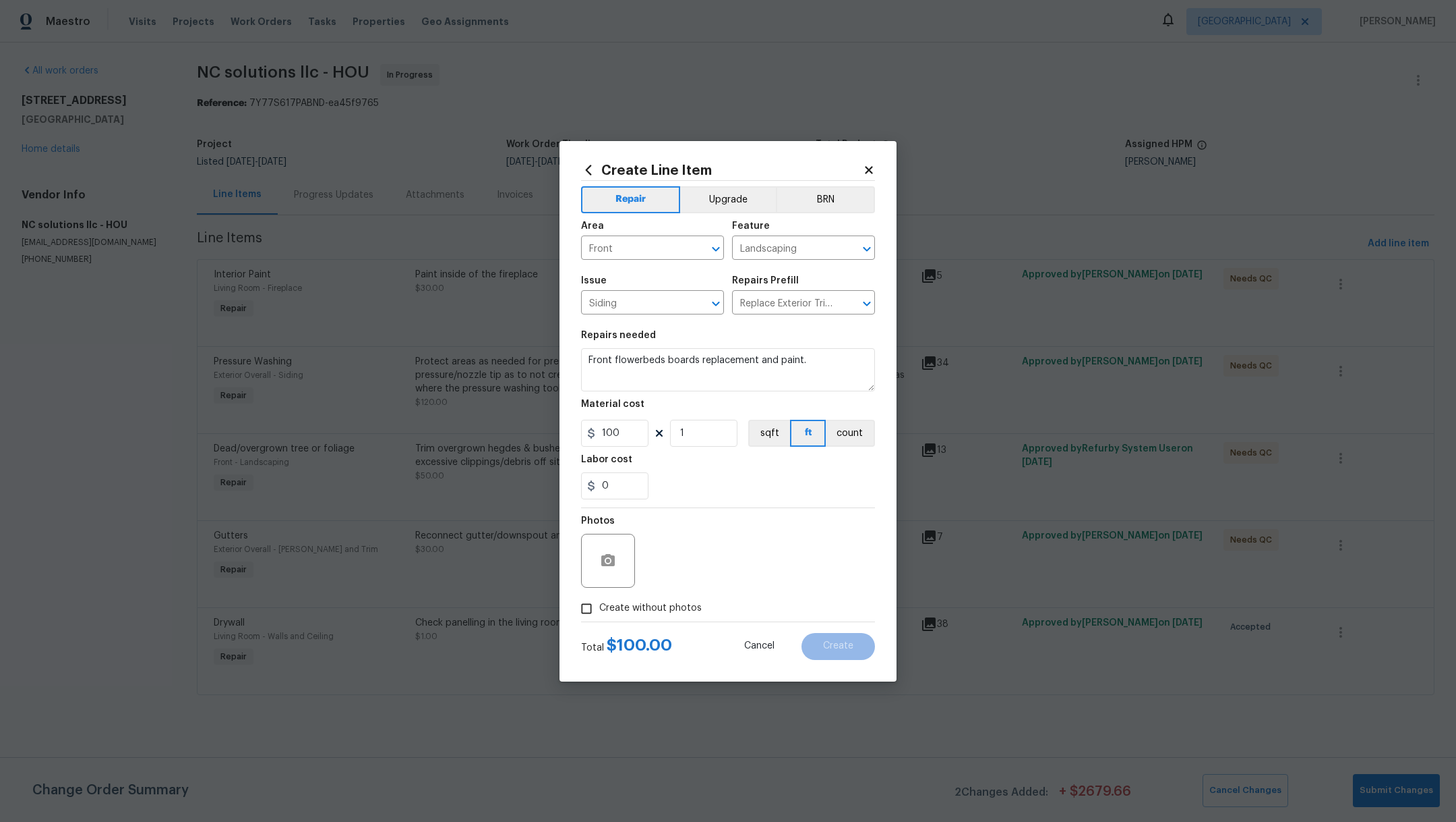
click at [684, 481] on div "0" at bounding box center [728, 486] width 294 height 27
drag, startPoint x: 598, startPoint y: 610, endPoint x: 644, endPoint y: 583, distance: 53.3
click at [598, 609] on input "Create without photos" at bounding box center [587, 608] width 26 height 26
checkbox input "true"
click at [699, 565] on textarea at bounding box center [760, 560] width 229 height 54
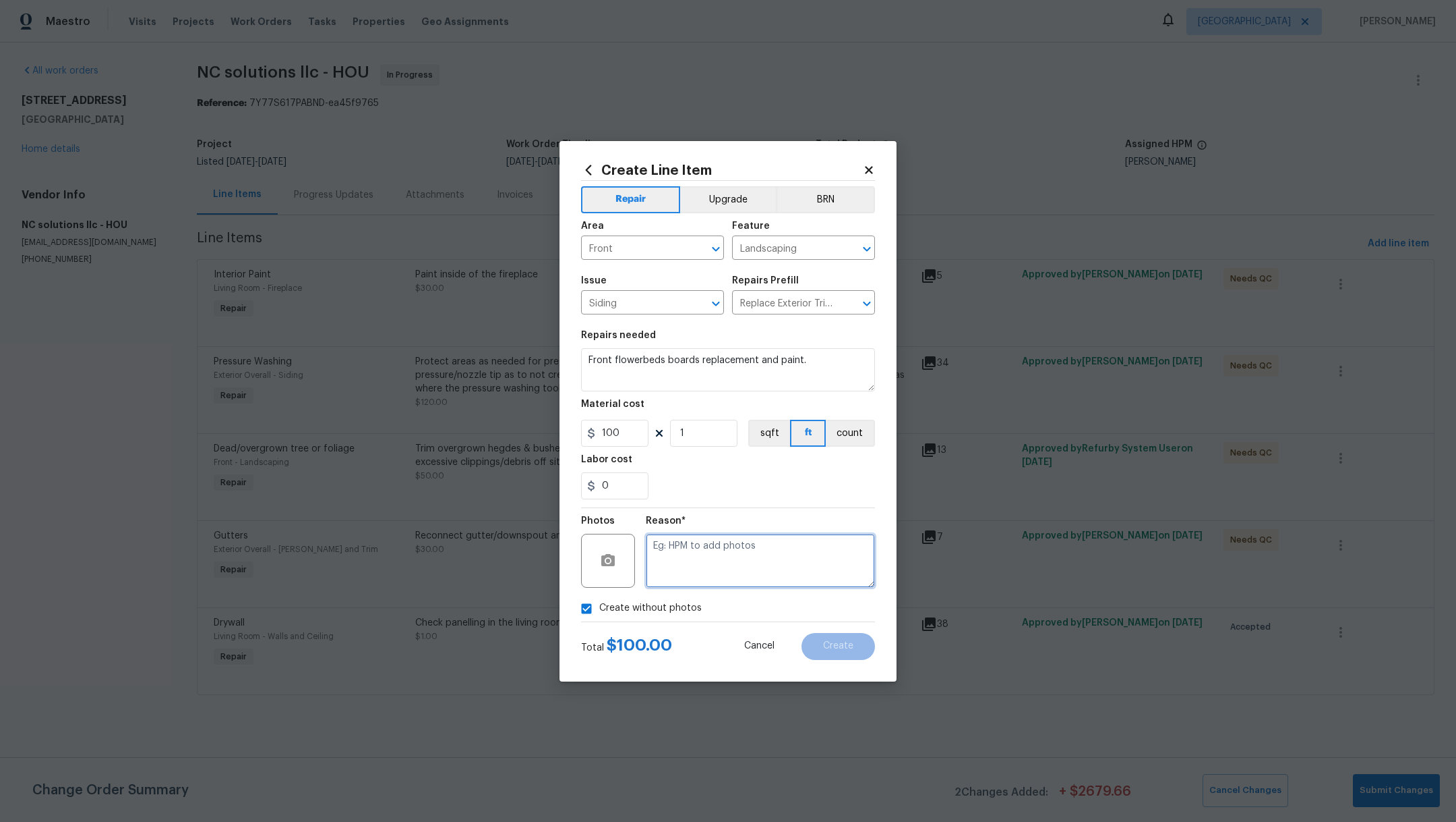
type textarea "/"
type textarea "."
click at [805, 514] on div "Reason* ." at bounding box center [760, 551] width 229 height 88
click at [841, 645] on span "Create" at bounding box center [839, 646] width 31 height 10
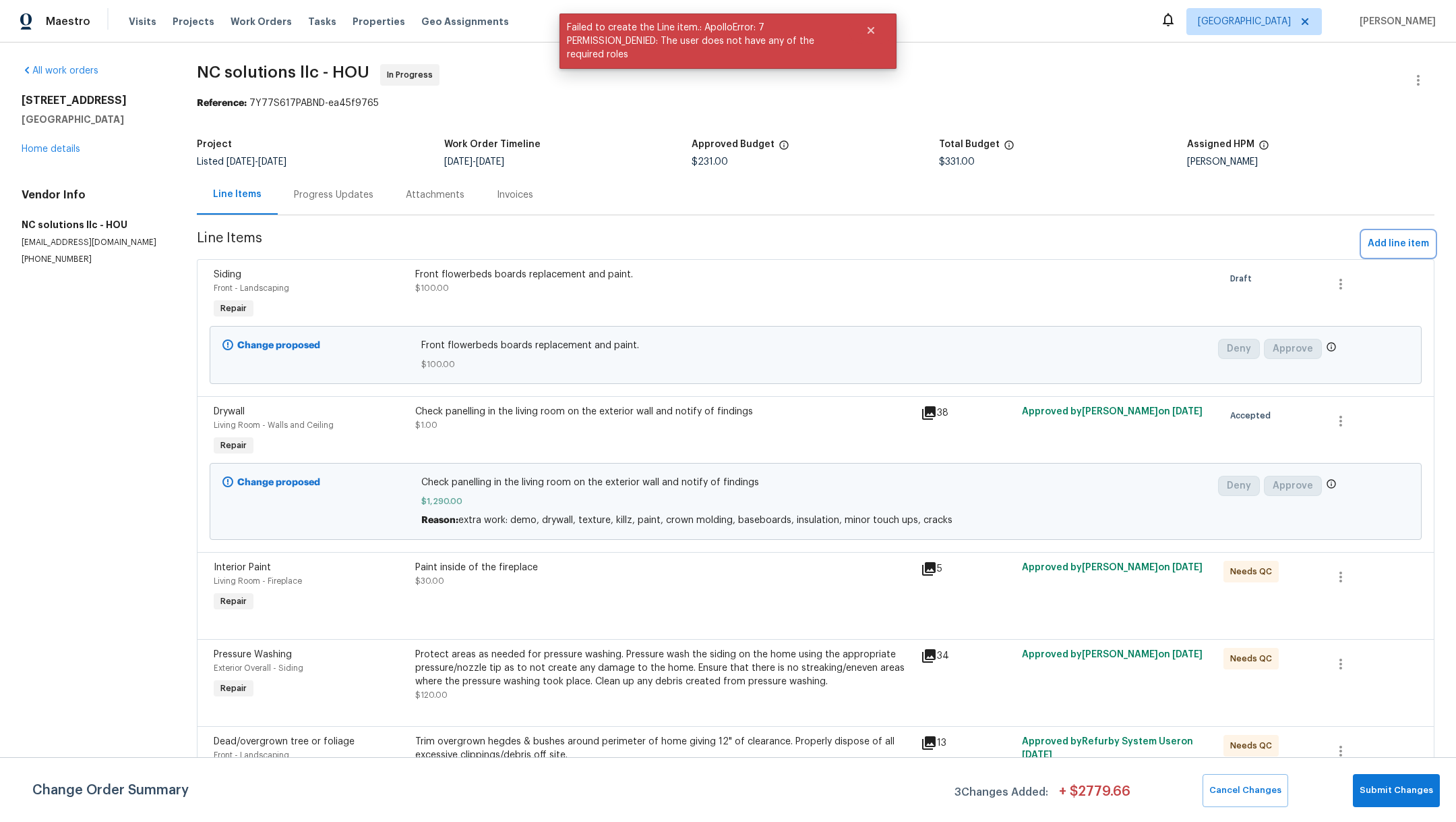
click at [1390, 244] on span "Add line item" at bounding box center [1399, 244] width 61 height 17
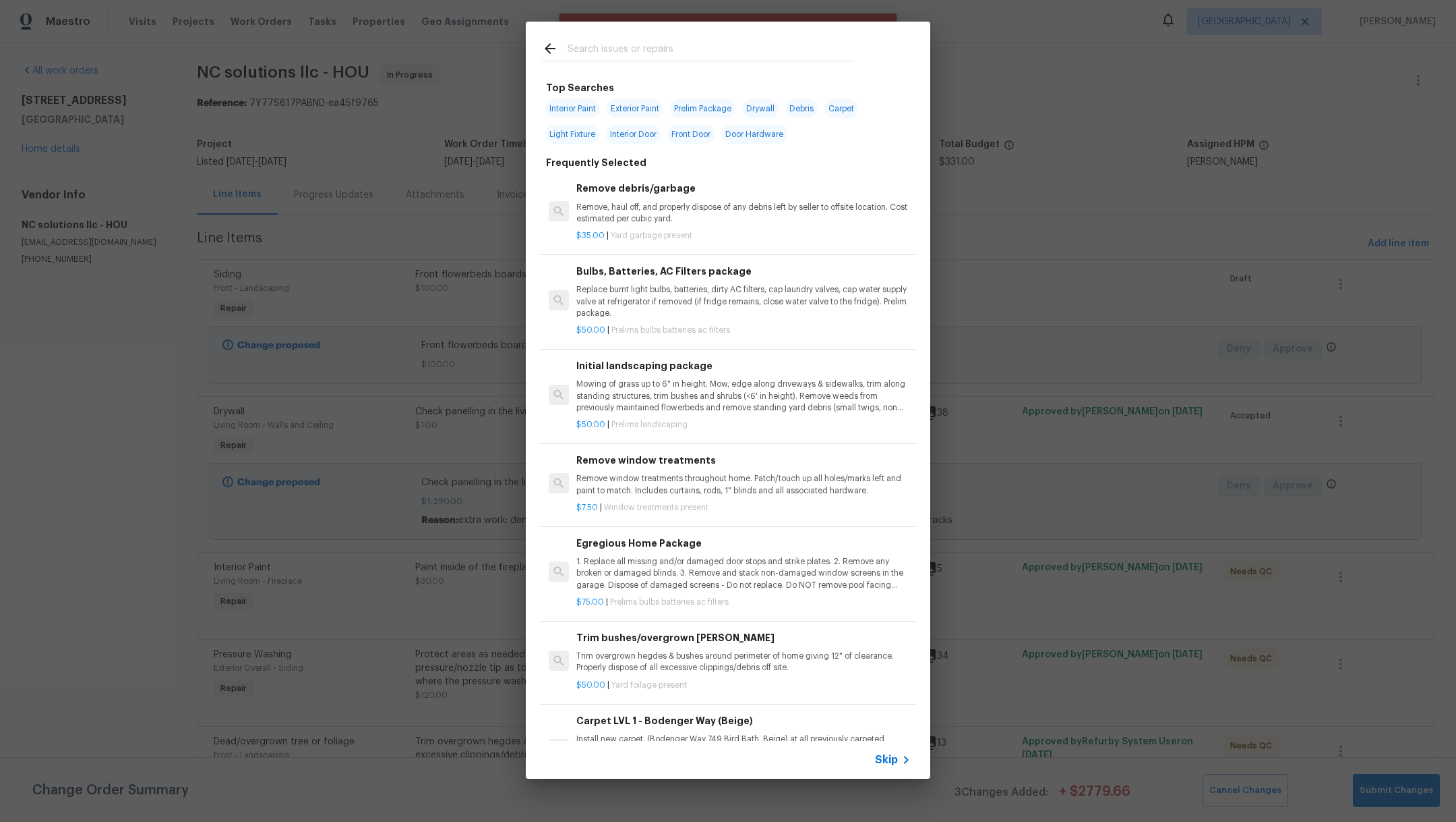
click at [596, 43] on input "text" at bounding box center [710, 50] width 286 height 21
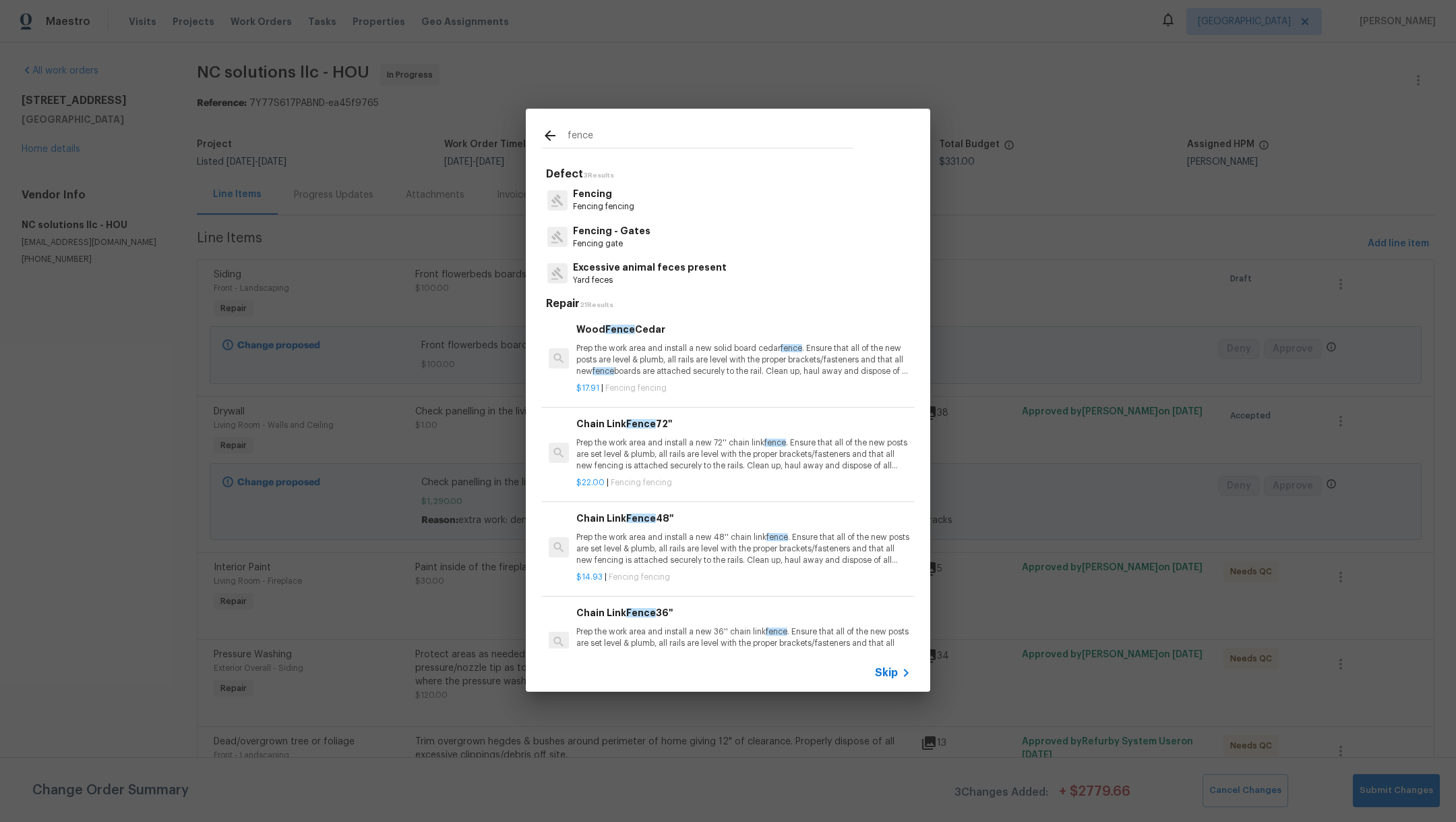
type input "fence"
click at [639, 206] on div "Fencing Fencing fencing" at bounding box center [728, 199] width 372 height 37
click at [632, 203] on p "Fencing fencing" at bounding box center [604, 206] width 61 height 11
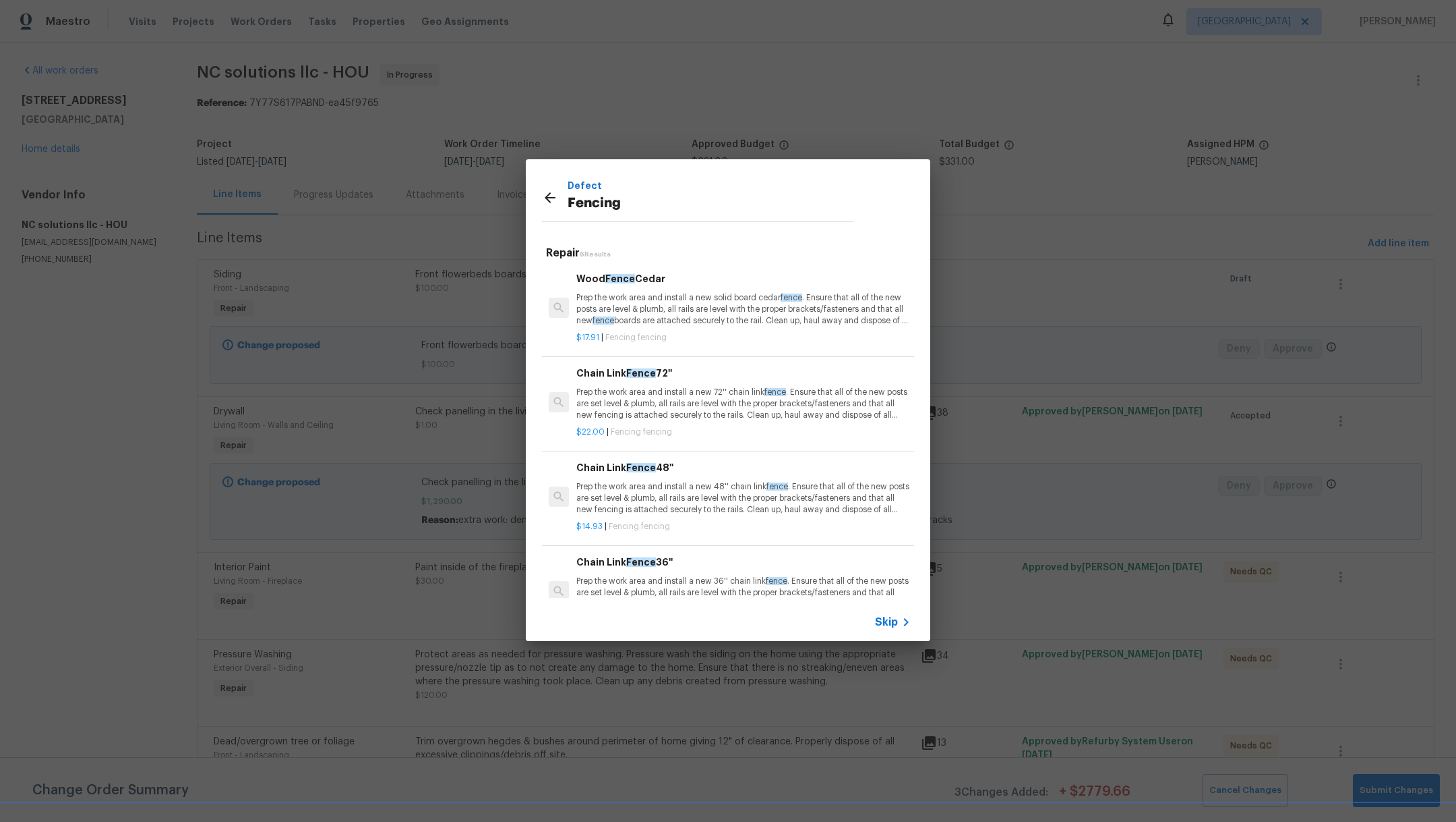
click at [553, 203] on icon at bounding box center [550, 197] width 16 height 16
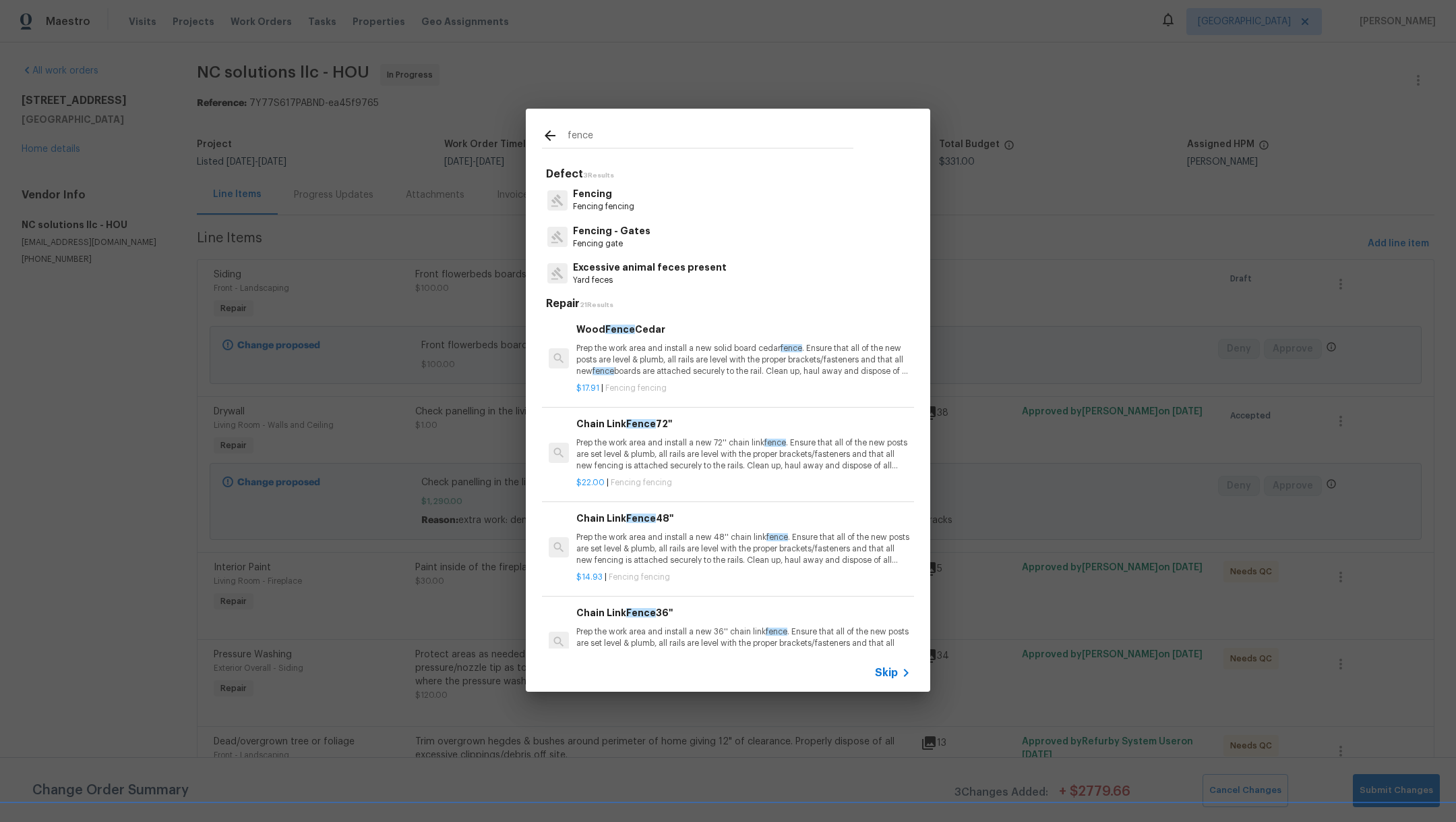
click at [642, 237] on p "Fencing - Gates" at bounding box center [611, 231] width 78 height 15
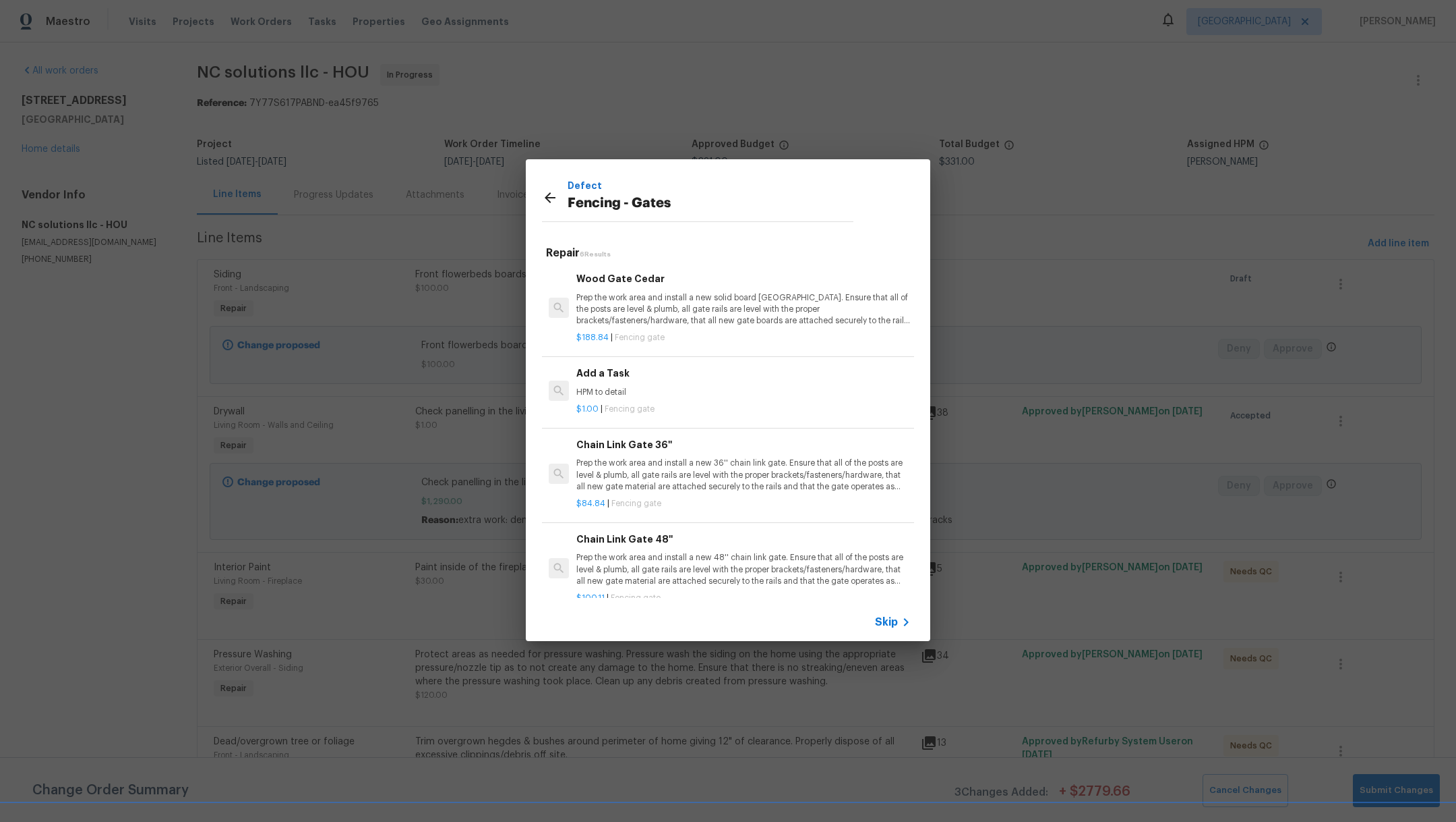
click at [639, 401] on div "$1.00 | Fencing gate" at bounding box center [744, 407] width 335 height 17
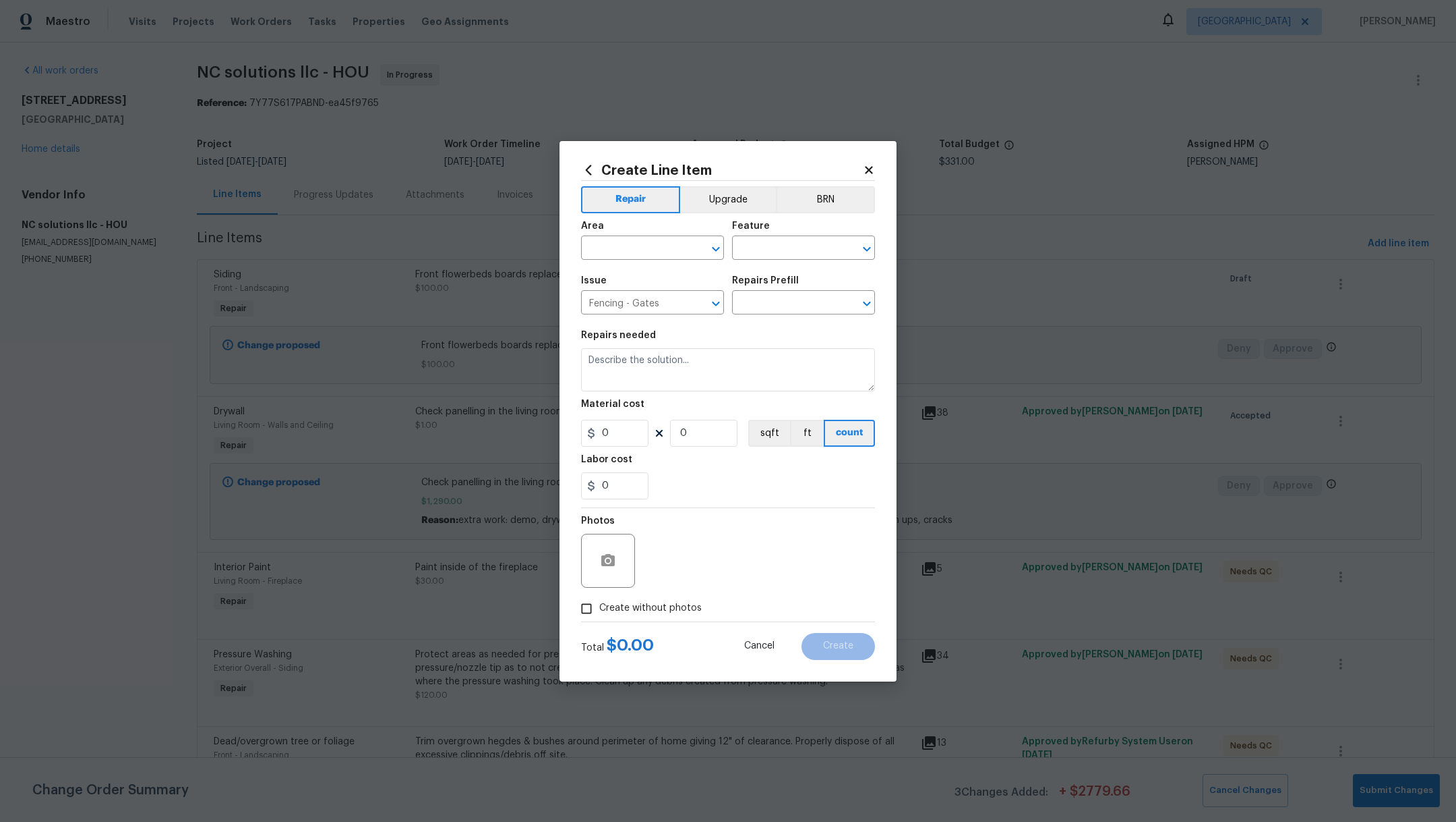
type input "Add a Task $1.00"
type textarea "HPM to detail"
type input "1"
drag, startPoint x: 664, startPoint y: 357, endPoint x: 518, endPoint y: 355, distance: 146.0
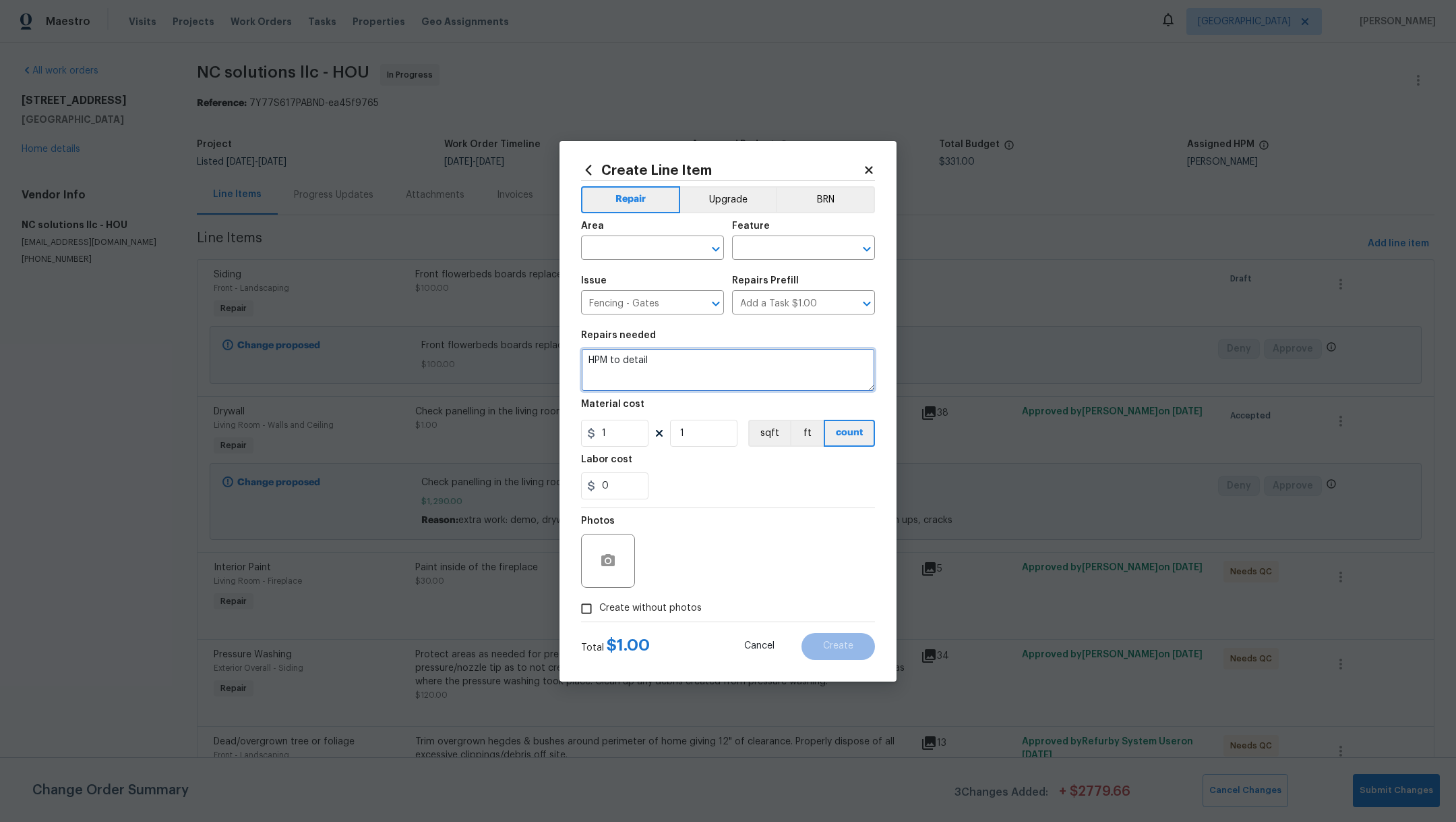
click at [518, 355] on div "Create Line Item Repair Upgrade BRN Area ​ Feature ​ Issue Fencing - Gates ​ Re…" at bounding box center [728, 411] width 1456 height 822
type textarea "Metal and wooden gates repair. Pickets."
click at [617, 431] on input "1" at bounding box center [615, 433] width 67 height 27
type input "120"
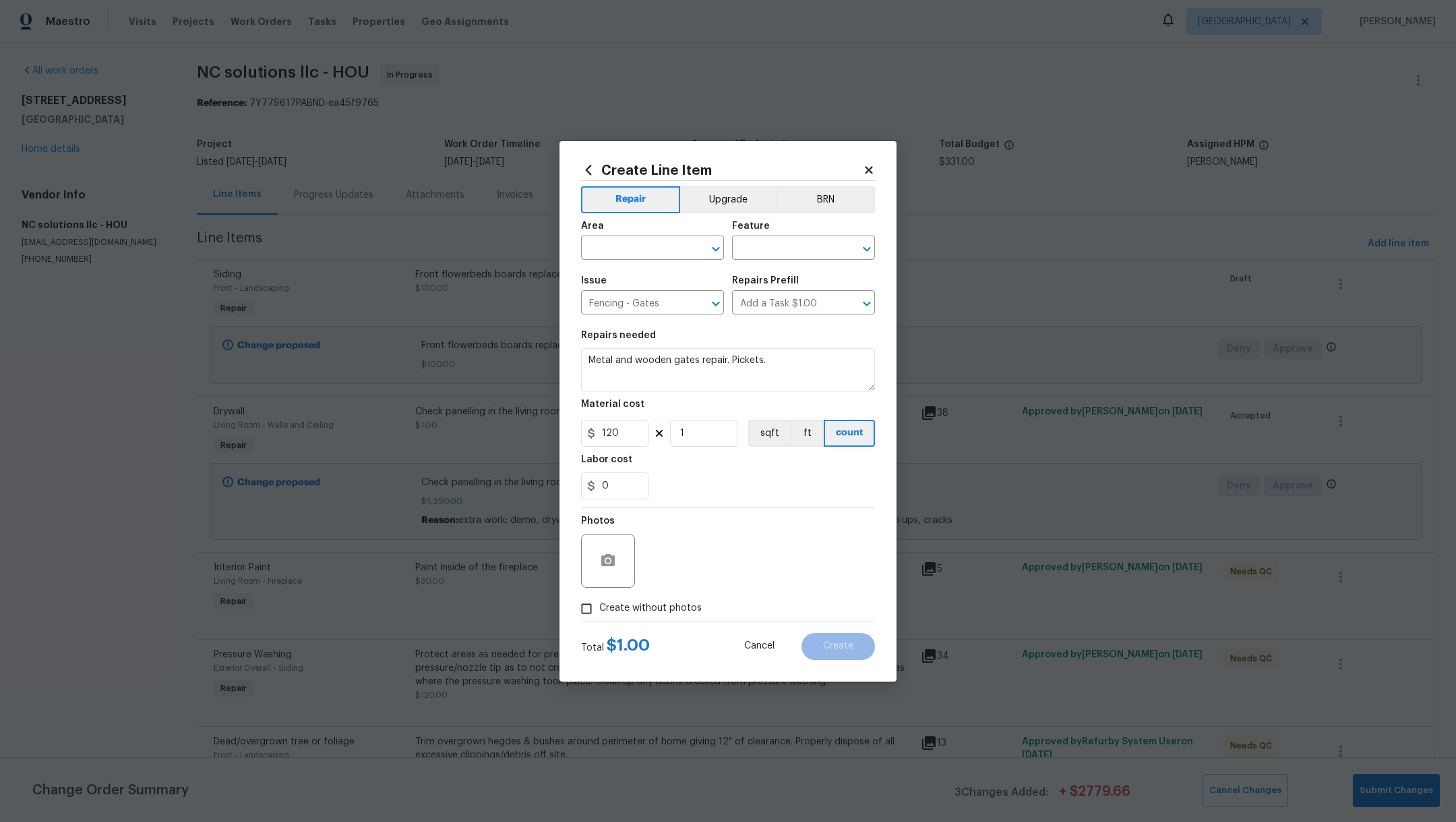
click at [706, 476] on div "0" at bounding box center [728, 486] width 294 height 27
click at [610, 250] on input "text" at bounding box center [634, 249] width 105 height 21
click at [619, 283] on li "Exterior Overall" at bounding box center [652, 279] width 143 height 22
type input "Exterior Overall"
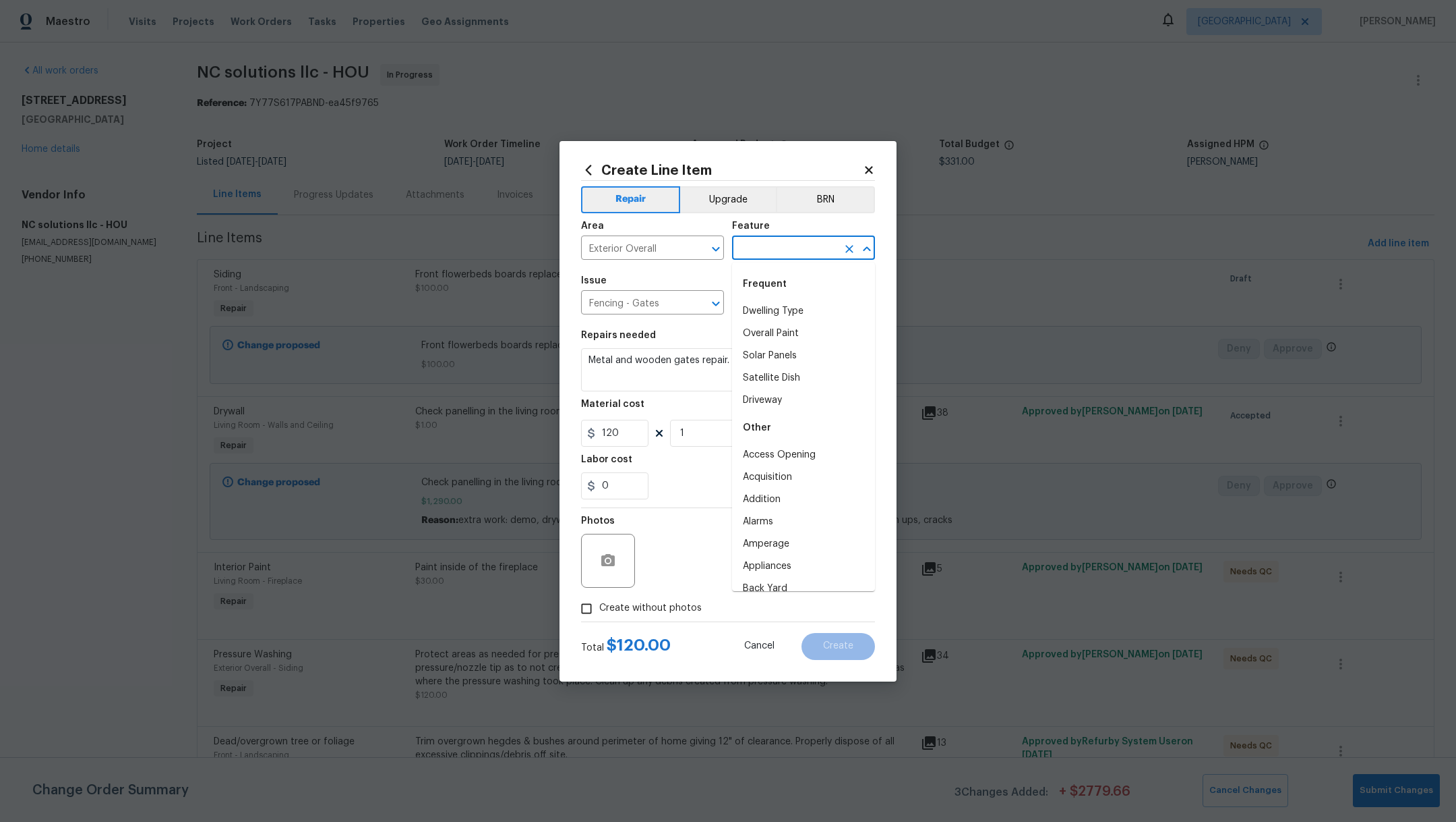
click at [754, 245] on input "text" at bounding box center [784, 249] width 105 height 21
type input "d"
click at [765, 310] on li "Fence" at bounding box center [803, 311] width 143 height 22
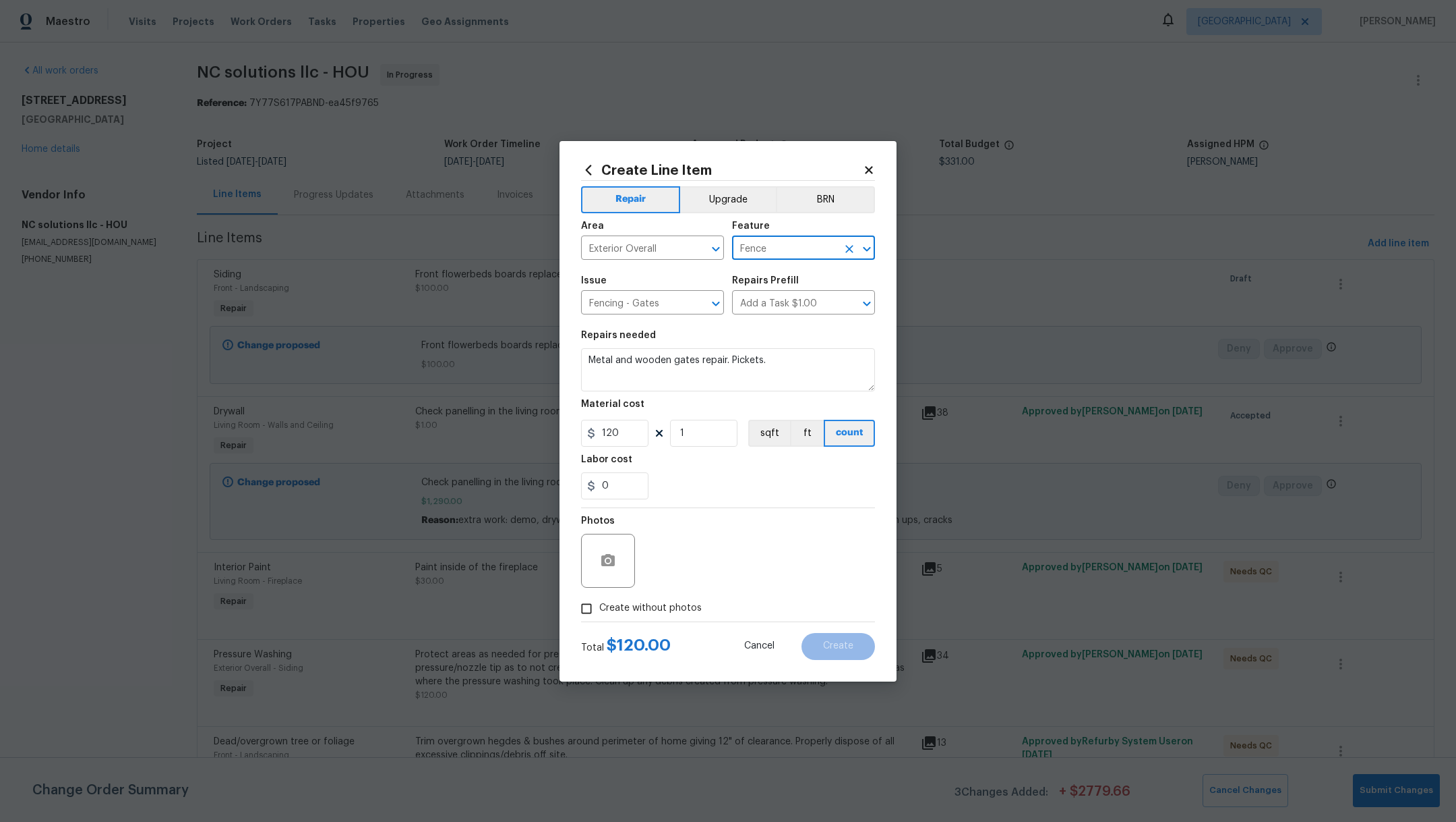
type input "Fence"
click at [638, 604] on span "Create without photos" at bounding box center [651, 608] width 102 height 15
click at [599, 604] on input "Create without photos" at bounding box center [587, 608] width 26 height 26
checkbox input "true"
click at [724, 572] on textarea at bounding box center [760, 560] width 229 height 54
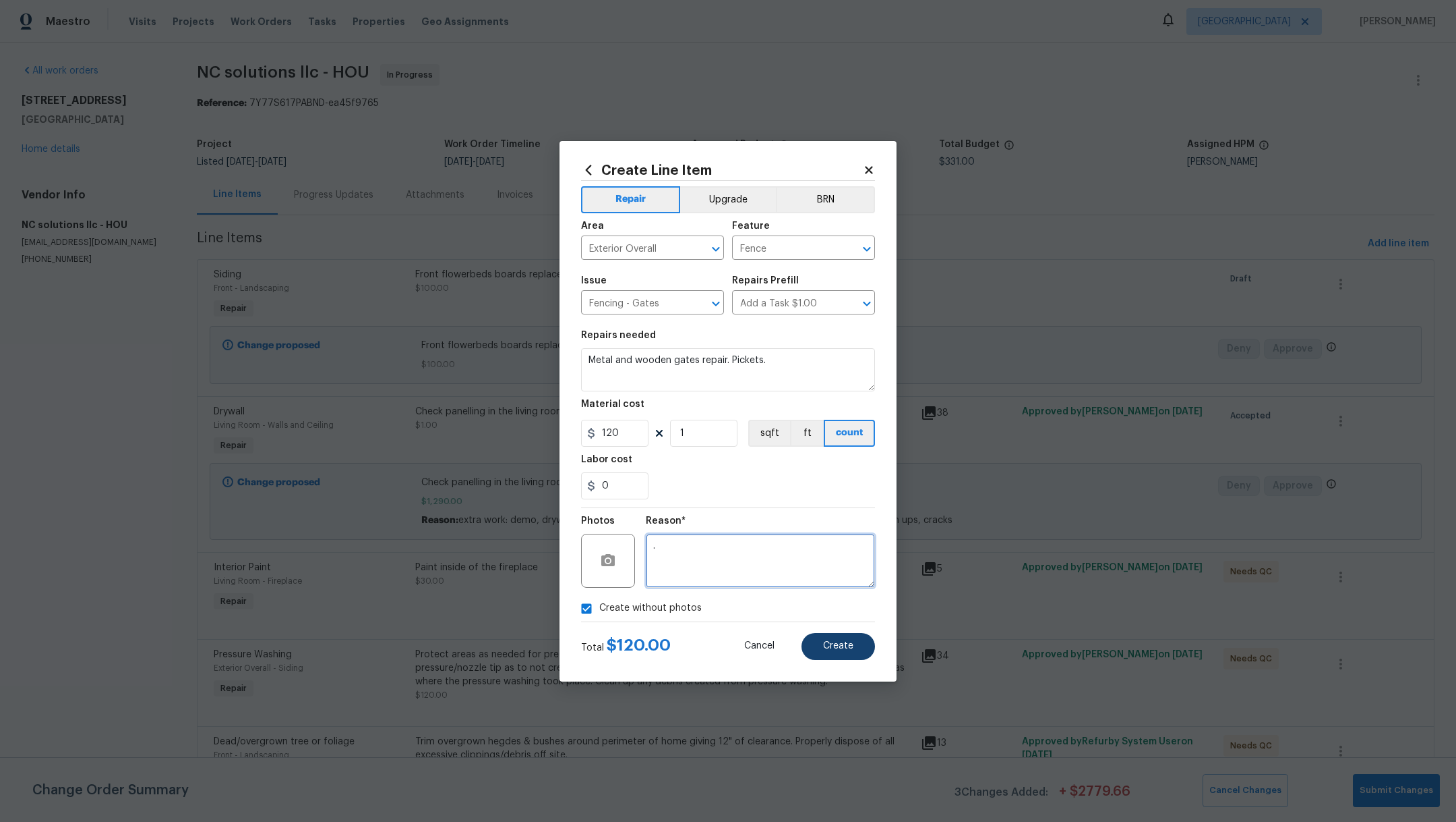
type textarea "."
click at [838, 642] on span "Create" at bounding box center [839, 646] width 31 height 10
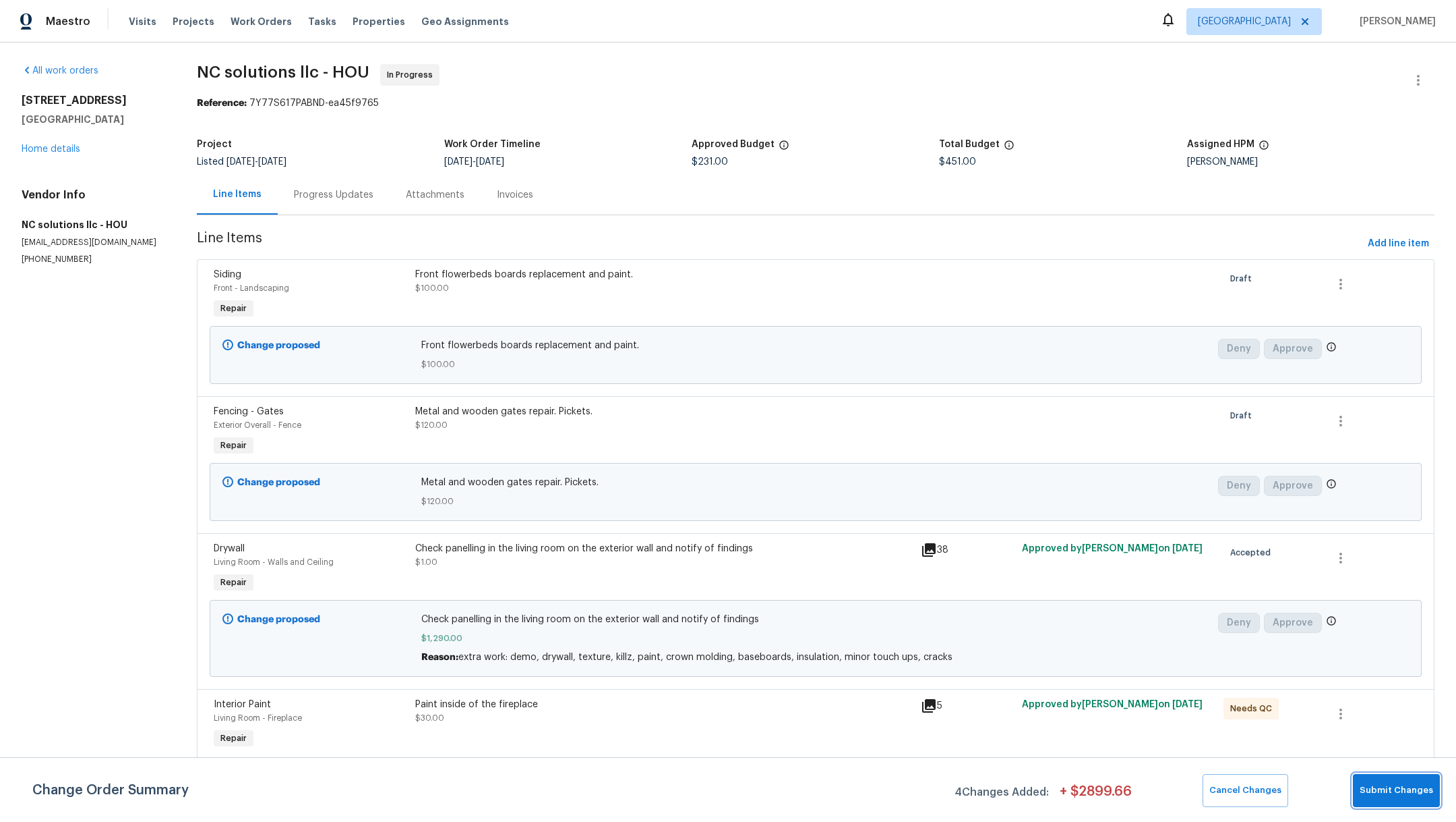
click at [1398, 800] on button "Submit Changes" at bounding box center [1397, 790] width 87 height 33
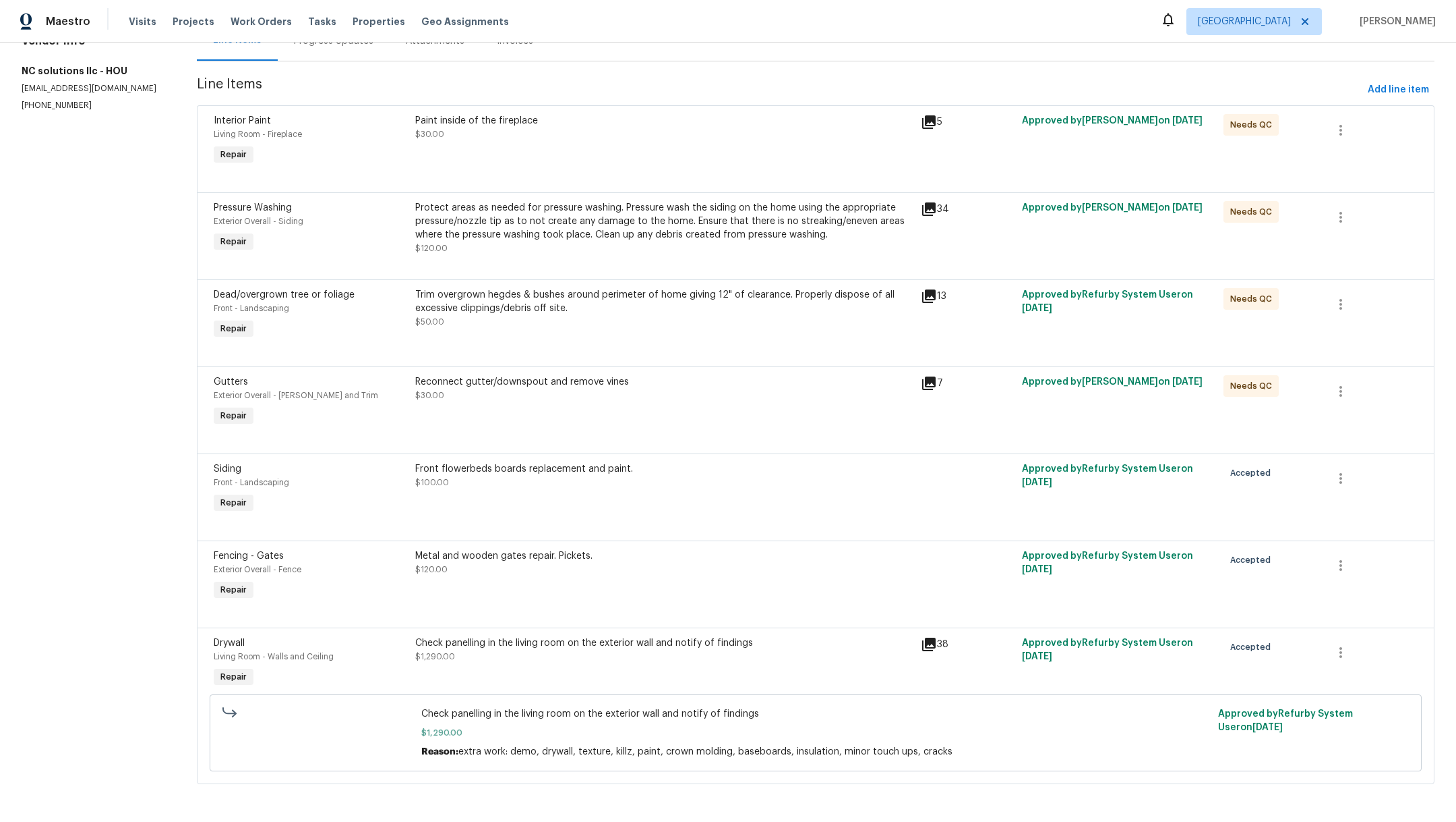
scroll to position [170, 0]
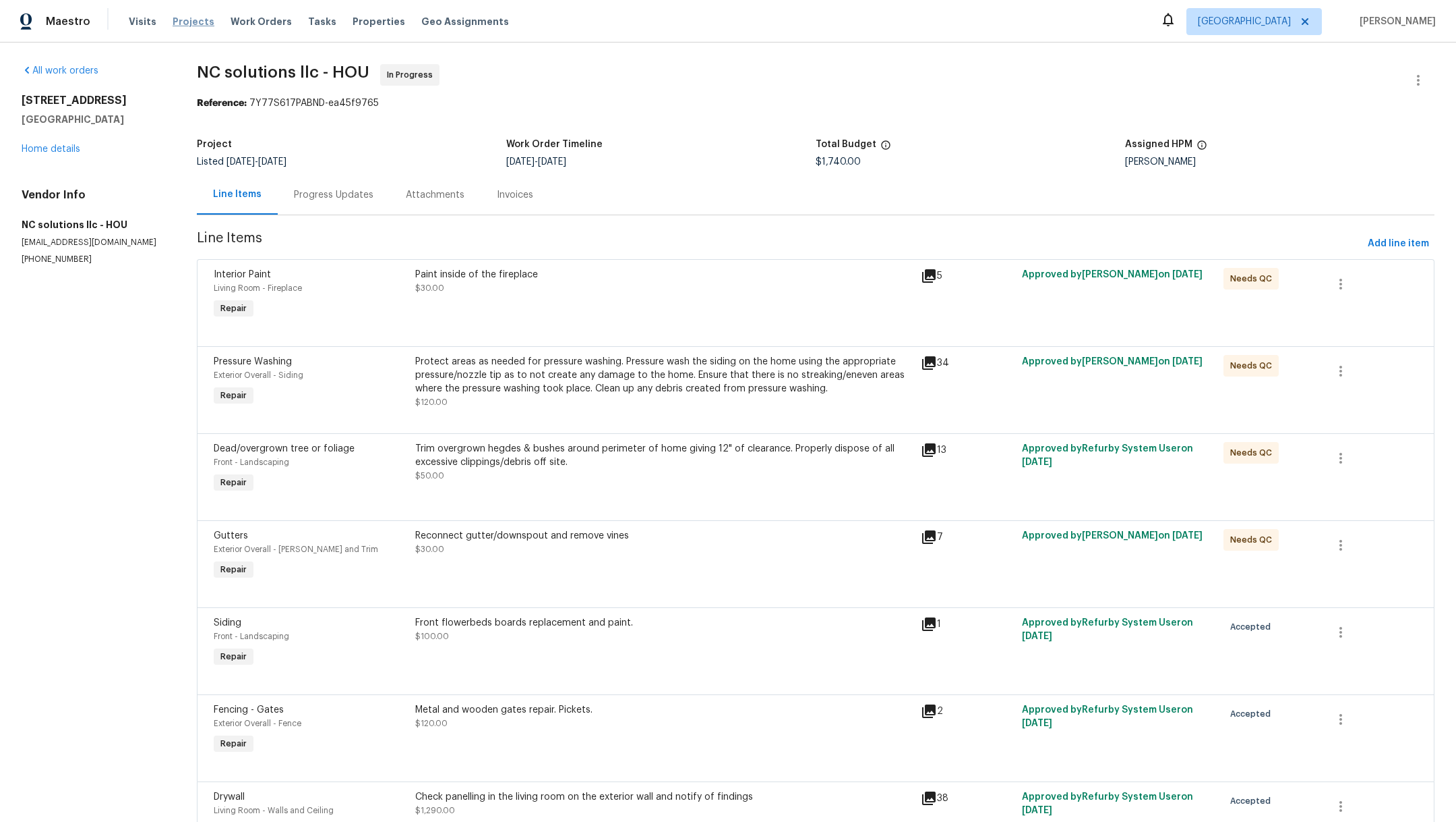
click at [188, 15] on span "Projects" at bounding box center [193, 21] width 42 height 14
